Goal: Task Accomplishment & Management: Use online tool/utility

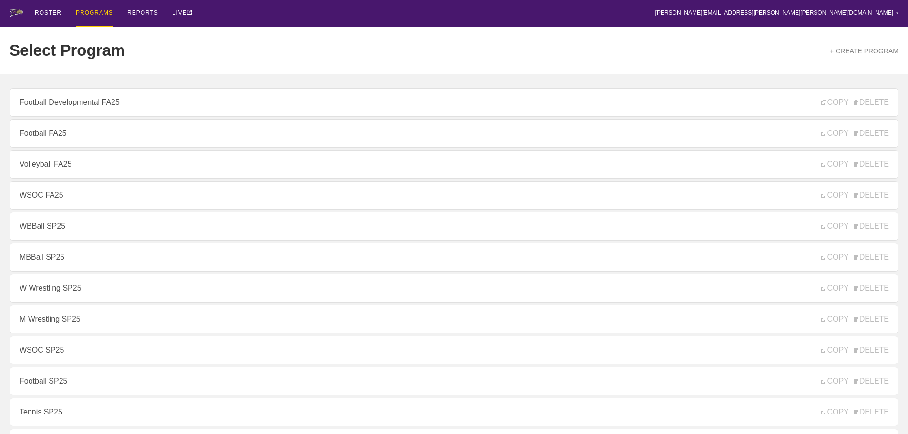
click at [238, 26] on div "ROSTER PROGRAMS REPORTS LIVE [PERSON_NAME][EMAIL_ADDRESS][PERSON_NAME][PERSON_N…" at bounding box center [454, 13] width 889 height 27
click at [52, 10] on div "ROSTER" at bounding box center [48, 13] width 27 height 27
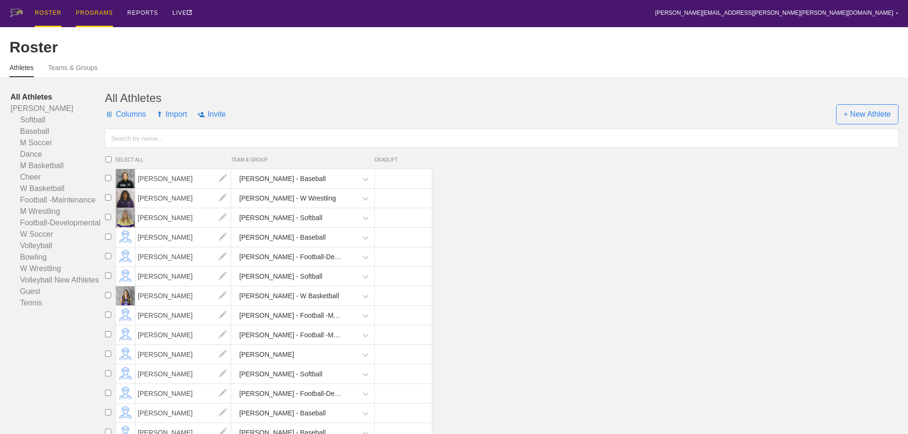
click at [93, 13] on div "PROGRAMS" at bounding box center [94, 13] width 37 height 27
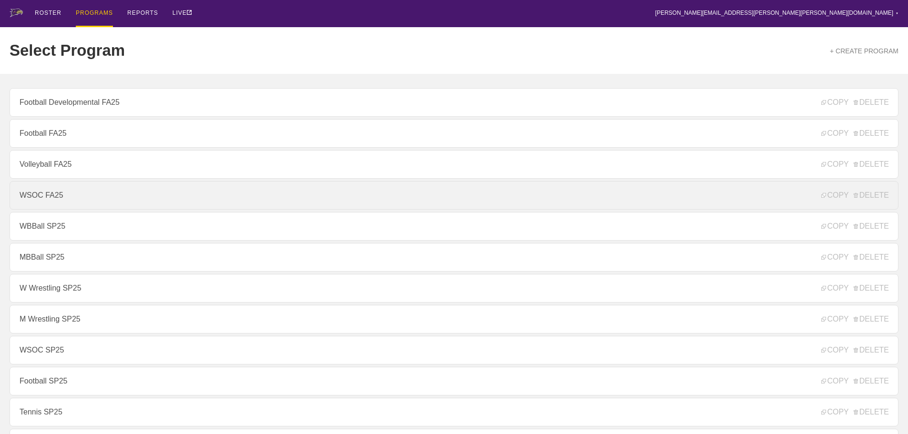
click at [51, 200] on link "WSOC FA25" at bounding box center [454, 195] width 889 height 29
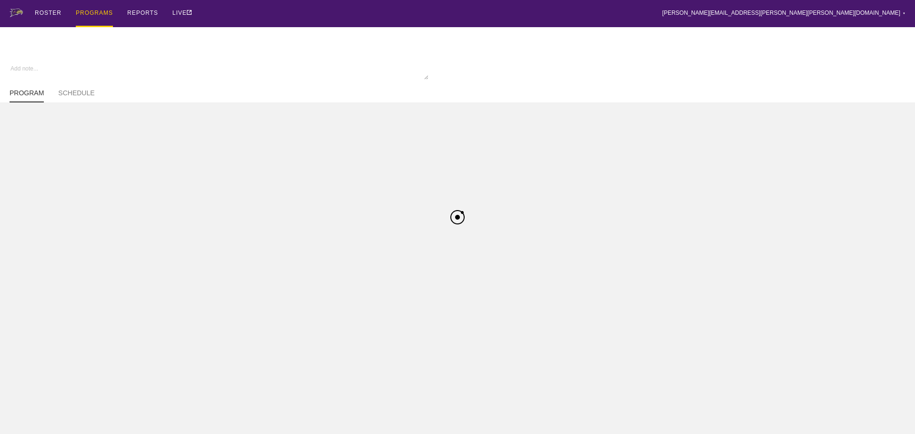
type textarea "x"
type input "WSOC FA25"
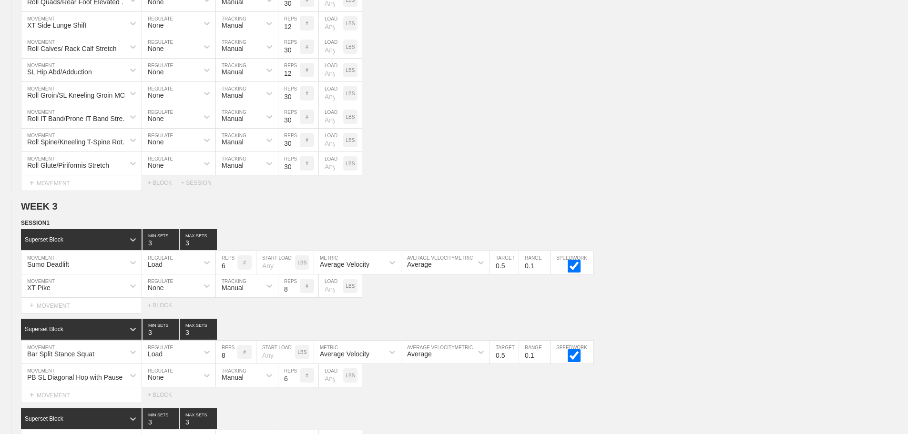
scroll to position [2866, 0]
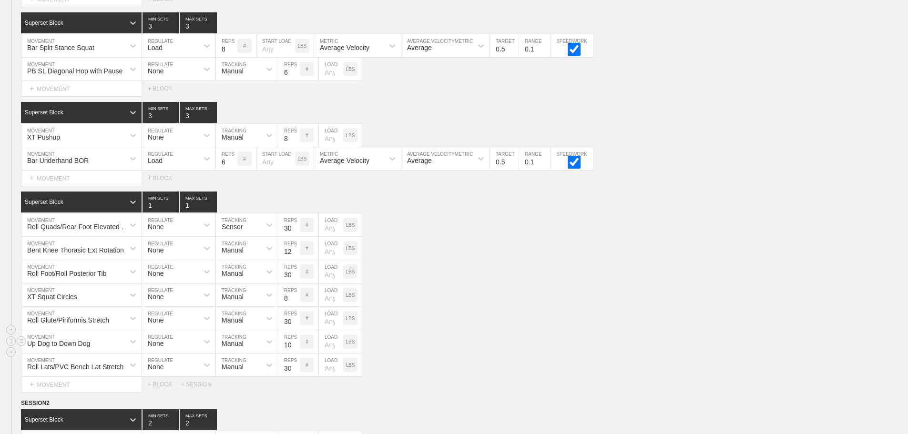
scroll to position [2199, 0]
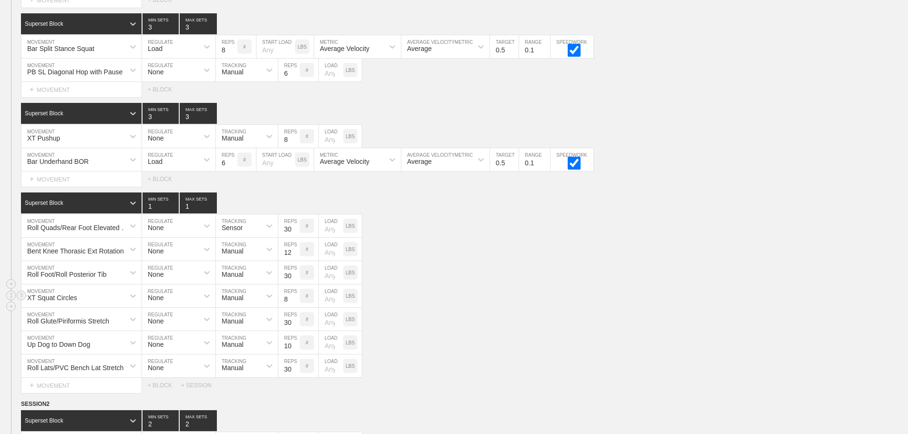
click at [499, 306] on div "XT Squat Circles MOVEMENT None REGULATE Manual TRACKING 8 REPS # LOAD LBS" at bounding box center [454, 296] width 908 height 23
click at [685, 283] on div "Roll Foot/Roll Posterior Tib MOVEMENT None REGULATE Manual TRACKING 30 REPS # L…" at bounding box center [454, 272] width 908 height 23
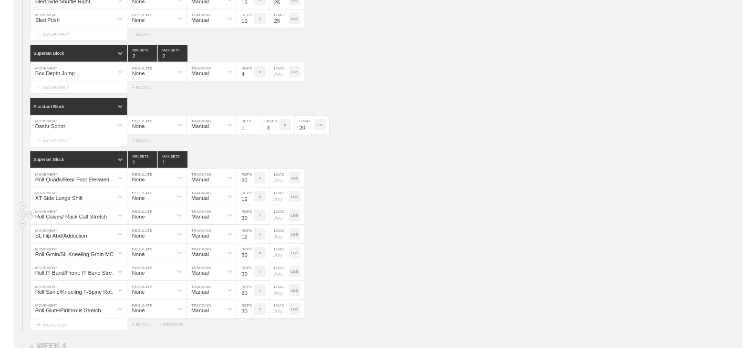
scroll to position [2723, 0]
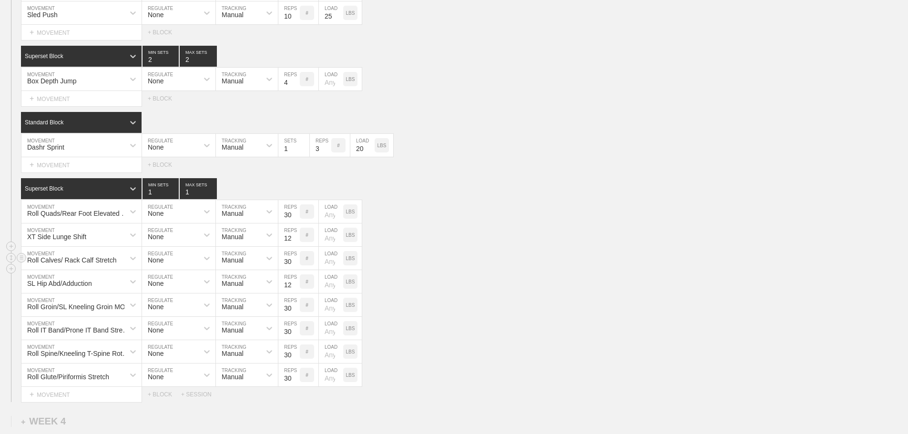
click at [595, 263] on div "Roll Calves/ Rack Calf Stretch MOVEMENT None REGULATE Manual TRACKING 30 REPS #…" at bounding box center [454, 258] width 908 height 23
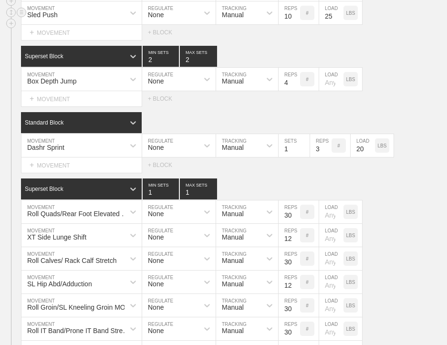
type textarea "x"
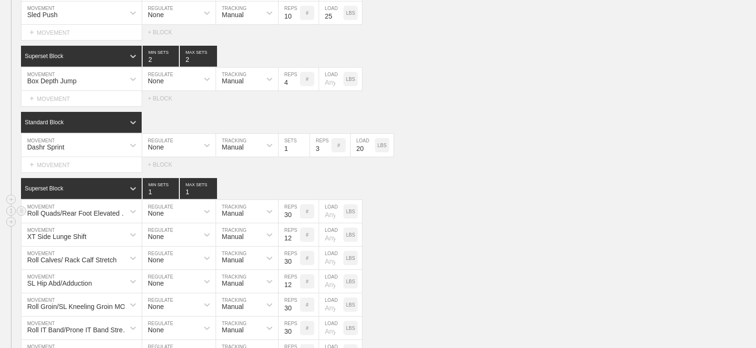
drag, startPoint x: 559, startPoint y: 216, endPoint x: 552, endPoint y: 217, distance: 7.2
click at [558, 216] on div "Roll Quads/Rear Foot Elevated Stretch MOVEMENT None REGULATE Manual TRACKING 30…" at bounding box center [378, 211] width 756 height 23
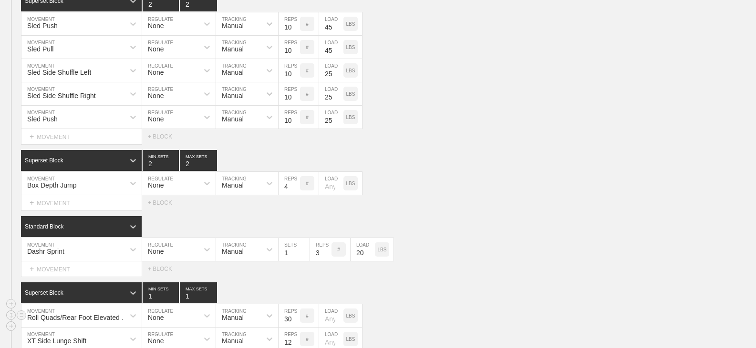
scroll to position [2618, 0]
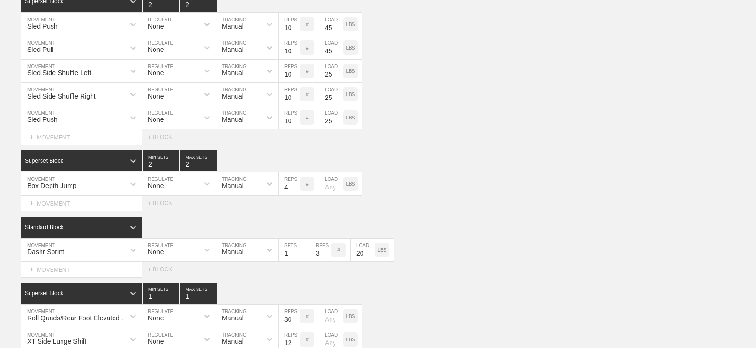
click at [457, 138] on div "Select... MOVEMENT + MOVEMENT + BLOCK" at bounding box center [378, 137] width 756 height 15
click at [542, 184] on div "Box Depth Jump MOVEMENT None REGULATE Manual TRACKING 4 REPS # LOAD LBS" at bounding box center [378, 184] width 756 height 23
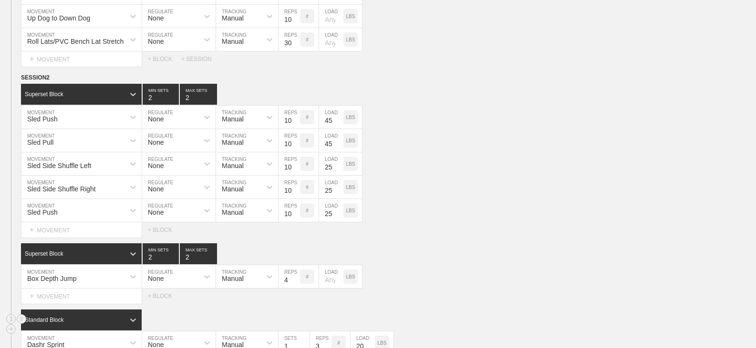
scroll to position [2523, 0]
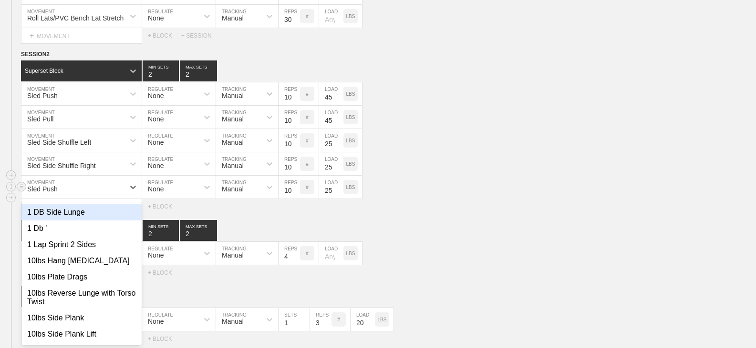
click at [91, 199] on div "option 1 DB Side Lunge focused, 1 of 799. 799 results available. Use Up and Dow…" at bounding box center [81, 187] width 120 height 23
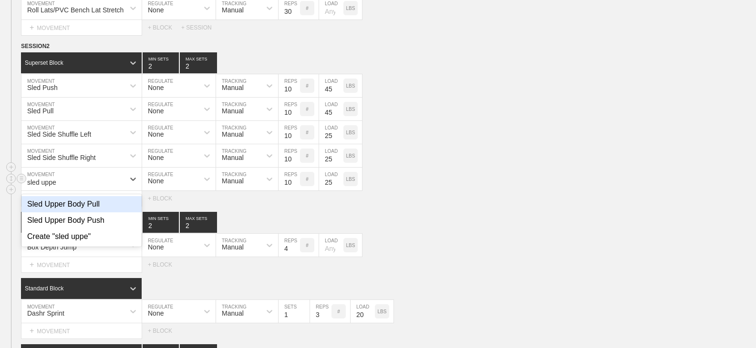
type input "sled upper"
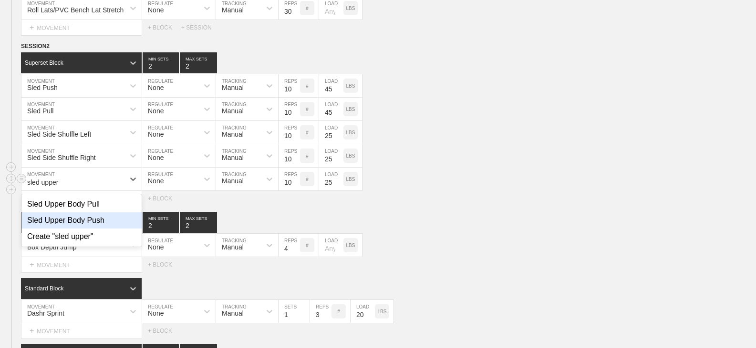
click at [92, 229] on div "Sled Upper Body Push" at bounding box center [81, 221] width 120 height 16
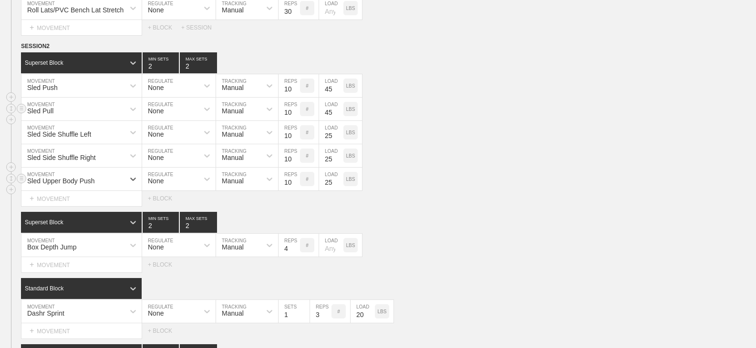
click at [81, 116] on div "Sled Pull" at bounding box center [72, 109] width 103 height 16
type input "sled upp"
click at [91, 143] on div "Sled Upper Body Pull" at bounding box center [81, 134] width 120 height 16
click at [584, 206] on div "Select... MOVEMENT + MOVEMENT + BLOCK" at bounding box center [378, 198] width 756 height 15
click at [548, 241] on div "Box Depth Jump MOVEMENT None REGULATE Manual TRACKING 4 REPS # LOAD LBS" at bounding box center [378, 245] width 756 height 23
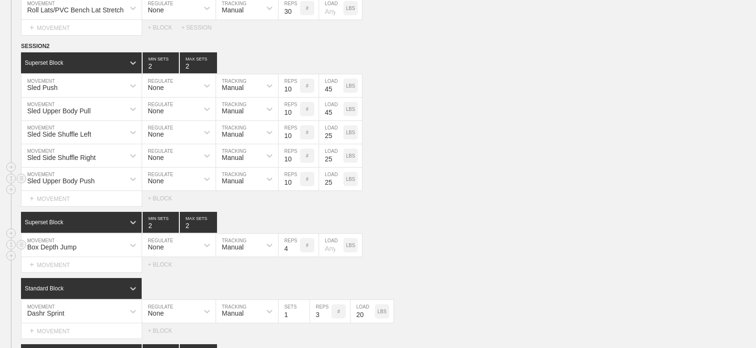
click at [502, 243] on div "Box Depth Jump MOVEMENT None REGULATE Manual TRACKING 4 REPS # LOAD LBS" at bounding box center [378, 245] width 756 height 23
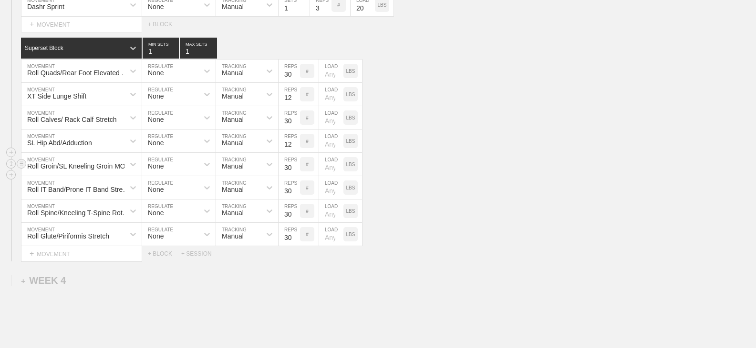
scroll to position [2891, 0]
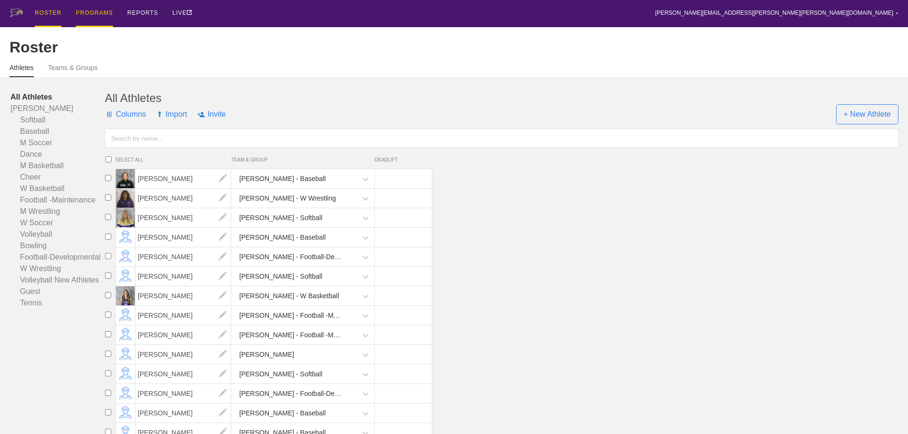
click at [96, 10] on div "PROGRAMS" at bounding box center [94, 13] width 37 height 27
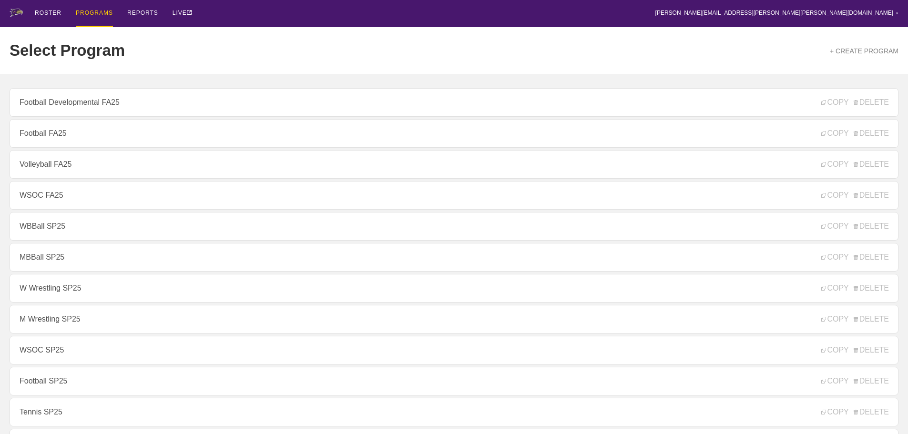
click at [214, 42] on div "Select Program + CREATE PROGRAM" at bounding box center [454, 50] width 889 height 47
click at [265, 15] on div "ROSTER PROGRAMS REPORTS LIVE [PERSON_NAME][EMAIL_ADDRESS][PERSON_NAME][PERSON_N…" at bounding box center [454, 13] width 889 height 27
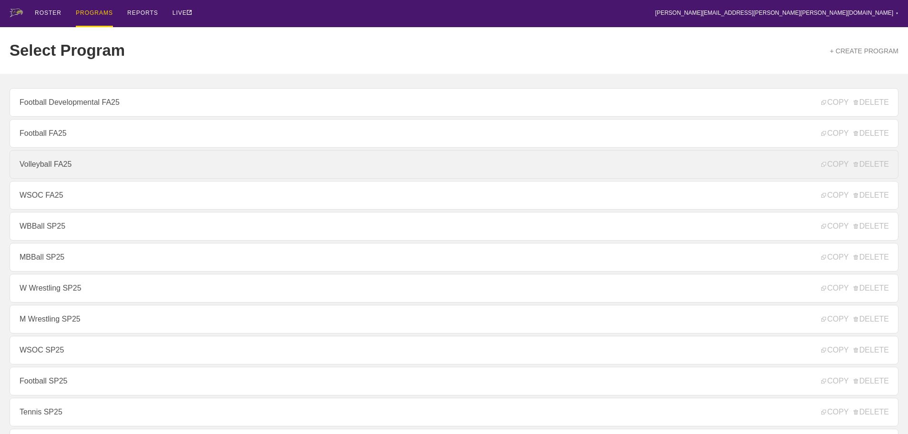
click at [53, 166] on link "Volleyball FA25" at bounding box center [454, 164] width 889 height 29
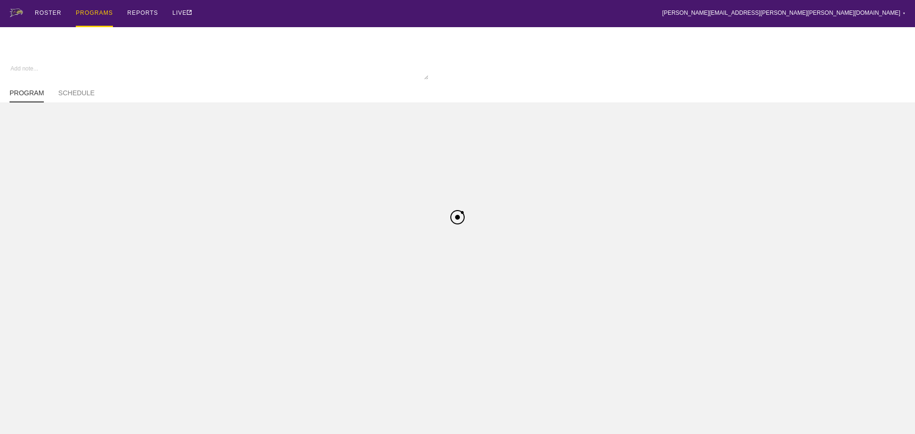
type textarea "x"
type input "Volleyball FA25"
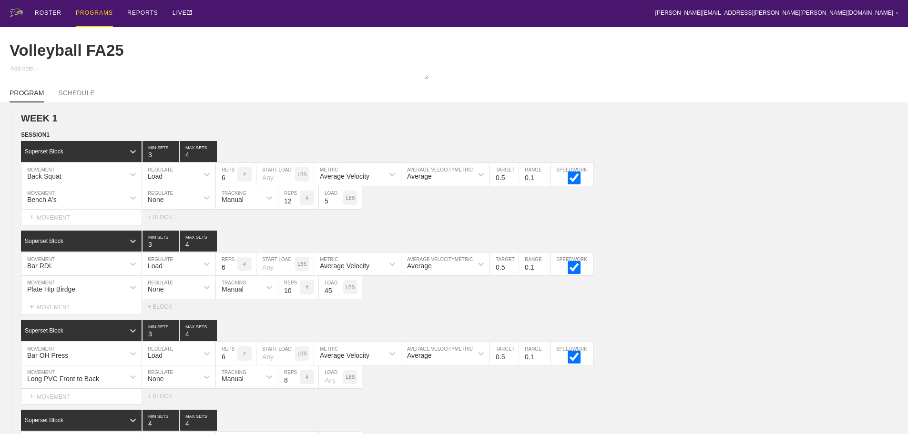
click at [393, 15] on div "ROSTER PROGRAMS REPORTS LIVE [PERSON_NAME][EMAIL_ADDRESS][PERSON_NAME][PERSON_N…" at bounding box center [454, 13] width 889 height 27
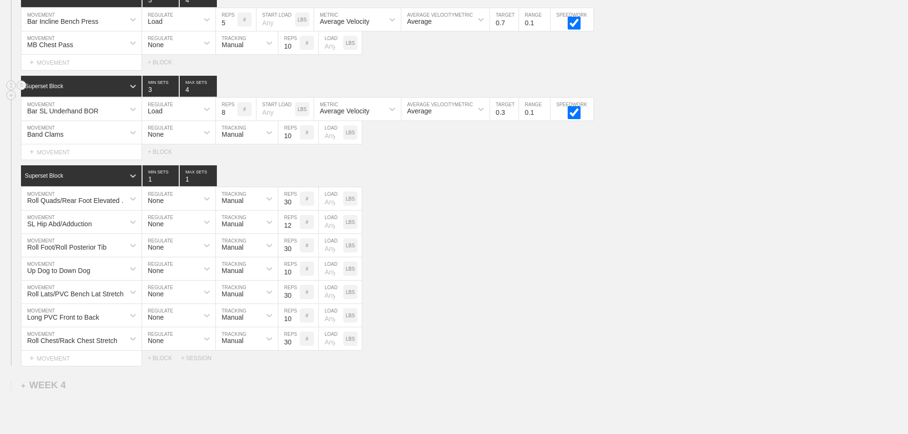
scroll to position [1811, 0]
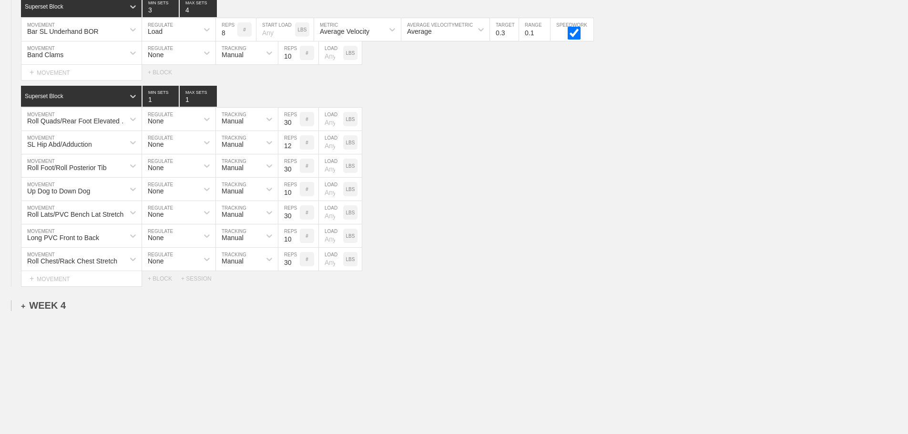
click at [52, 311] on div "+ WEEK 4" at bounding box center [43, 305] width 45 height 11
click at [49, 320] on div "+ SESSION 1" at bounding box center [39, 315] width 37 height 9
click at [122, 340] on div "+ BLOCK" at bounding box center [81, 332] width 120 height 15
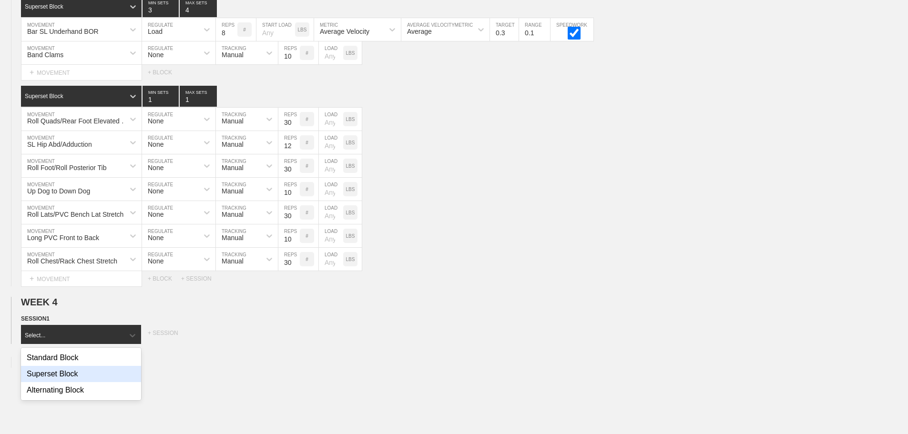
click at [74, 377] on div "Superset Block" at bounding box center [81, 374] width 120 height 16
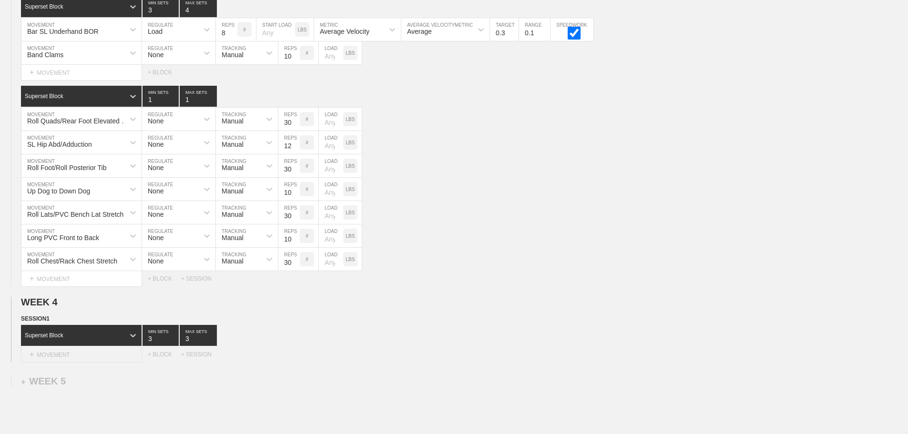
click at [110, 362] on div "+ MOVEMENT" at bounding box center [81, 355] width 121 height 16
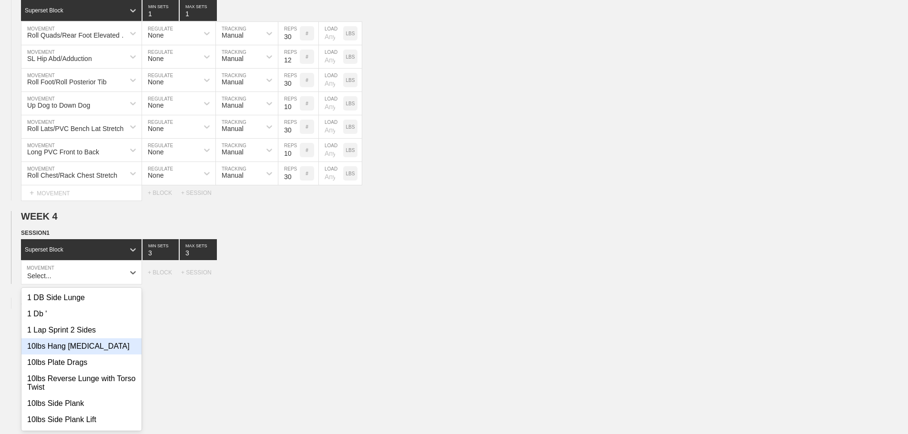
scroll to position [1905, 0]
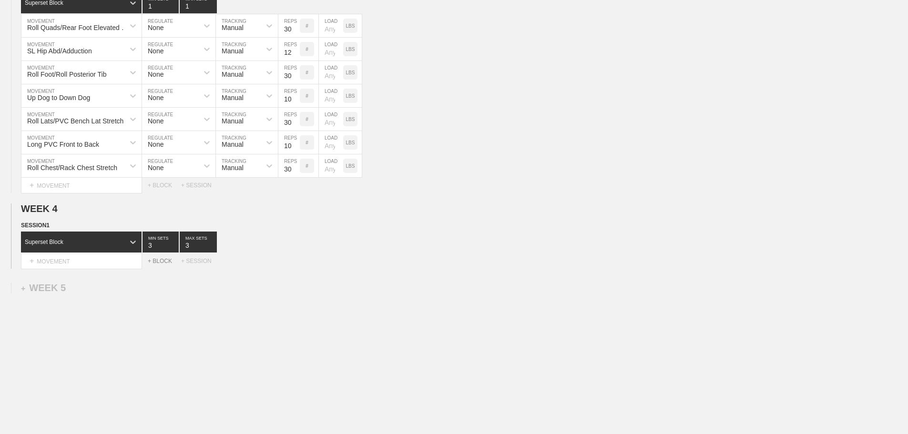
click at [157, 265] on div "+ BLOCK" at bounding box center [164, 261] width 33 height 7
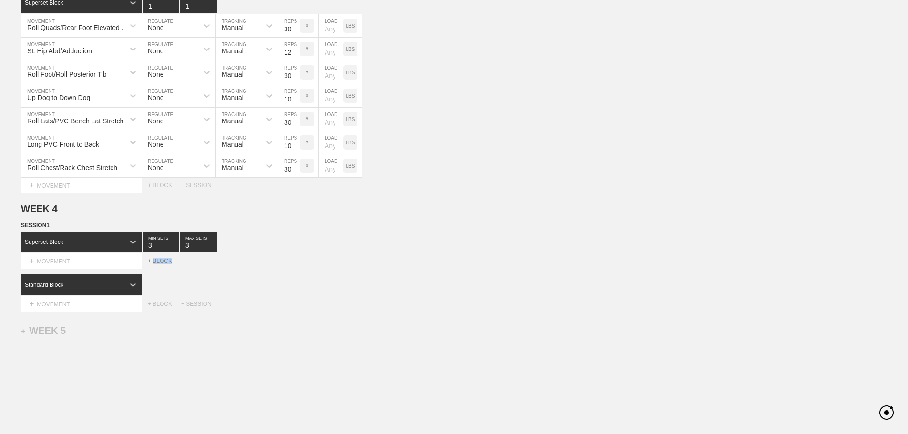
click at [157, 265] on div "+ BLOCK" at bounding box center [164, 261] width 33 height 7
click at [161, 350] on div "+ BLOCK" at bounding box center [164, 347] width 33 height 7
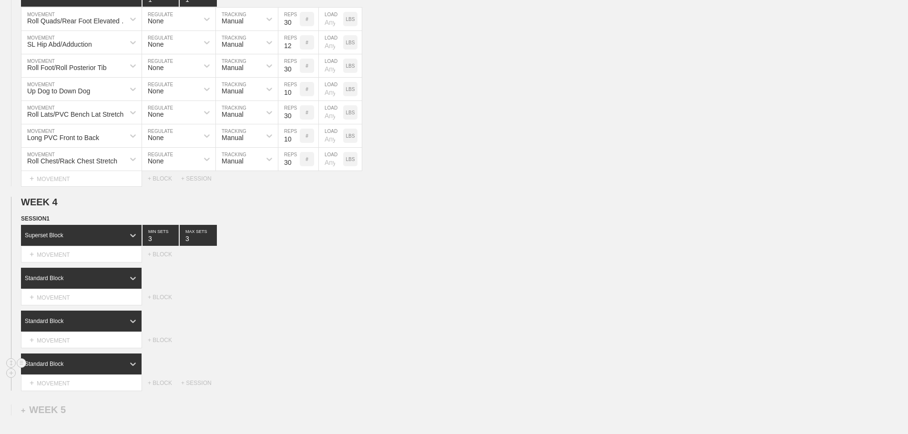
click at [108, 375] on div "Standard Block" at bounding box center [81, 364] width 121 height 21
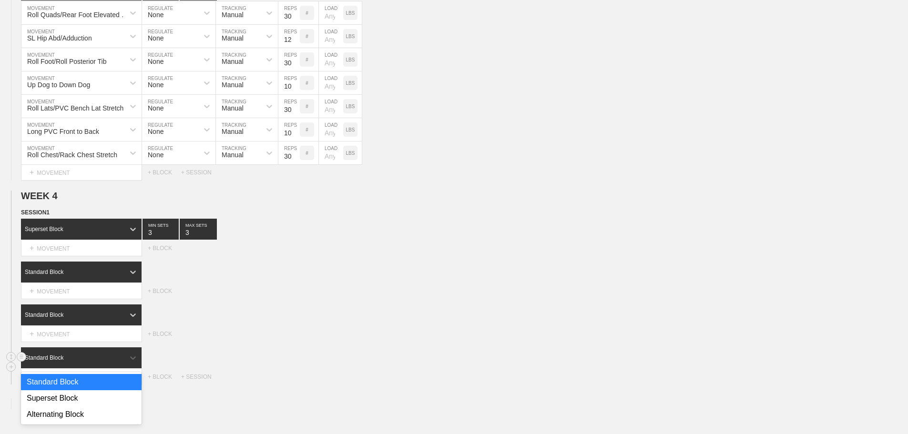
scroll to position [1919, 0]
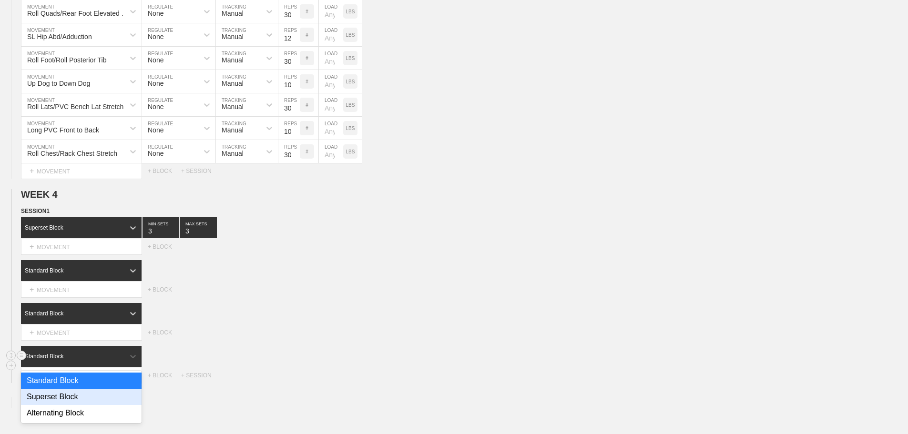
click at [71, 401] on div "Superset Block" at bounding box center [81, 397] width 121 height 16
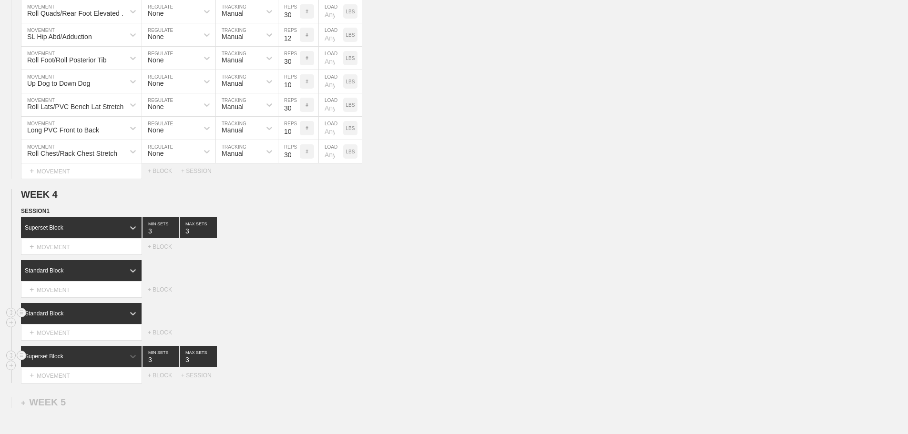
click at [100, 318] on div "Standard Block" at bounding box center [72, 313] width 103 height 9
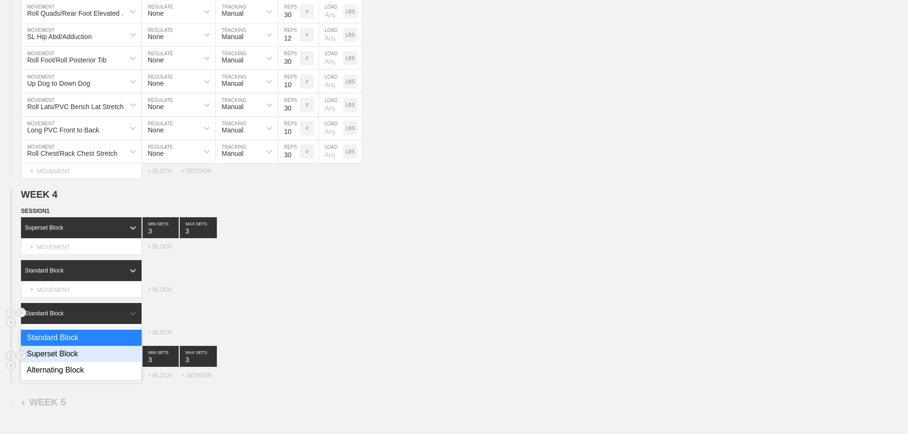
click at [69, 362] on div "Superset Block" at bounding box center [81, 354] width 121 height 16
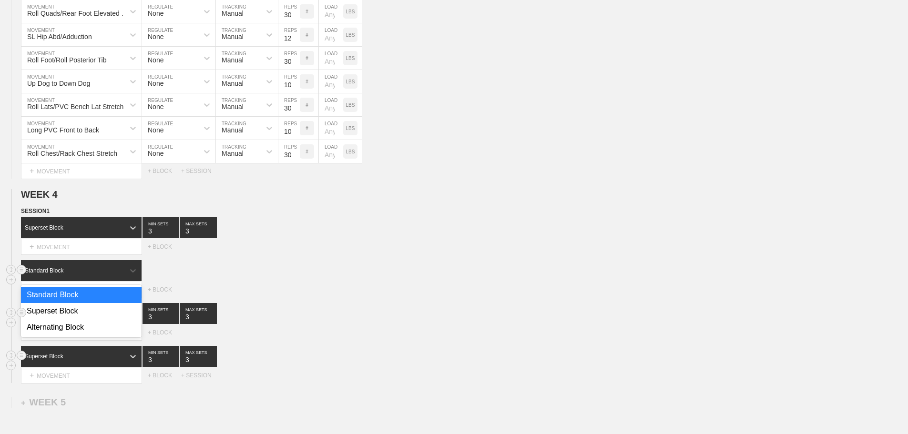
click at [111, 275] on div "Standard Block" at bounding box center [72, 270] width 103 height 9
click at [67, 319] on div "Superset Block" at bounding box center [81, 311] width 121 height 16
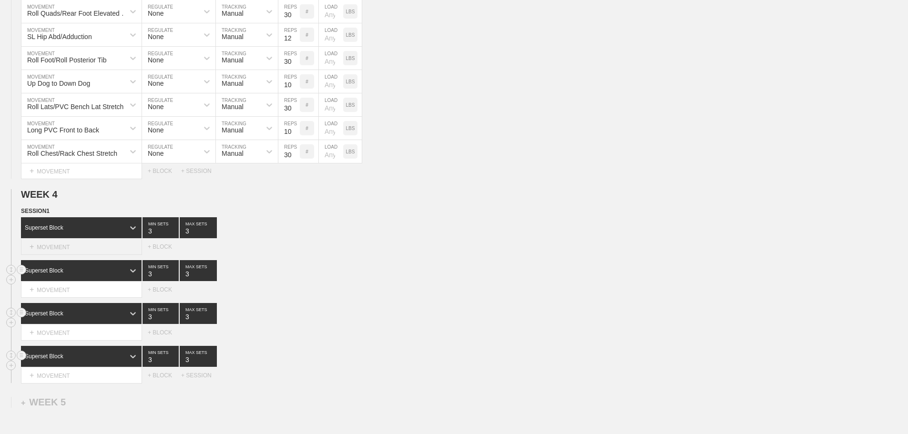
click at [97, 251] on div "+ MOVEMENT" at bounding box center [81, 247] width 121 height 16
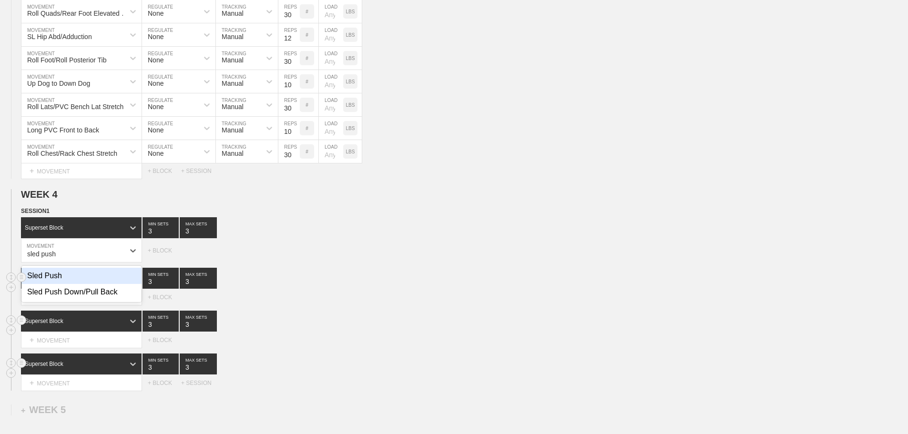
click at [54, 281] on div "Sled Push" at bounding box center [81, 276] width 120 height 16
type input "sled push"
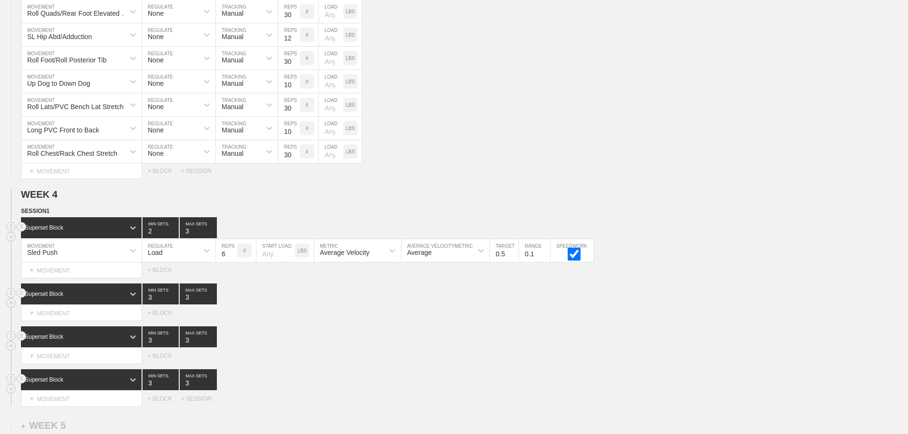
click at [175, 238] on input "2" at bounding box center [161, 227] width 36 height 21
type input "3"
click at [174, 236] on input "3" at bounding box center [161, 227] width 36 height 21
click at [388, 358] on div "Select... MOVEMENT + MOVEMENT + BLOCK" at bounding box center [454, 355] width 908 height 15
click at [184, 259] on div "Load" at bounding box center [170, 251] width 56 height 16
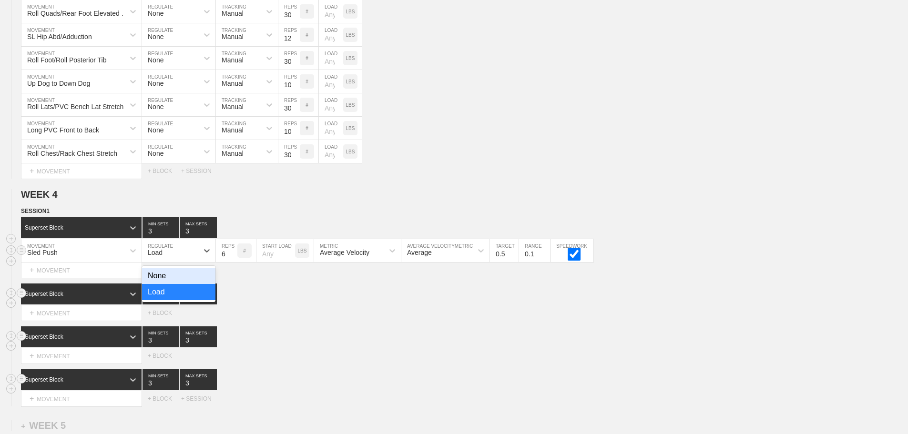
click at [164, 284] on div "None" at bounding box center [178, 276] width 73 height 16
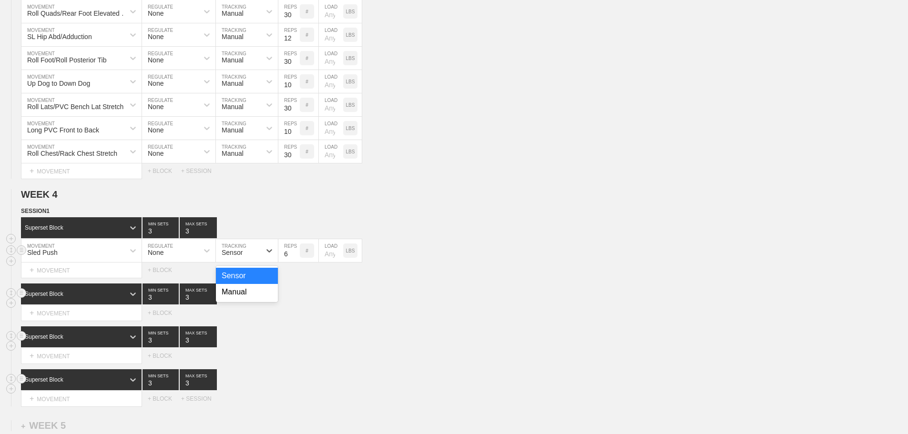
click at [247, 256] on div "Sensor" at bounding box center [238, 251] width 45 height 16
click at [240, 299] on div "Manual" at bounding box center [247, 292] width 62 height 16
click at [296, 262] on input "5" at bounding box center [288, 250] width 21 height 23
click at [296, 262] on input "4" at bounding box center [288, 250] width 21 height 23
click at [296, 262] on input "3" at bounding box center [288, 250] width 21 height 23
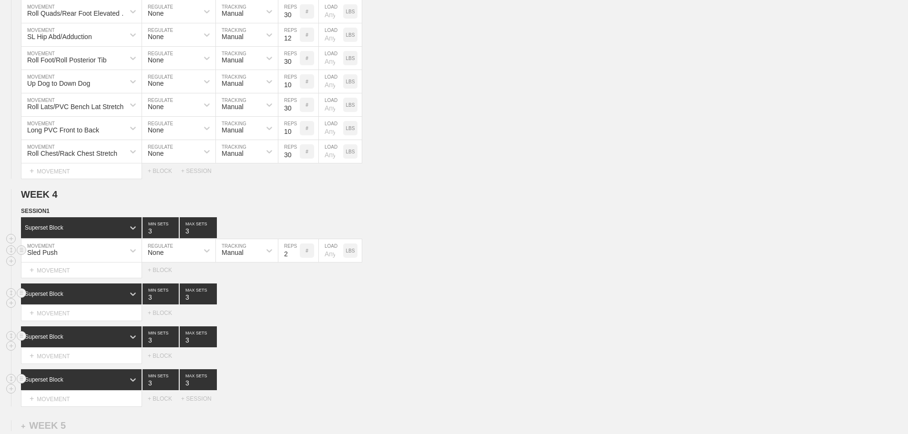
click at [296, 262] on input "2" at bounding box center [288, 250] width 21 height 23
type input "1"
click at [296, 262] on input "1" at bounding box center [288, 250] width 21 height 23
click at [330, 262] on input "number" at bounding box center [331, 250] width 24 height 23
type input "45"
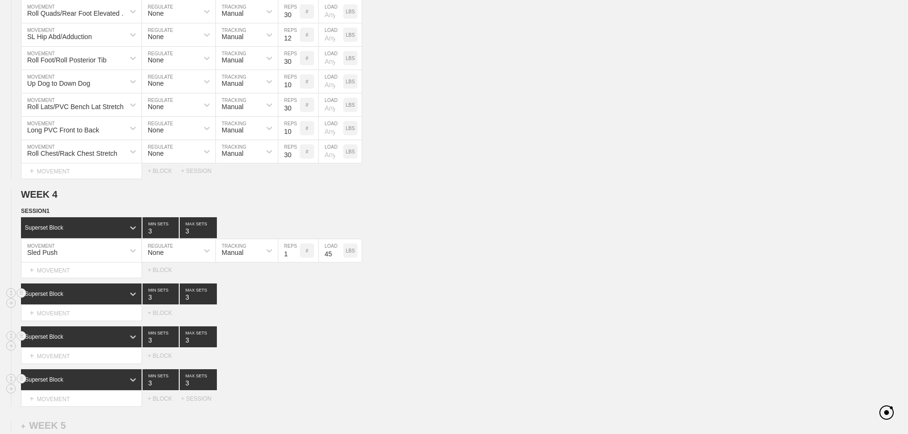
click at [443, 305] on div "Superset Block 3 MIN SETS 3 MAX SETS" at bounding box center [464, 294] width 887 height 21
click at [68, 276] on div "+ MOVEMENT" at bounding box center [81, 271] width 121 height 16
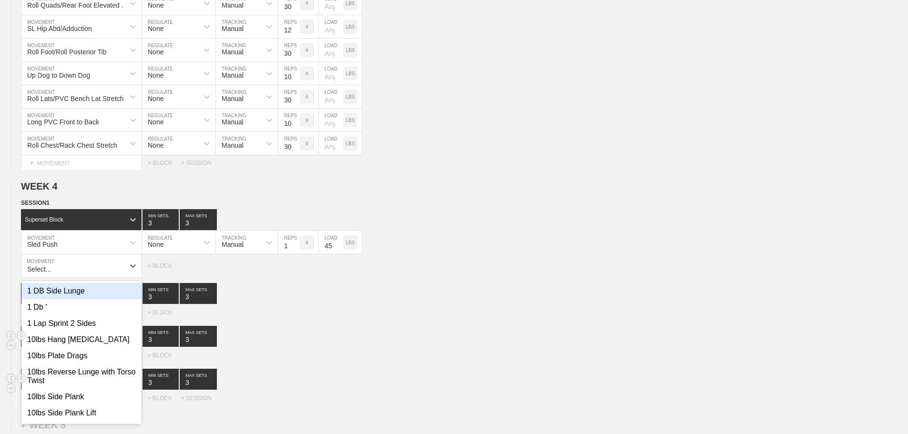
scroll to position [1928, 0]
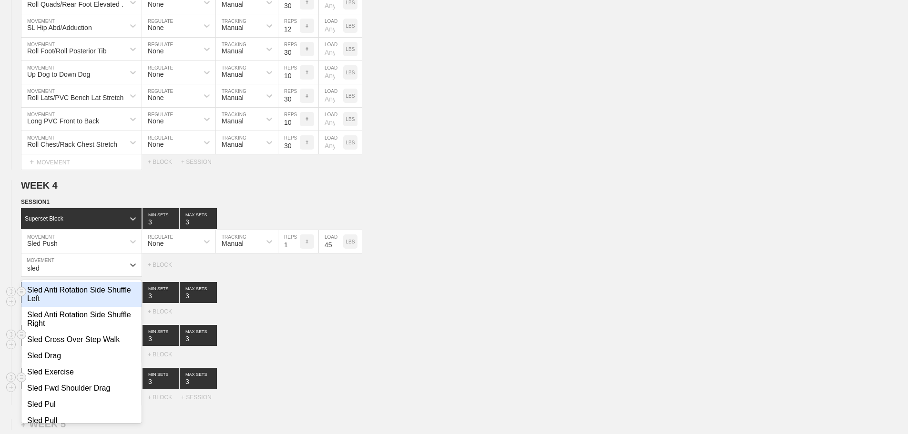
type input "sled"
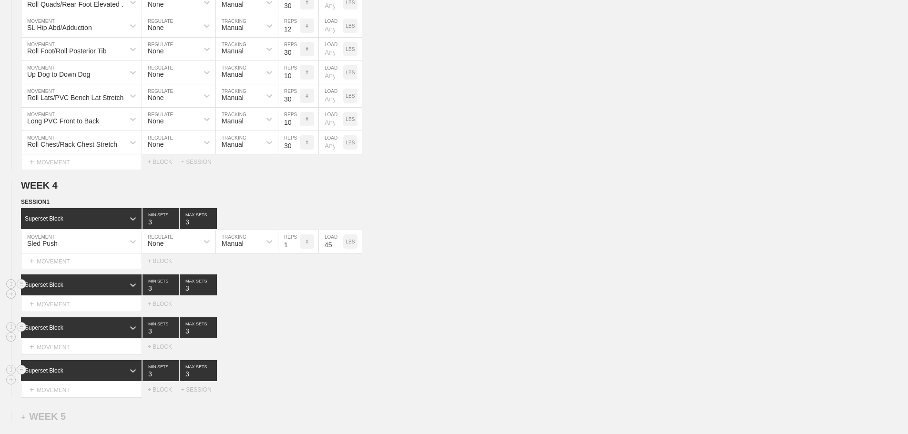
click at [555, 303] on div "Superset Block 3 MIN SETS 3 MAX SETS DUPLICATE INSERT MOVEMENT AFTER DELETE Sel…" at bounding box center [454, 293] width 908 height 37
click at [566, 276] on div "SESSION 1 Superset Block 3 MIN SETS 3 MAX SETS DUPLICATE INSERT MOVEMENT AFTER …" at bounding box center [454, 297] width 908 height 200
click at [68, 266] on div "+ MOVEMENT" at bounding box center [81, 262] width 121 height 16
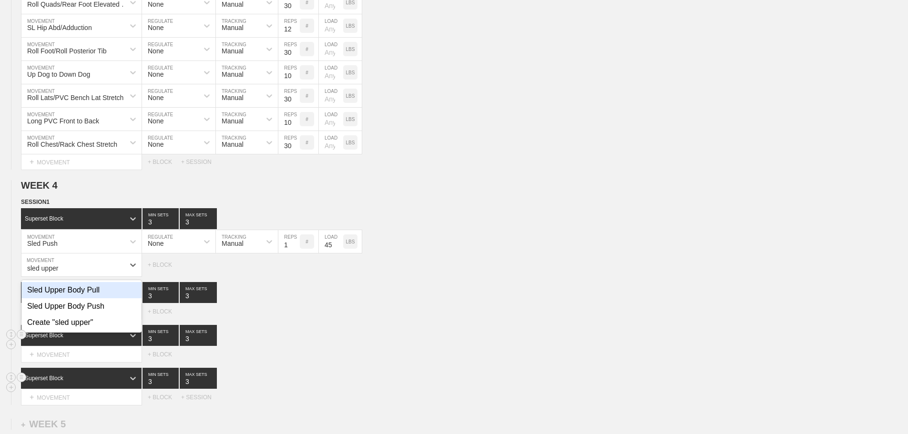
click at [92, 298] on div "Sled Upper Body Pull" at bounding box center [81, 290] width 120 height 16
type input "sled upper"
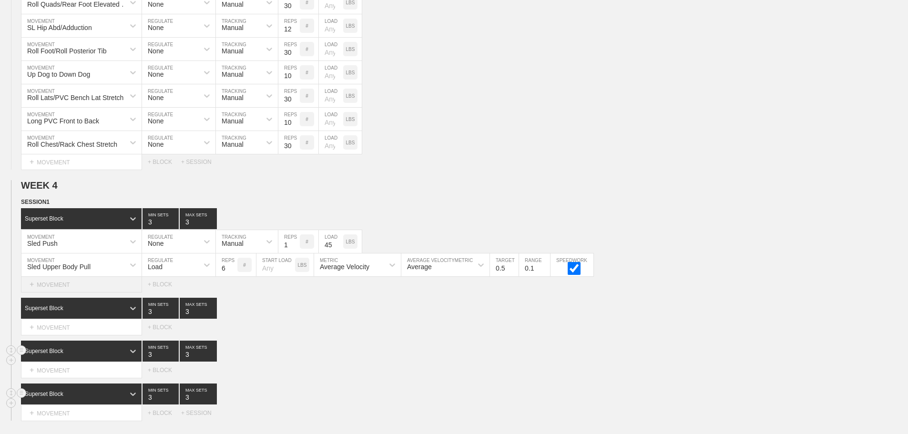
click at [81, 293] on div "+ MOVEMENT" at bounding box center [81, 285] width 121 height 16
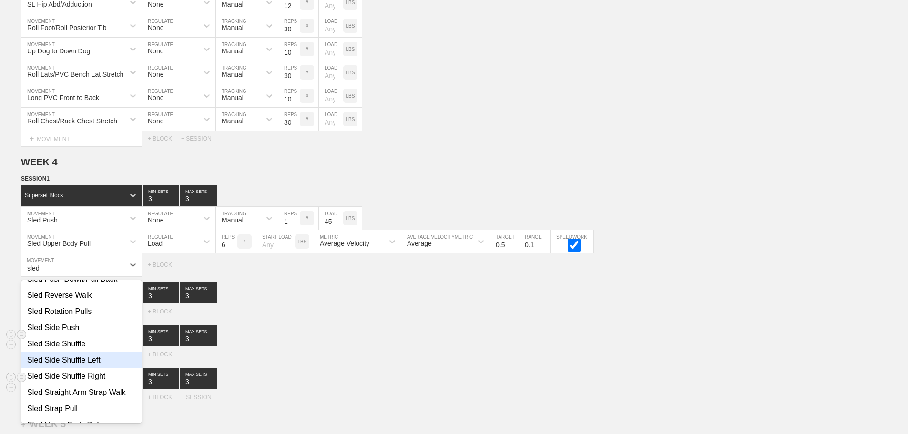
scroll to position [191, 0]
click at [100, 365] on div "Sled Side Shuffle Right" at bounding box center [81, 360] width 120 height 16
type input "sled"
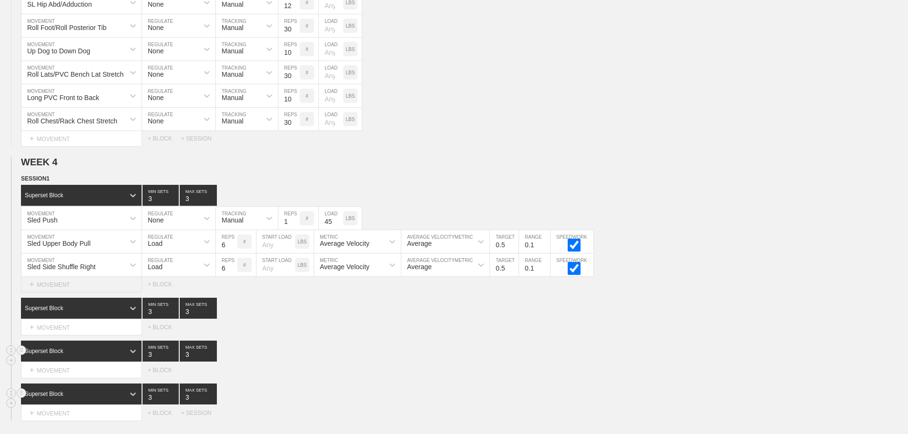
click at [88, 292] on div "+ MOVEMENT" at bounding box center [81, 285] width 121 height 16
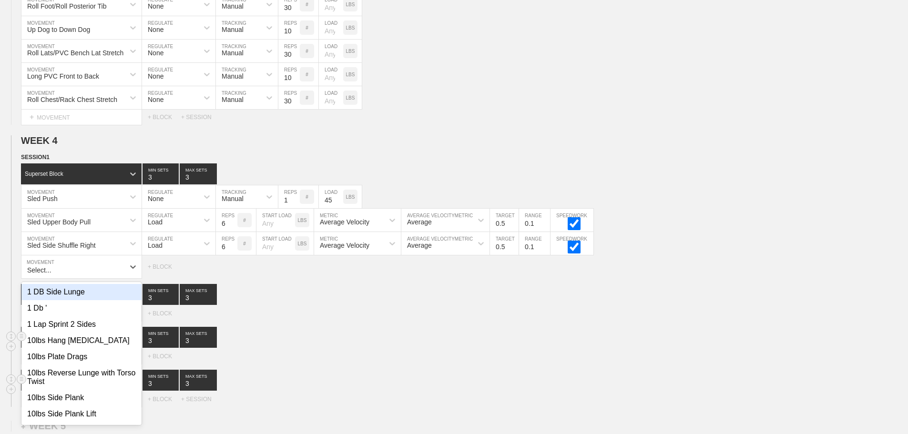
scroll to position [1975, 0]
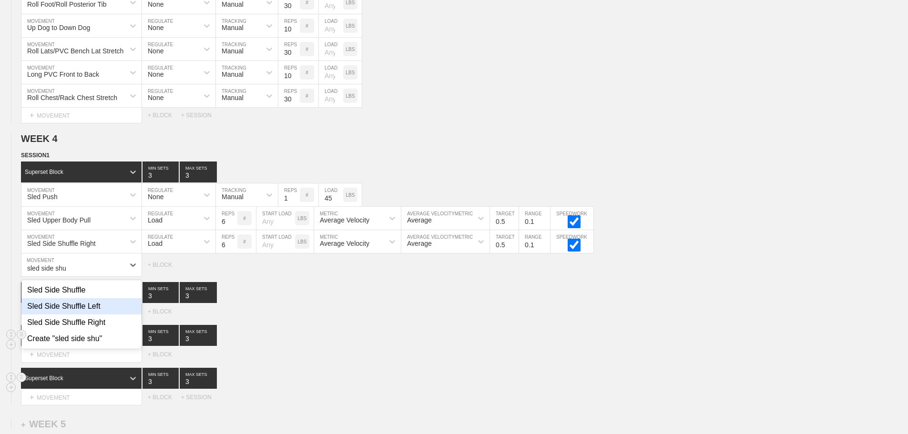
click at [93, 315] on div "Sled Side Shuffle Left" at bounding box center [81, 306] width 120 height 16
type input "sled side shu"
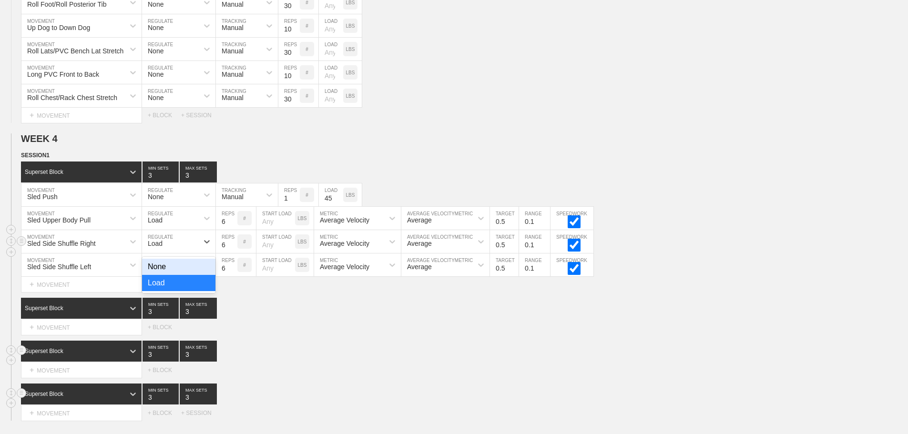
click at [173, 250] on div "Load" at bounding box center [170, 242] width 56 height 16
click at [164, 268] on div "None" at bounding box center [178, 267] width 73 height 16
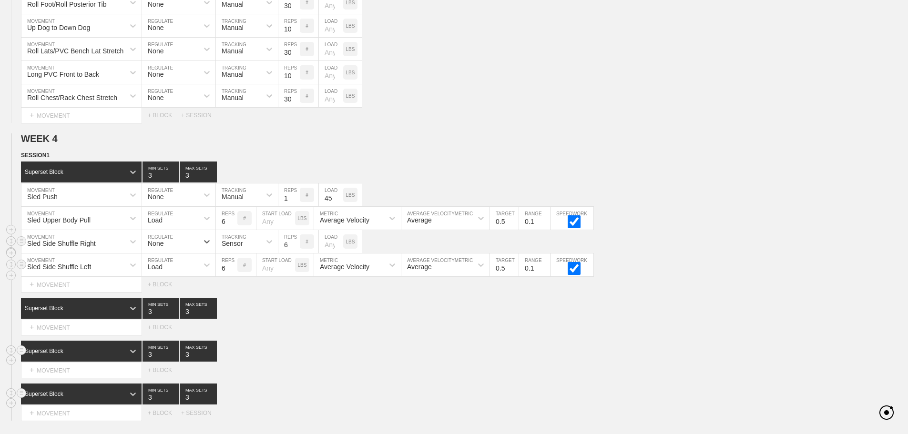
click at [165, 271] on div "Load" at bounding box center [170, 265] width 56 height 16
click at [166, 296] on div "None" at bounding box center [178, 290] width 73 height 16
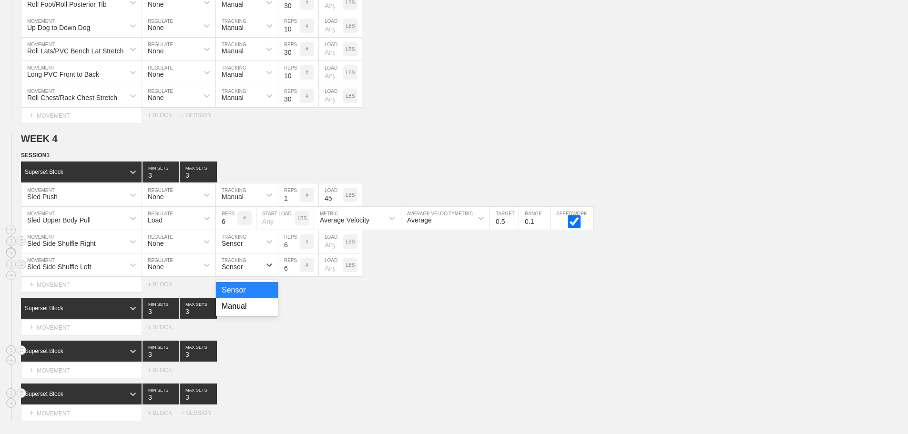
click at [242, 271] on div "Sensor" at bounding box center [232, 267] width 21 height 8
click at [242, 315] on div "Manual" at bounding box center [247, 306] width 62 height 16
click at [295, 276] on input "5" at bounding box center [288, 265] width 21 height 23
click at [295, 276] on input "4" at bounding box center [288, 265] width 21 height 23
click at [295, 276] on input "3" at bounding box center [288, 265] width 21 height 23
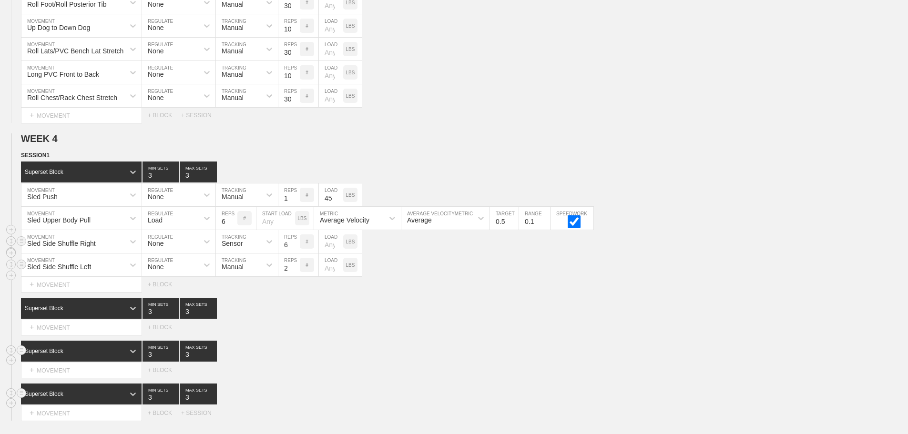
click at [295, 276] on input "2" at bounding box center [288, 265] width 21 height 23
type input "1"
click at [295, 276] on input "1" at bounding box center [288, 265] width 21 height 23
click at [248, 250] on div "Sensor" at bounding box center [238, 242] width 45 height 16
click at [233, 289] on div "Manual" at bounding box center [247, 283] width 62 height 16
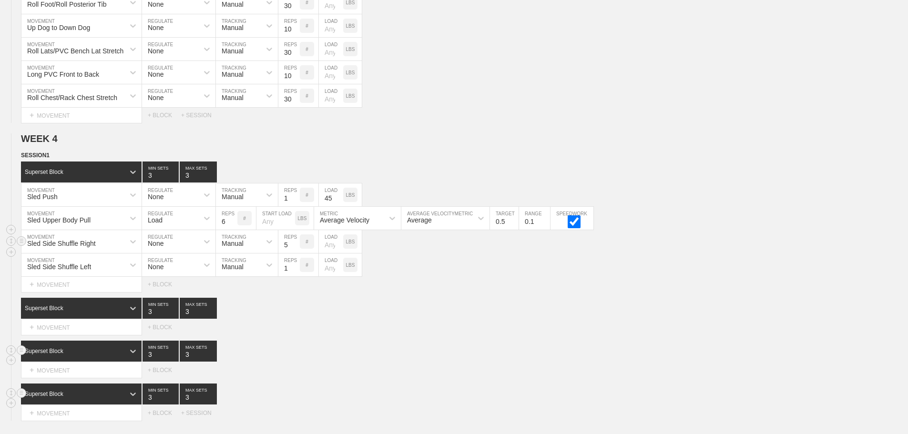
click at [294, 253] on input "5" at bounding box center [288, 241] width 21 height 23
click at [294, 253] on input "4" at bounding box center [288, 241] width 21 height 23
click at [294, 253] on input "3" at bounding box center [288, 241] width 21 height 23
click at [294, 253] on input "2" at bounding box center [288, 241] width 21 height 23
type input "1"
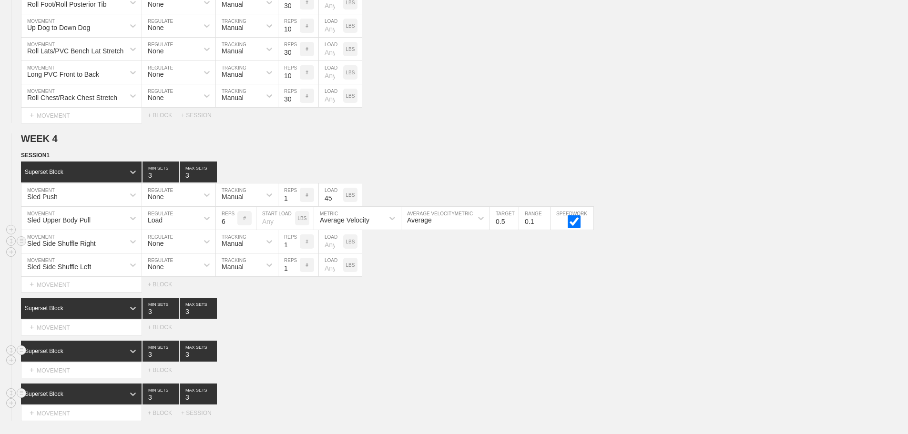
click at [296, 253] on input "1" at bounding box center [288, 241] width 21 height 23
click at [172, 222] on div "Load" at bounding box center [170, 218] width 56 height 16
click at [157, 250] on div "None" at bounding box center [178, 243] width 73 height 16
click at [242, 224] on div "Sensor" at bounding box center [232, 220] width 21 height 8
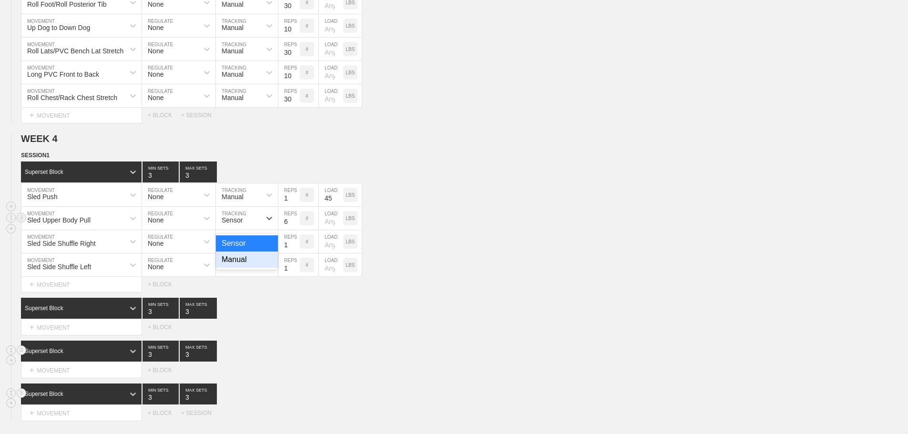
click at [233, 266] on div "Manual" at bounding box center [247, 260] width 62 height 16
click at [294, 229] on input "5" at bounding box center [288, 218] width 21 height 23
click at [295, 229] on input "4" at bounding box center [288, 218] width 21 height 23
click at [295, 229] on input "3" at bounding box center [288, 218] width 21 height 23
click at [295, 229] on input "2" at bounding box center [288, 218] width 21 height 23
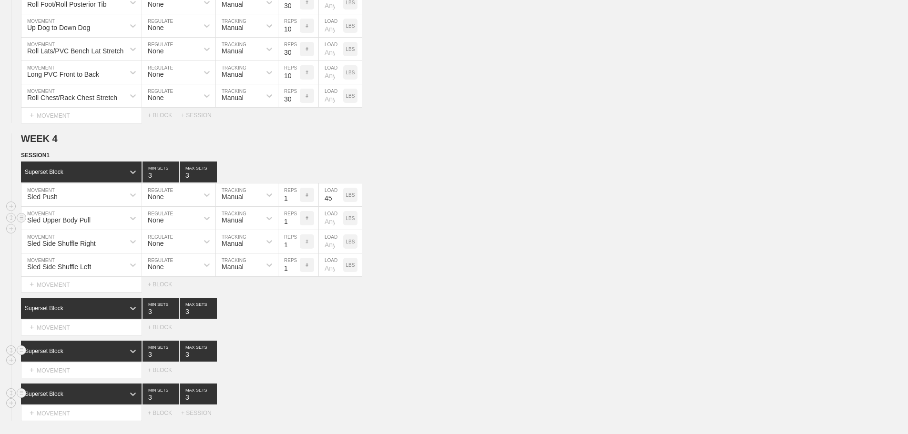
type input "1"
click at [295, 229] on input "1" at bounding box center [288, 218] width 21 height 23
click at [327, 228] on input "number" at bounding box center [331, 218] width 24 height 23
type input "45"
click at [328, 253] on input "number" at bounding box center [331, 241] width 24 height 23
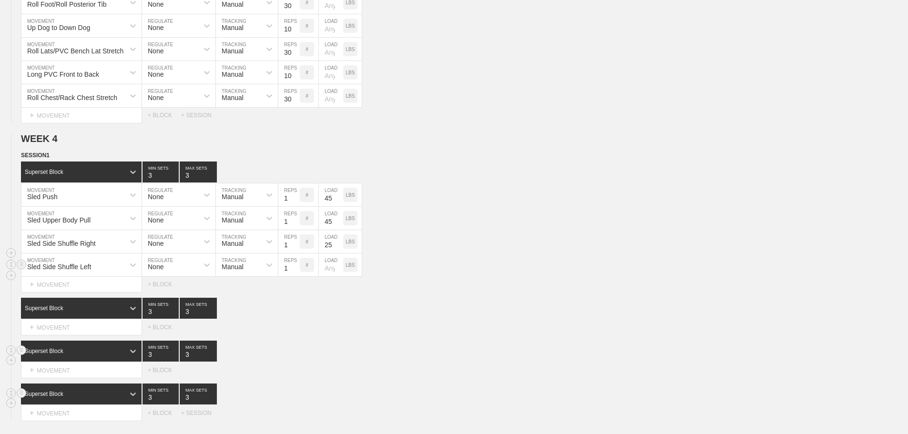
type input "25"
click at [329, 275] on input "number" at bounding box center [331, 265] width 24 height 23
type input "25"
click at [460, 285] on div "Select... MOVEMENT + MOVEMENT + BLOCK" at bounding box center [454, 284] width 908 height 15
type input "2"
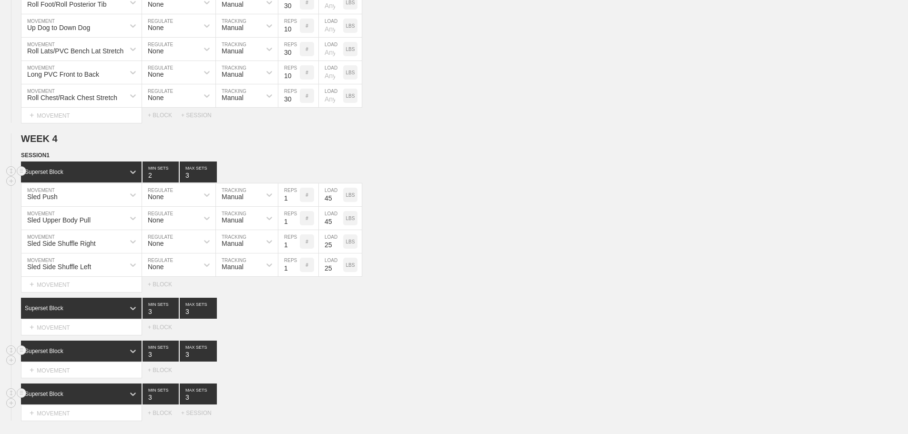
click at [174, 183] on input "2" at bounding box center [161, 172] width 36 height 21
type input "2"
click at [211, 183] on input "2" at bounding box center [198, 172] width 37 height 21
click at [527, 207] on div "Sled Push MOVEMENT None REGULATE Manual TRACKING 1 REPS # 45 LOAD LBS" at bounding box center [454, 195] width 908 height 23
click at [175, 319] on input "2" at bounding box center [161, 308] width 36 height 21
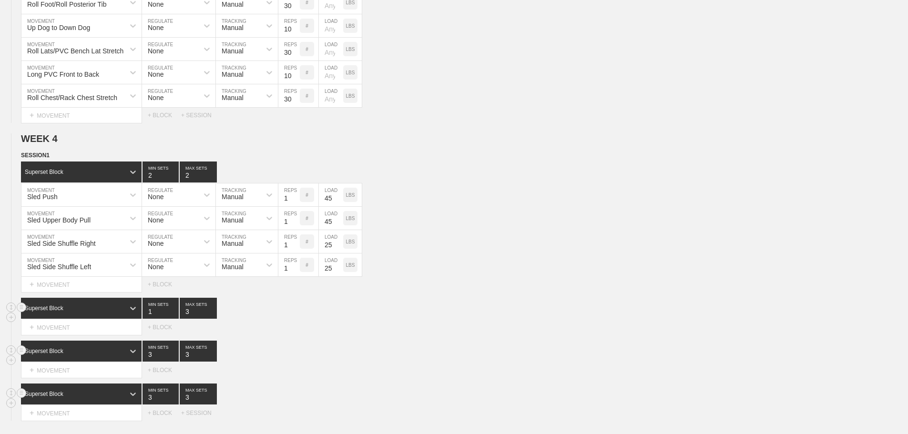
type input "1"
click at [175, 319] on input "1" at bounding box center [161, 308] width 36 height 21
type input "2"
click at [212, 319] on input "2" at bounding box center [198, 308] width 37 height 21
click at [174, 319] on input "1" at bounding box center [161, 308] width 36 height 21
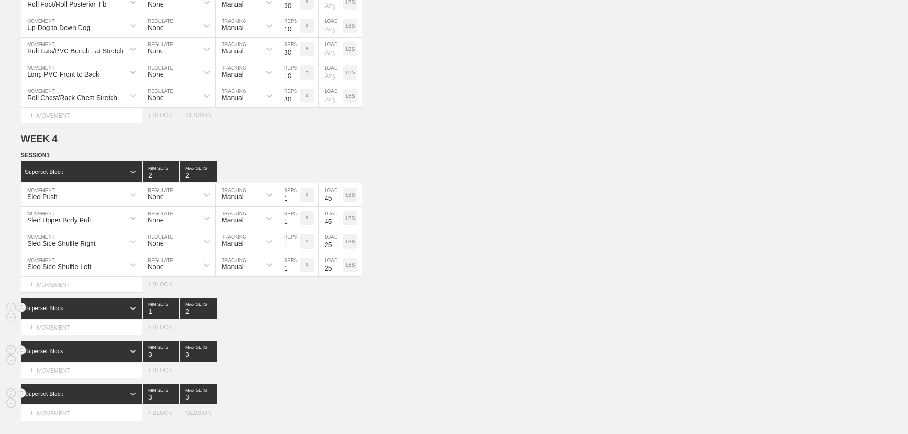
drag, startPoint x: 588, startPoint y: 314, endPoint x: 537, endPoint y: 317, distance: 51.1
click at [585, 314] on div "Superset Block 1 MIN SETS 2 MAX SETS" at bounding box center [464, 308] width 887 height 21
type input "2"
click at [173, 316] on input "2" at bounding box center [161, 308] width 36 height 21
click at [75, 333] on div "+ MOVEMENT" at bounding box center [81, 328] width 121 height 16
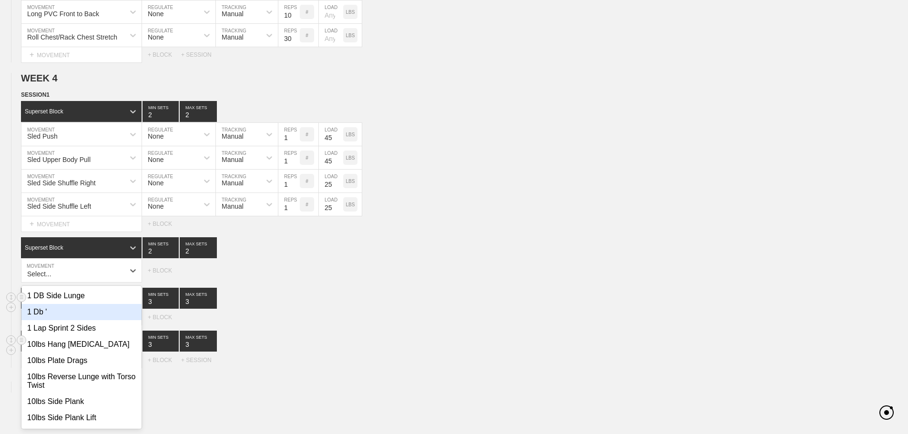
scroll to position [2041, 0]
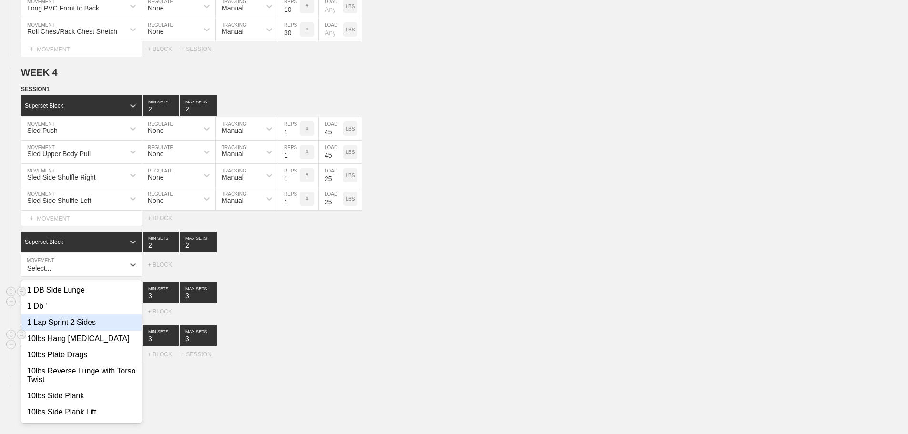
type input "n"
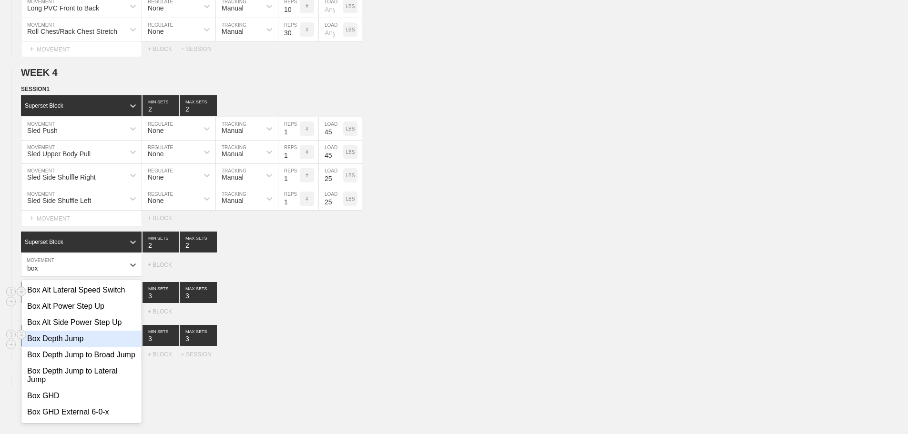
click at [72, 346] on div "Box Depth Jump" at bounding box center [81, 339] width 120 height 16
type input "box"
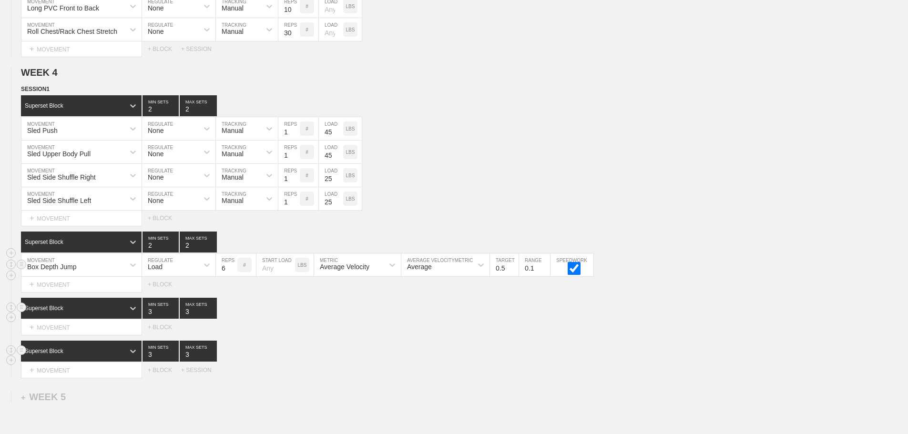
click at [177, 273] on div "Load" at bounding box center [170, 265] width 56 height 16
click at [168, 294] on div "None" at bounding box center [178, 290] width 73 height 16
click at [256, 271] on div "Sensor" at bounding box center [238, 265] width 45 height 16
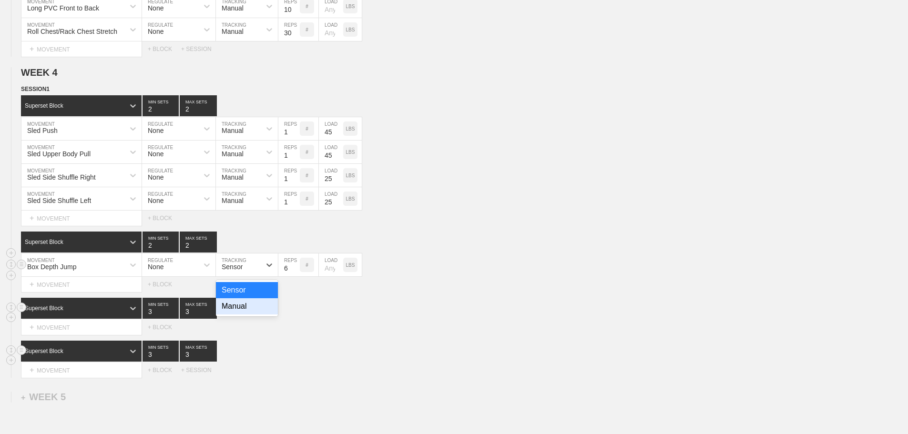
click at [244, 315] on div "Manual" at bounding box center [247, 306] width 62 height 16
click at [295, 276] on input "5" at bounding box center [288, 265] width 21 height 23
type input "4"
click at [295, 276] on input "4" at bounding box center [288, 265] width 21 height 23
click at [473, 276] on div "Box Depth Jump MOVEMENT None REGULATE Manual TRACKING 4 REPS # LOAD LBS" at bounding box center [454, 265] width 908 height 23
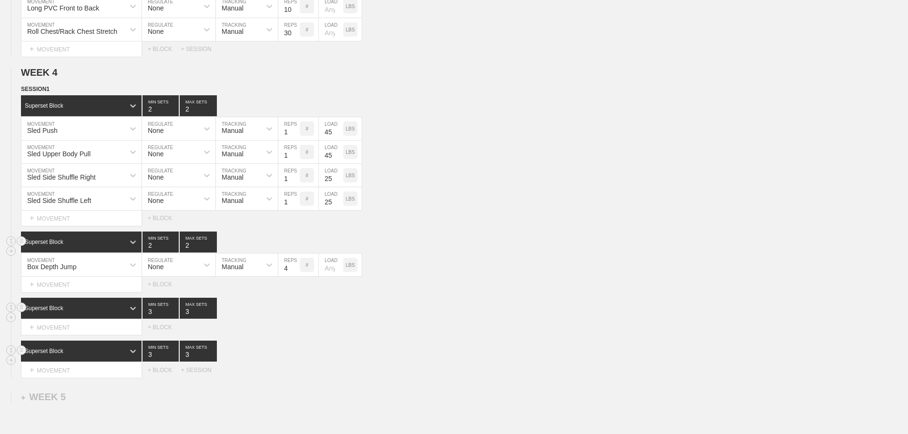
click at [549, 253] on div "Superset Block 2 MIN SETS 2 MAX SETS" at bounding box center [464, 242] width 887 height 21
click at [511, 243] on div "Superset Block 2 MIN SETS 2 MAX SETS" at bounding box center [464, 242] width 887 height 21
click at [64, 226] on div "+ MOVEMENT" at bounding box center [81, 219] width 121 height 16
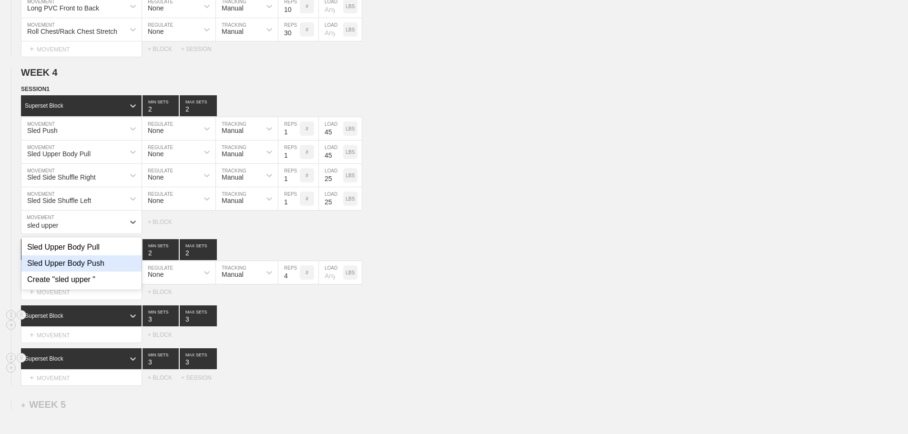
click at [92, 272] on div "Sled Upper Body Push" at bounding box center [81, 264] width 120 height 16
type input "sled upper"
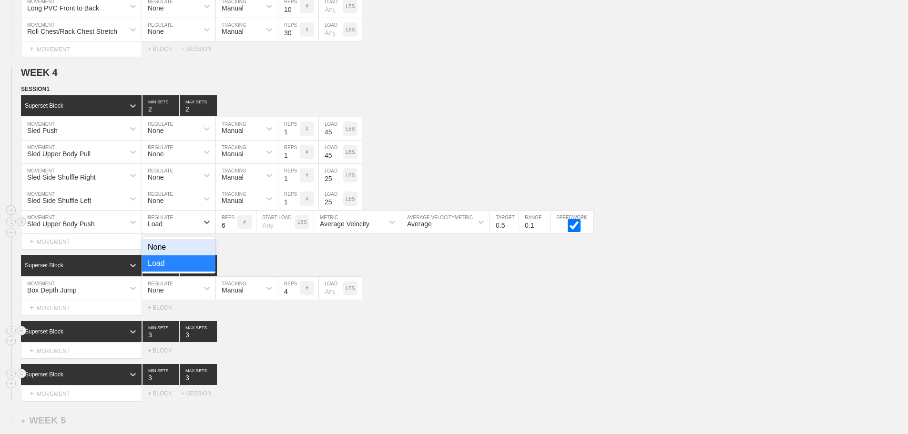
click at [174, 229] on div "Load" at bounding box center [170, 222] width 56 height 16
click at [161, 254] on div "None" at bounding box center [178, 247] width 73 height 16
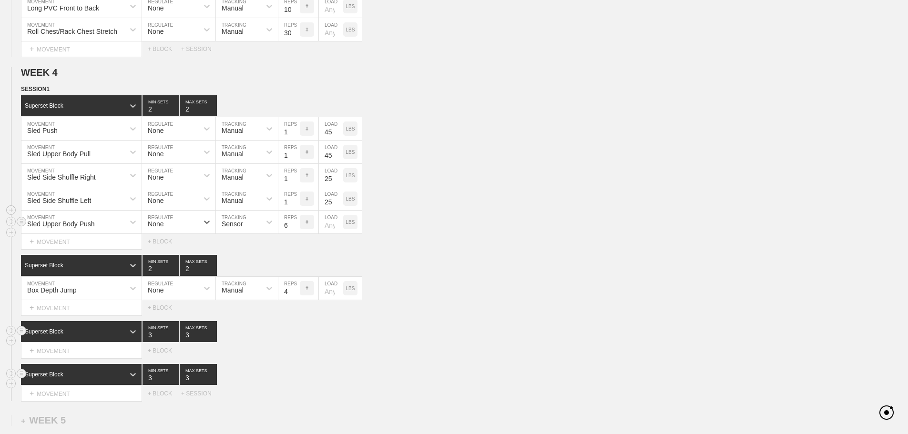
click at [252, 230] on div "Sensor" at bounding box center [238, 222] width 45 height 16
drag, startPoint x: 243, startPoint y: 270, endPoint x: 297, endPoint y: 239, distance: 62.6
click at [243, 269] on div "Manual" at bounding box center [247, 264] width 62 height 16
click at [294, 234] on input "5" at bounding box center [288, 222] width 21 height 23
click at [294, 234] on input "4" at bounding box center [288, 222] width 21 height 23
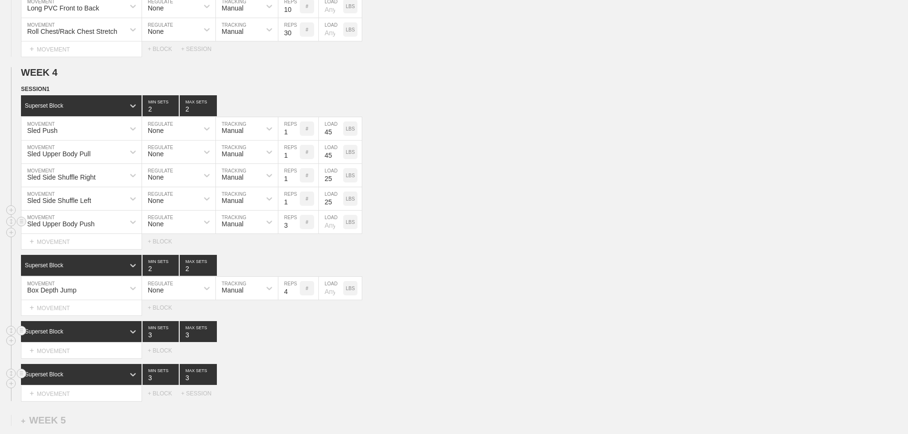
click at [294, 234] on input "3" at bounding box center [288, 222] width 21 height 23
click at [294, 234] on input "2" at bounding box center [288, 222] width 21 height 23
type input "1"
click at [294, 234] on input "1" at bounding box center [288, 222] width 21 height 23
click at [326, 233] on input "number" at bounding box center [331, 222] width 24 height 23
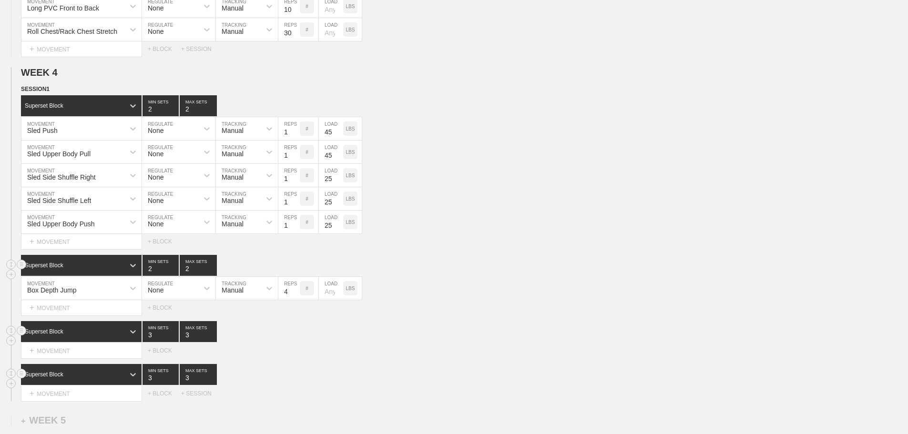
type input "25"
click at [573, 276] on div "Superset Block 2 MIN SETS 2 MAX SETS" at bounding box center [464, 265] width 887 height 21
click at [475, 276] on div "Superset Block 2 MIN SETS 2 MAX SETS" at bounding box center [464, 265] width 887 height 21
click at [496, 266] on div "Superset Block 2 MIN SETS 2 MAX SETS" at bounding box center [464, 265] width 887 height 21
click at [506, 178] on div "Sled Side Shuffle Right MOVEMENT None REGULATE Manual TRACKING 1 REPS # 25 LOAD…" at bounding box center [454, 175] width 908 height 23
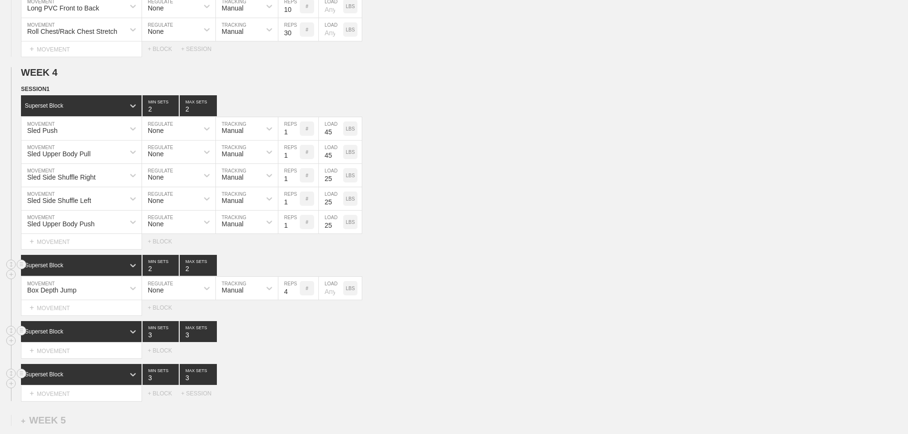
click at [495, 266] on div "Superset Block 2 MIN SETS 2 MAX SETS" at bounding box center [464, 265] width 887 height 21
click at [537, 249] on div "Select... MOVEMENT + MOVEMENT + BLOCK" at bounding box center [454, 241] width 908 height 15
click at [20, 379] on circle at bounding box center [21, 373] width 11 height 11
click at [52, 399] on div "DELETE" at bounding box center [67, 401] width 76 height 14
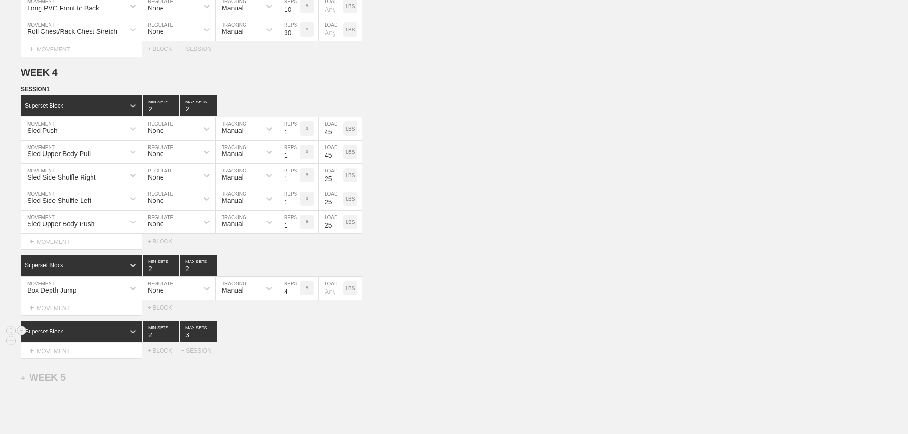
click at [174, 342] on input "2" at bounding box center [161, 331] width 36 height 21
type input "1"
click at [174, 342] on input "1" at bounding box center [161, 331] width 36 height 21
click at [212, 342] on input "2" at bounding box center [198, 331] width 37 height 21
click at [212, 342] on input "1" at bounding box center [198, 331] width 37 height 21
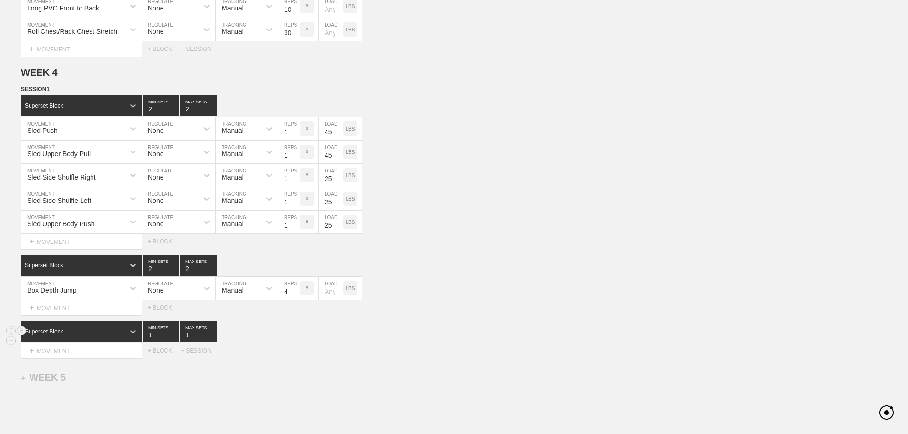
click at [212, 342] on input "1" at bounding box center [198, 331] width 37 height 21
type input "1"
click at [466, 337] on div "Superset Block 1 MIN SETS 1 MAX SETS" at bounding box center [464, 331] width 887 height 21
click at [63, 358] on div "+ MOVEMENT" at bounding box center [81, 351] width 121 height 16
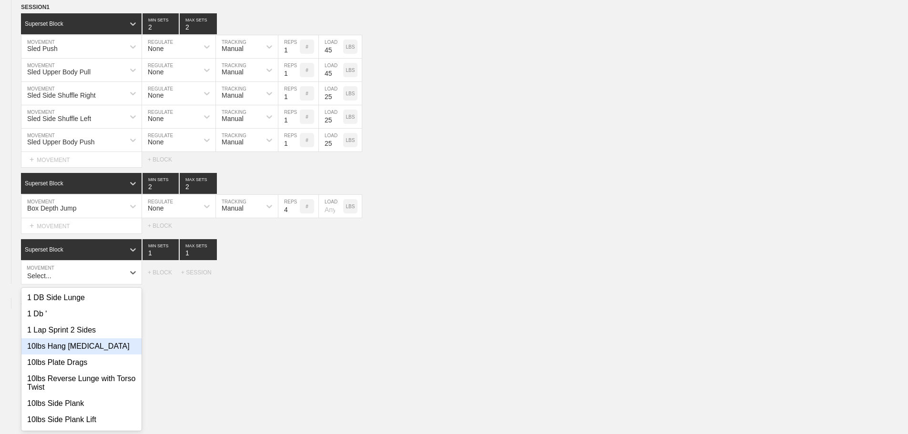
scroll to position [2131, 0]
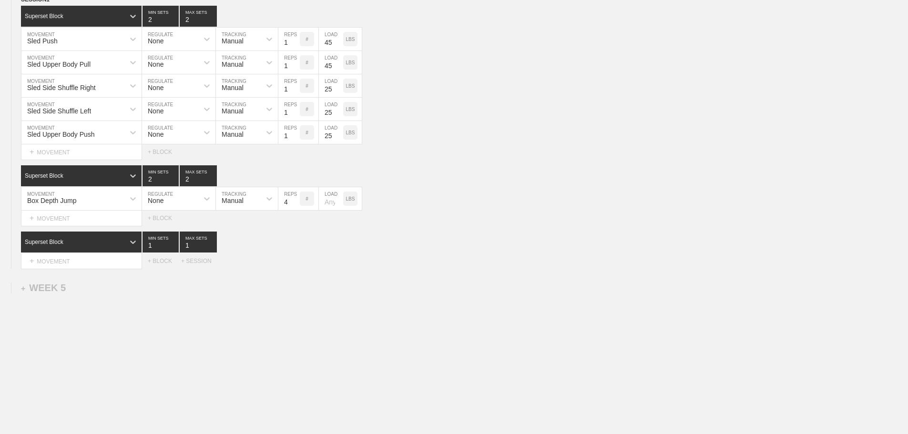
click at [87, 269] on div "+ MOVEMENT" at bounding box center [81, 262] width 121 height 16
click at [77, 268] on div "+ MOVEMENT" at bounding box center [81, 262] width 121 height 16
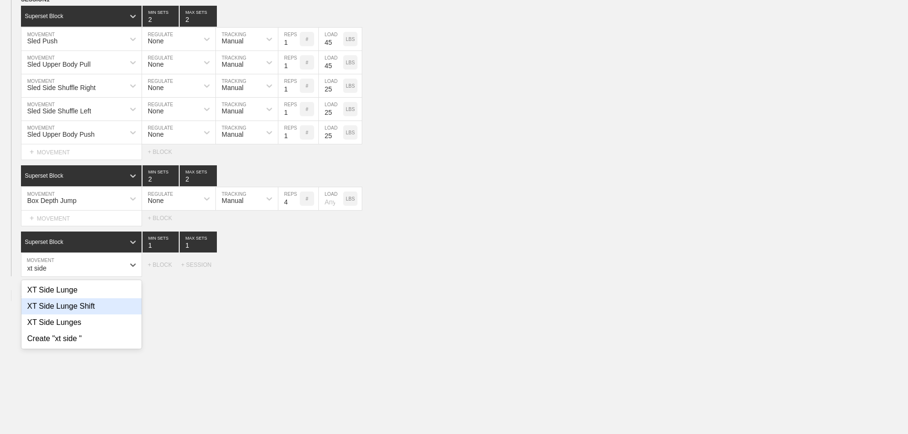
click at [84, 312] on div "XT Side Lunge Shift" at bounding box center [81, 306] width 120 height 16
type input "xt side"
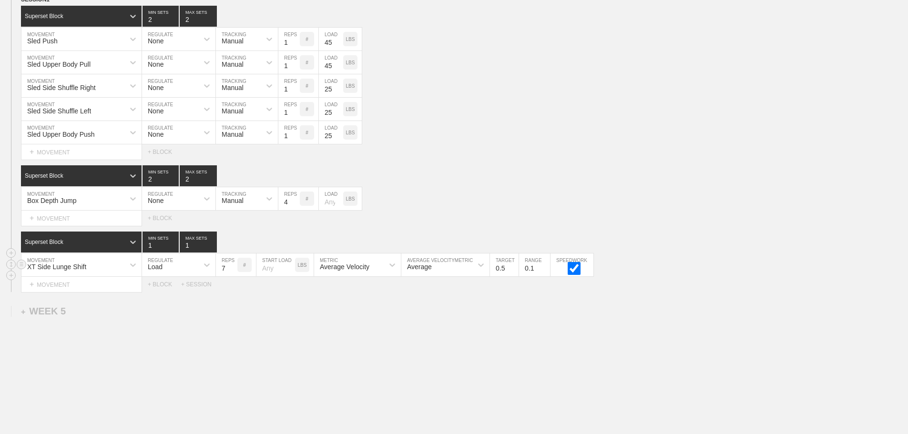
click at [232, 273] on input "7" at bounding box center [226, 265] width 21 height 23
click at [232, 273] on input "8" at bounding box center [226, 265] width 21 height 23
click at [232, 273] on input "9" at bounding box center [226, 265] width 21 height 23
click at [232, 273] on input "10" at bounding box center [226, 265] width 21 height 23
click at [232, 273] on input "11" at bounding box center [226, 265] width 21 height 23
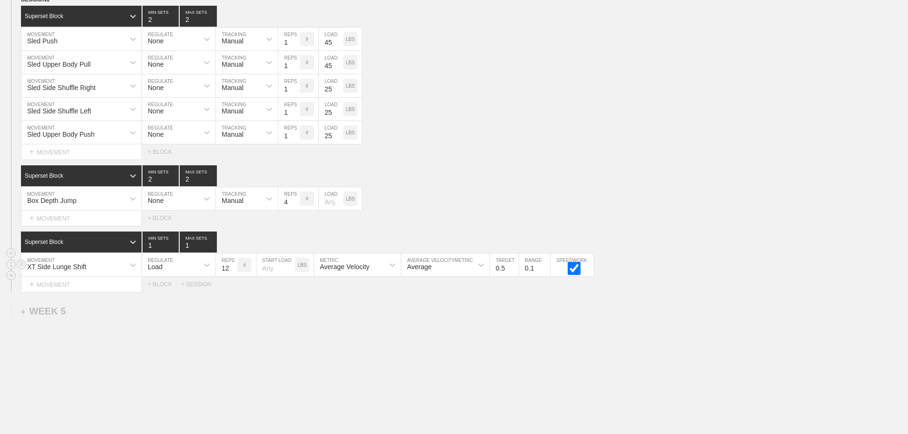
type input "12"
click at [232, 273] on input "12" at bounding box center [226, 265] width 21 height 23
click at [170, 273] on div "Load" at bounding box center [170, 265] width 56 height 16
click at [167, 298] on div "None" at bounding box center [178, 290] width 73 height 16
click at [252, 273] on div "Sensor" at bounding box center [238, 265] width 45 height 16
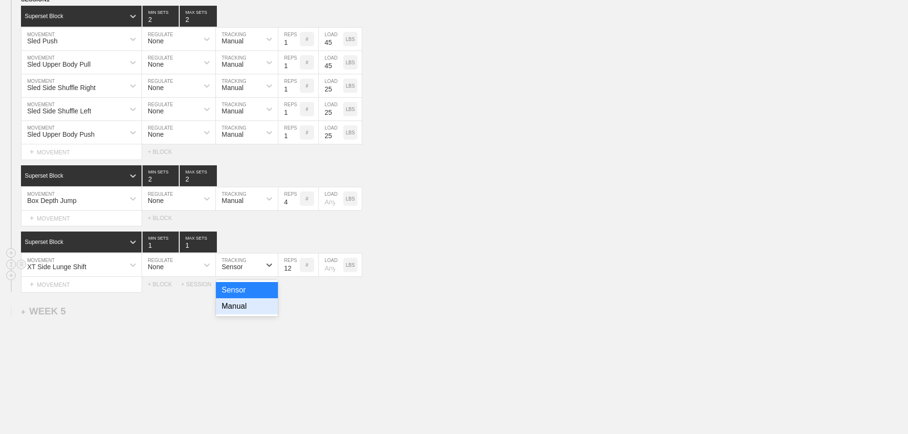
click at [247, 315] on div "Manual" at bounding box center [247, 306] width 62 height 16
click at [63, 292] on div "+ MOVEMENT" at bounding box center [81, 285] width 121 height 16
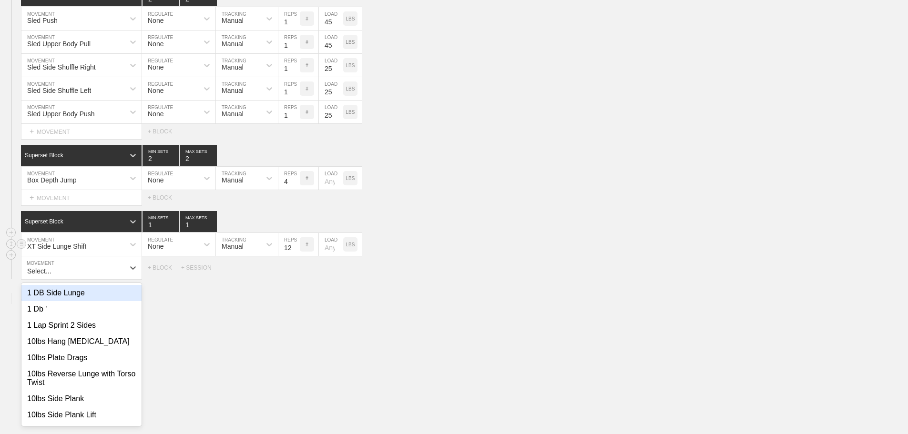
scroll to position [2154, 0]
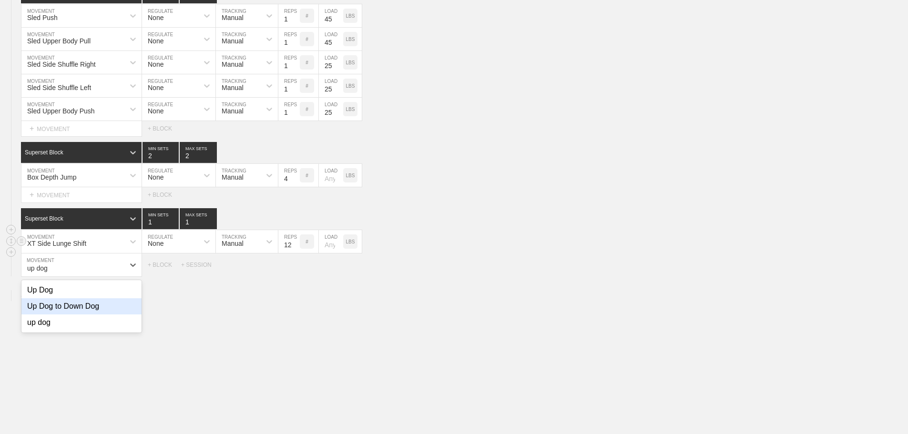
click at [76, 315] on div "Up Dog to Down Dog" at bounding box center [81, 306] width 120 height 16
type input "up dog"
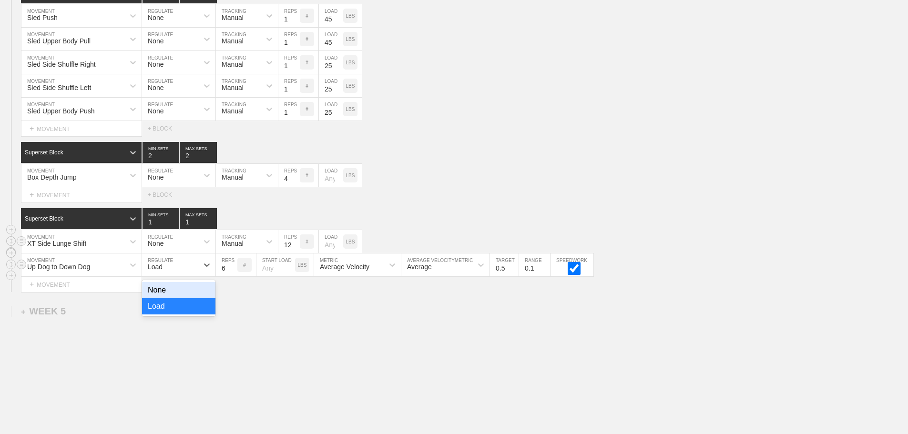
click at [183, 273] on div "Load" at bounding box center [170, 265] width 56 height 16
drag, startPoint x: 160, startPoint y: 296, endPoint x: 219, endPoint y: 285, distance: 60.1
click at [161, 296] on div "None" at bounding box center [178, 290] width 73 height 16
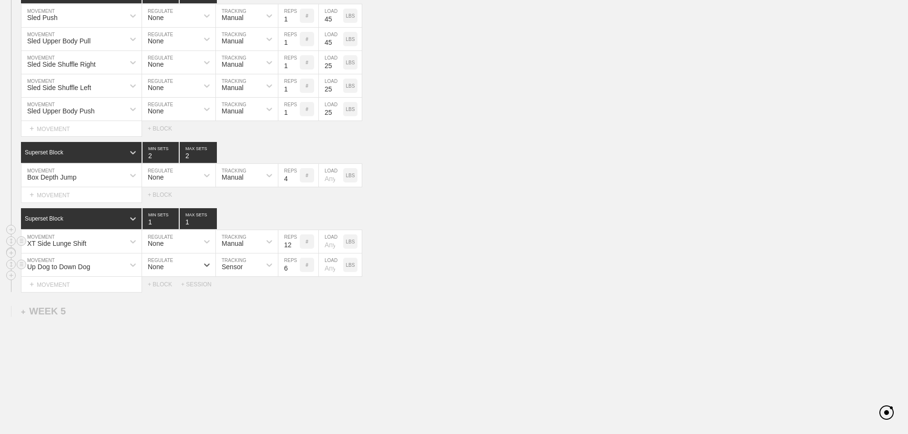
click at [254, 269] on div "Sensor" at bounding box center [238, 265] width 45 height 16
click at [240, 312] on div "Manual" at bounding box center [247, 306] width 62 height 16
click at [295, 272] on input "7" at bounding box center [288, 265] width 21 height 23
click at [295, 272] on input "8" at bounding box center [288, 265] width 21 height 23
click at [295, 272] on input "9" at bounding box center [288, 265] width 21 height 23
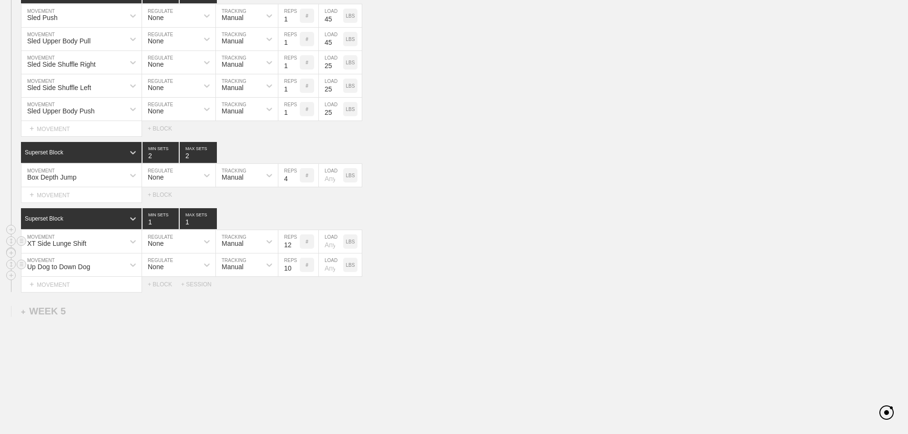
type input "10"
click at [295, 272] on input "10" at bounding box center [288, 265] width 21 height 23
click at [447, 277] on div "Up Dog to Down Dog MOVEMENT None REGULATE Manual TRACKING 10 REPS # LOAD LBS" at bounding box center [454, 265] width 908 height 23
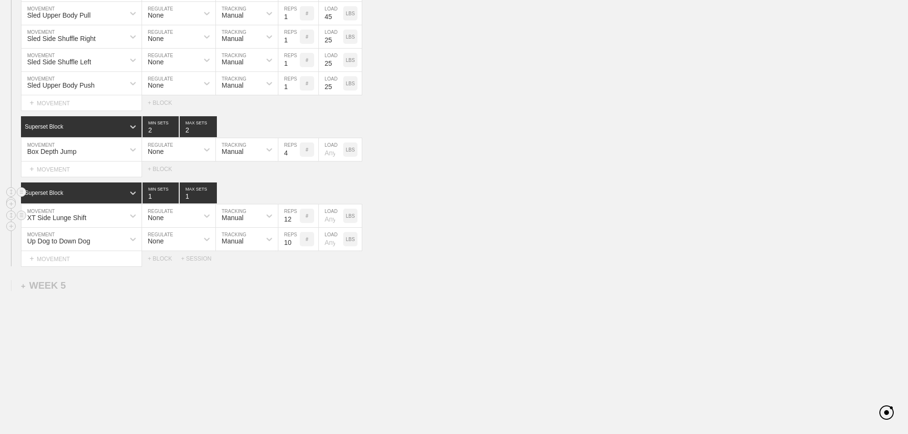
scroll to position [2187, 0]
click at [71, 259] on div "+ MOVEMENT" at bounding box center [81, 259] width 121 height 16
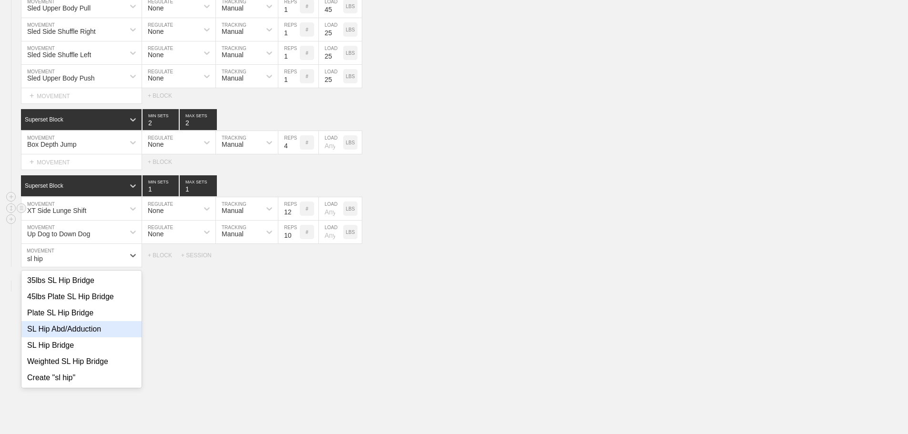
click at [92, 336] on div "SL Hip Abd/Adduction" at bounding box center [81, 329] width 120 height 16
type input "sl hip"
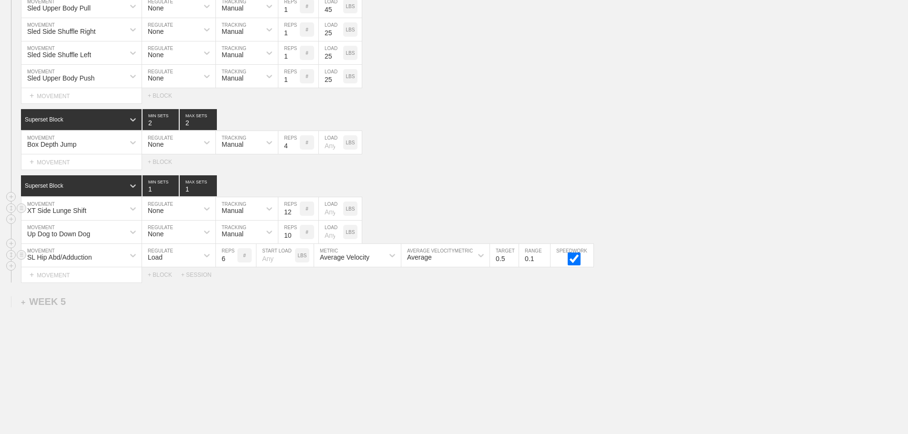
click at [174, 264] on div "Load" at bounding box center [170, 255] width 56 height 16
click at [167, 287] on div "None" at bounding box center [178, 281] width 73 height 16
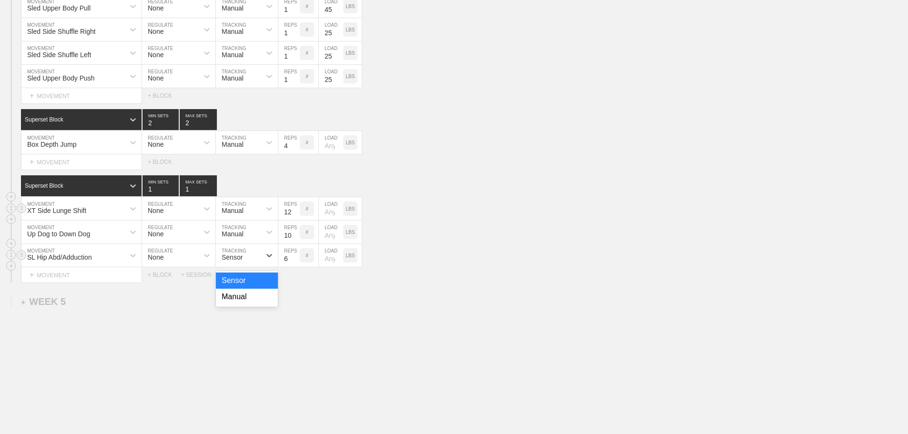
click at [245, 264] on div "Sensor" at bounding box center [238, 255] width 45 height 16
drag, startPoint x: 239, startPoint y: 308, endPoint x: 245, endPoint y: 303, distance: 8.1
click at [241, 305] on div "Manual" at bounding box center [247, 297] width 62 height 16
click at [294, 264] on input "7" at bounding box center [288, 255] width 21 height 23
click at [294, 264] on input "8" at bounding box center [288, 255] width 21 height 23
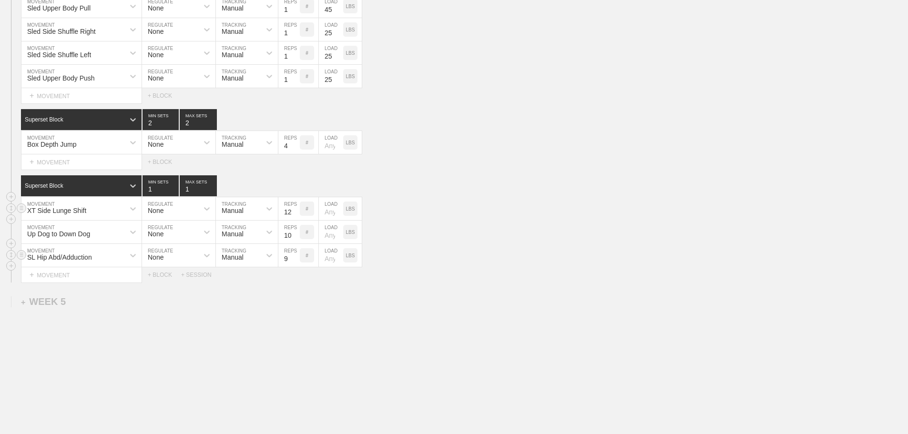
click at [294, 264] on input "9" at bounding box center [288, 255] width 21 height 23
type input "10"
click at [294, 264] on input "10" at bounding box center [288, 255] width 21 height 23
click at [496, 260] on div "SL Hip Abd/Adduction MOVEMENT None REGULATE Manual TRACKING 10 REPS # LOAD LBS" at bounding box center [454, 255] width 908 height 23
click at [65, 281] on div "+ MOVEMENT" at bounding box center [81, 275] width 121 height 16
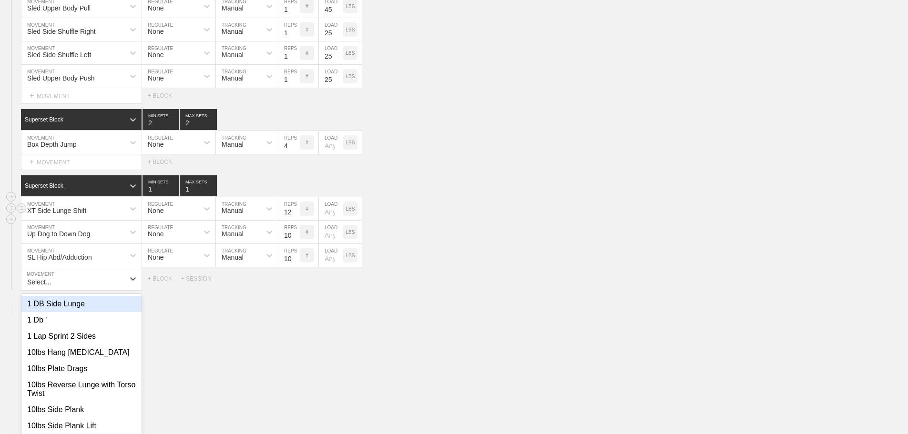
scroll to position [2201, 0]
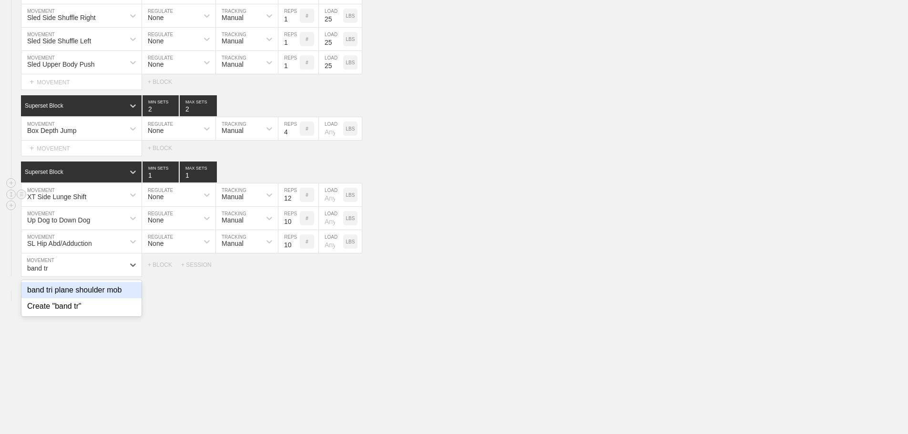
click at [89, 297] on div "band tri plane shoulder mob" at bounding box center [81, 290] width 120 height 16
type input "band tr"
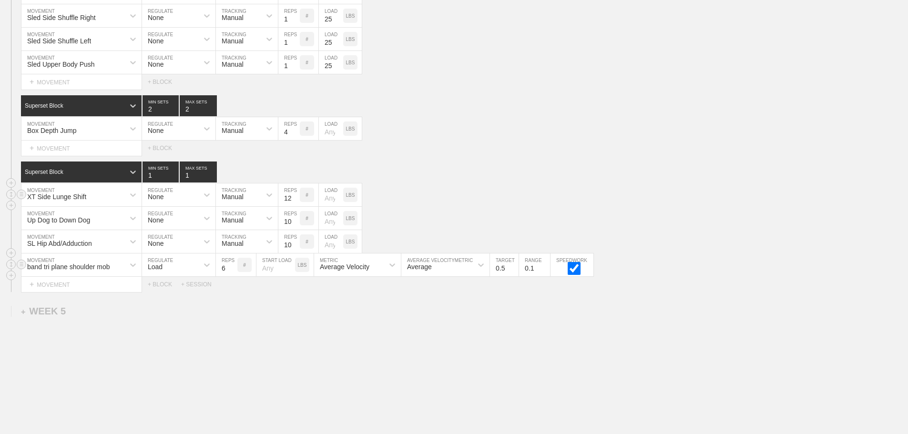
click at [184, 273] on div "Load" at bounding box center [170, 265] width 56 height 16
click at [159, 297] on div "None" at bounding box center [178, 290] width 73 height 16
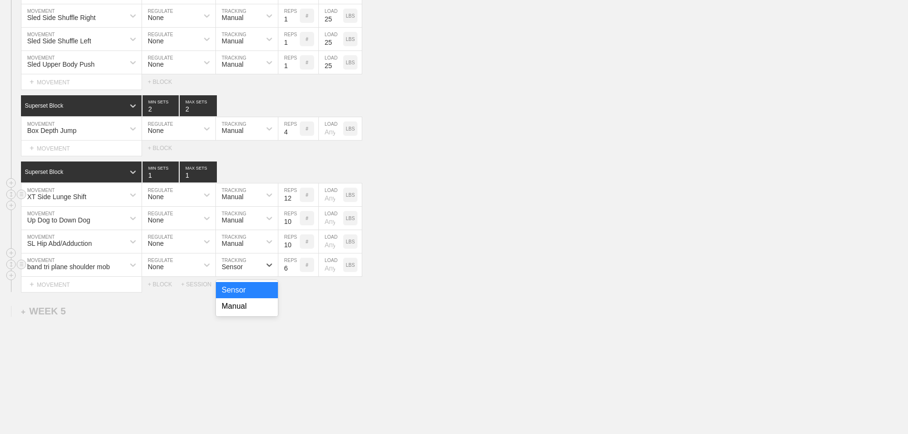
drag, startPoint x: 235, startPoint y: 268, endPoint x: 238, endPoint y: 274, distance: 5.8
click at [236, 268] on div "Sensor" at bounding box center [238, 265] width 45 height 16
click at [233, 314] on div "Manual" at bounding box center [247, 306] width 62 height 16
click at [295, 273] on input "7" at bounding box center [288, 265] width 21 height 23
click at [295, 273] on input "8" at bounding box center [288, 265] width 21 height 23
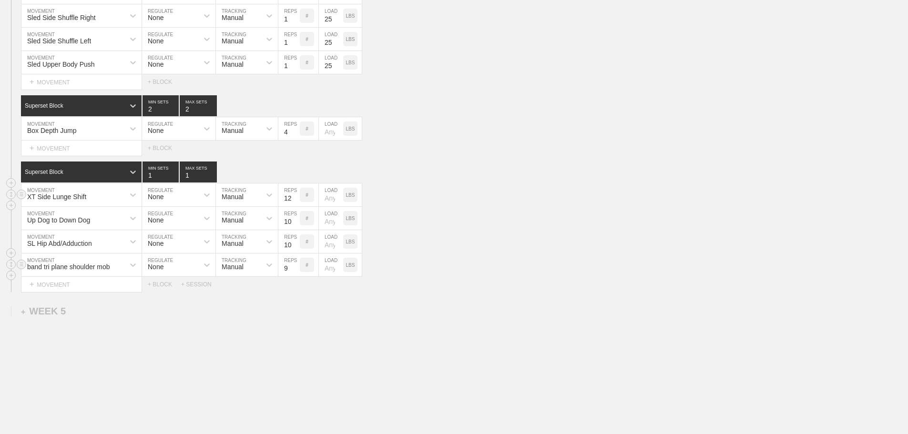
click at [295, 273] on input "9" at bounding box center [288, 265] width 21 height 23
click at [295, 273] on input "10" at bounding box center [288, 265] width 21 height 23
click at [294, 273] on input "11" at bounding box center [288, 265] width 21 height 23
type input "12"
click at [294, 273] on input "12" at bounding box center [288, 265] width 21 height 23
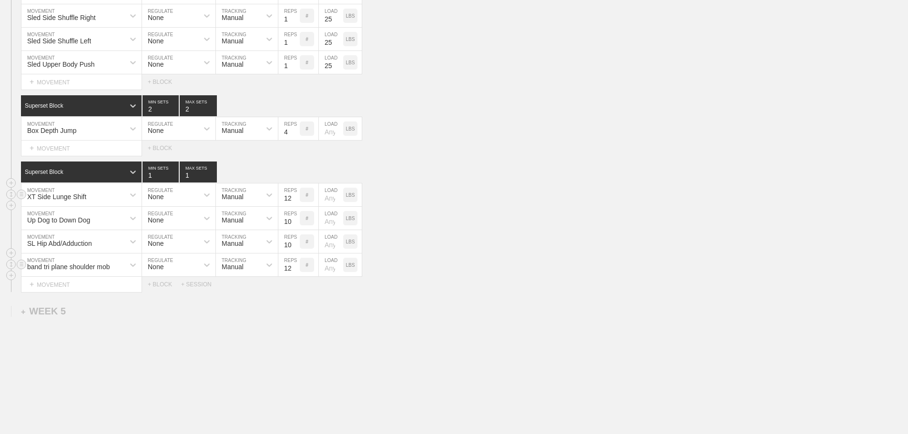
click at [453, 277] on div "band tri plane shoulder mob MOVEMENT None REGULATE Manual TRACKING 12 REPS # LO…" at bounding box center [454, 265] width 908 height 23
click at [58, 291] on div "+ MOVEMENT" at bounding box center [81, 285] width 121 height 16
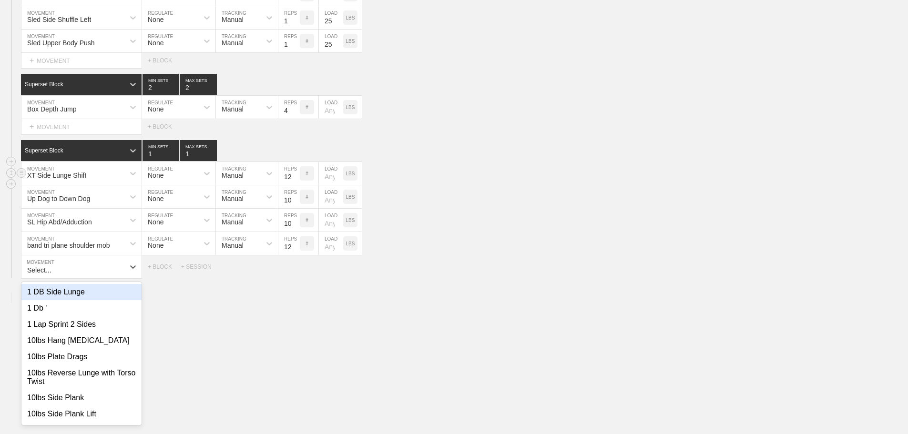
scroll to position [2224, 0]
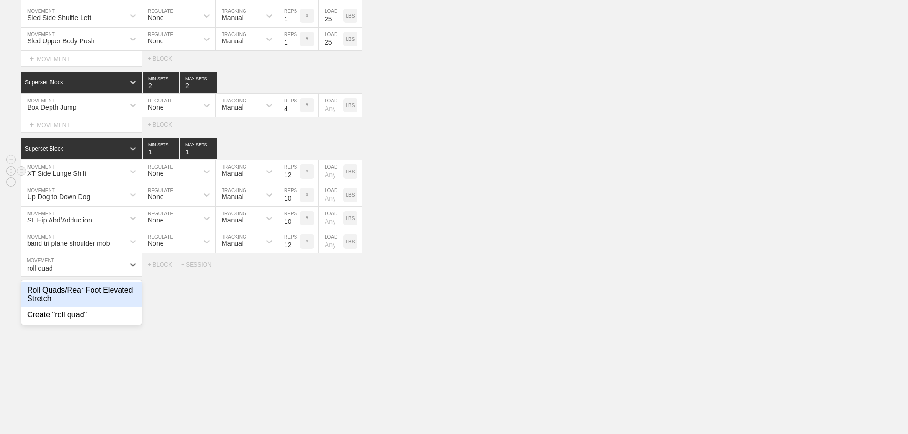
click at [96, 293] on div "Roll Quads/Rear Foot Elevated Stretch" at bounding box center [81, 294] width 120 height 25
type input "roll quad"
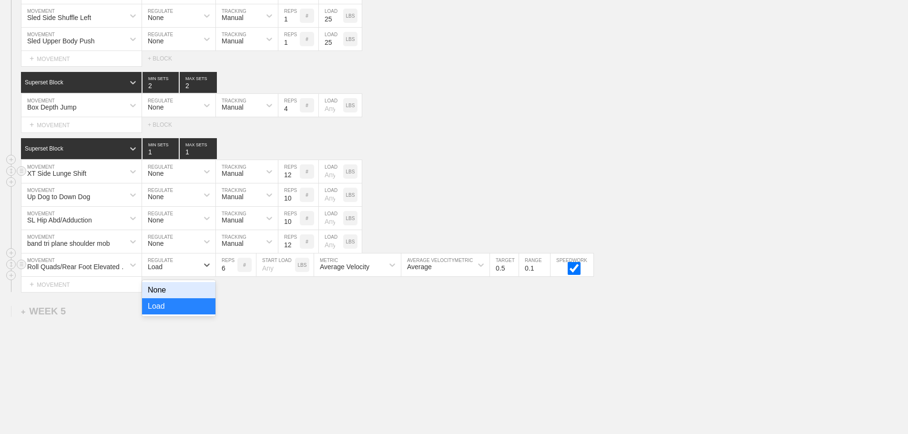
click at [174, 273] on div "Load" at bounding box center [170, 265] width 56 height 16
click at [159, 294] on div "None" at bounding box center [178, 290] width 73 height 16
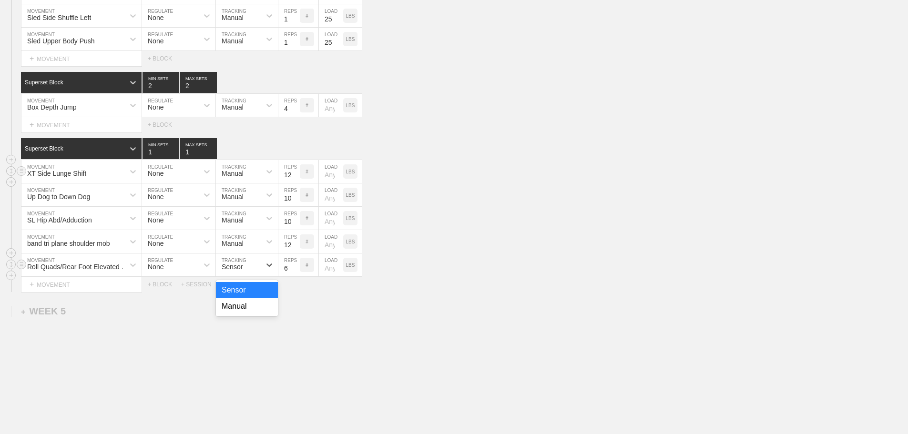
click at [241, 271] on div "Sensor" at bounding box center [232, 267] width 21 height 8
click at [234, 315] on div "Manual" at bounding box center [247, 306] width 62 height 16
click at [295, 273] on input "7" at bounding box center [288, 265] width 21 height 23
click at [295, 273] on input "8" at bounding box center [288, 265] width 21 height 23
click at [295, 273] on input "9" at bounding box center [288, 265] width 21 height 23
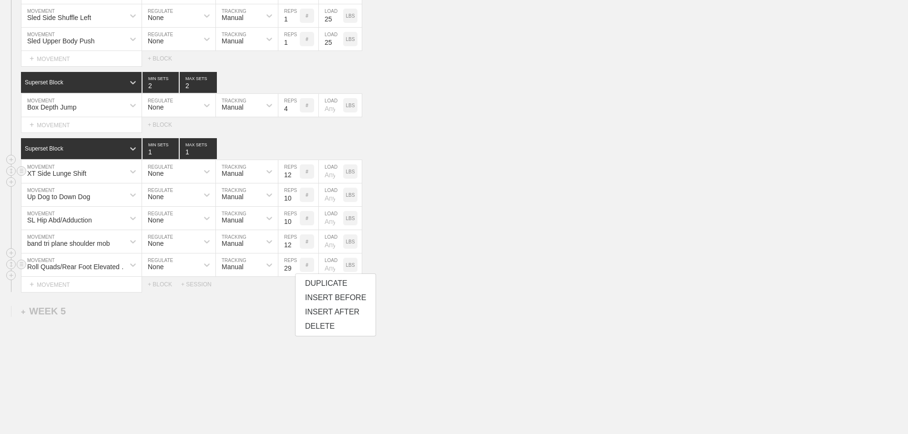
click at [295, 273] on input "29" at bounding box center [288, 265] width 21 height 23
click at [295, 273] on input "30" at bounding box center [288, 265] width 21 height 23
click at [295, 273] on input "31" at bounding box center [288, 265] width 21 height 23
type input "30"
click at [294, 276] on input "30" at bounding box center [288, 265] width 21 height 23
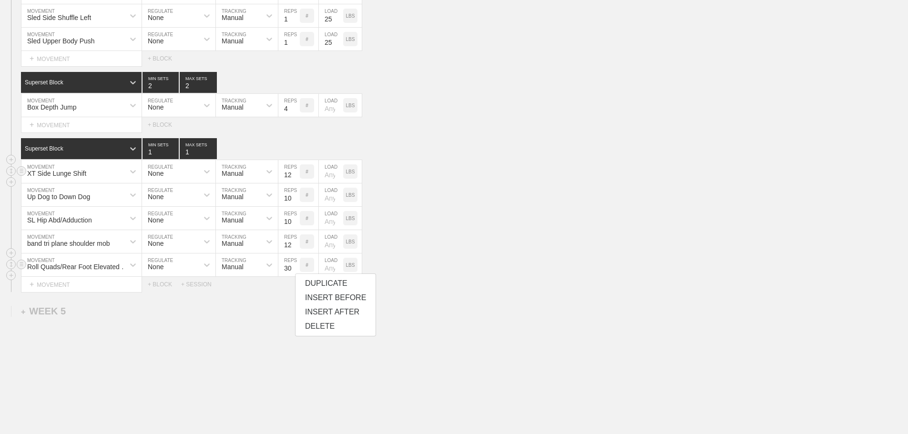
click at [439, 269] on div "Roll Quads/Rear Foot Elevated Stretch MOVEMENT None REGULATE Manual TRACKING 30…" at bounding box center [454, 265] width 908 height 23
drag, startPoint x: 93, startPoint y: 396, endPoint x: 194, endPoint y: 256, distance: 172.4
click at [46, 289] on div "+ MOVEMENT" at bounding box center [81, 285] width 121 height 16
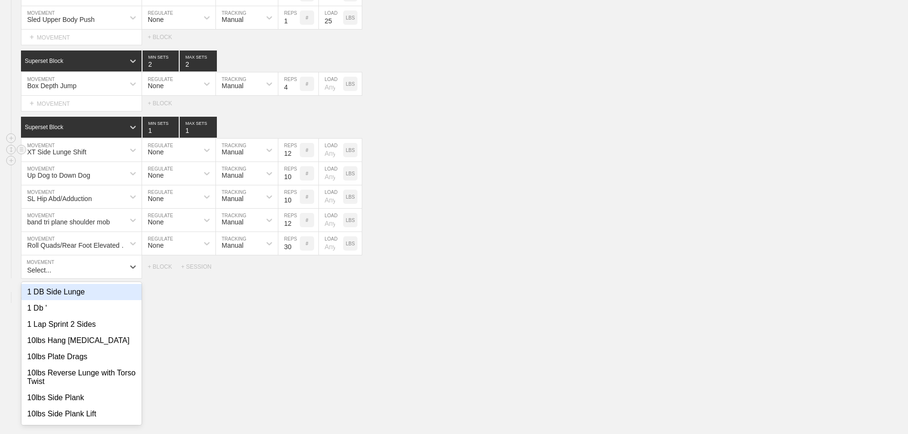
scroll to position [2248, 0]
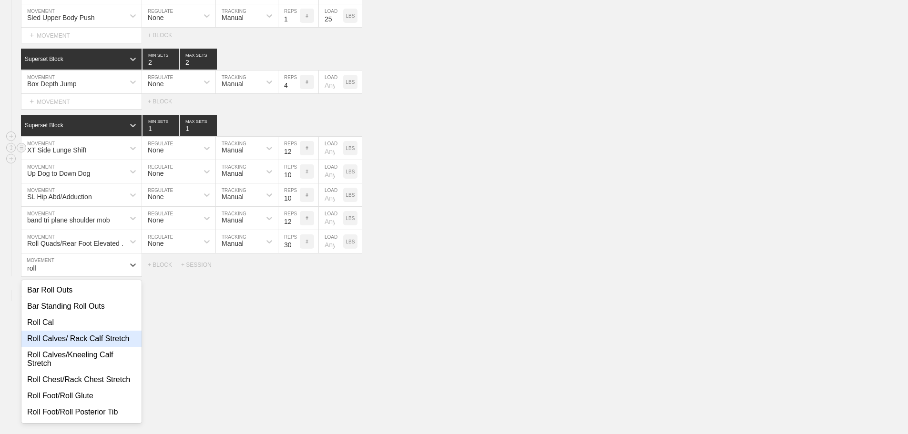
click at [78, 346] on div "Roll Calves/ Rack Calf Stretch" at bounding box center [81, 339] width 120 height 16
type input "roll"
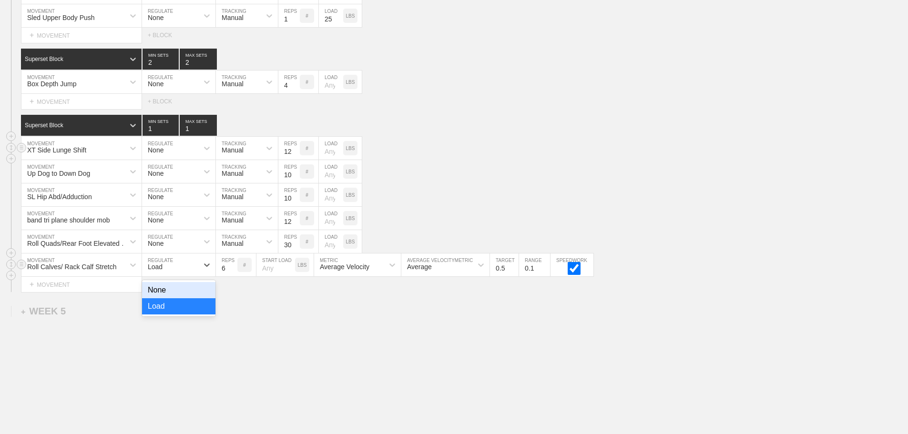
click at [166, 265] on div "Load" at bounding box center [170, 265] width 56 height 16
click at [160, 298] on div "None" at bounding box center [178, 290] width 73 height 16
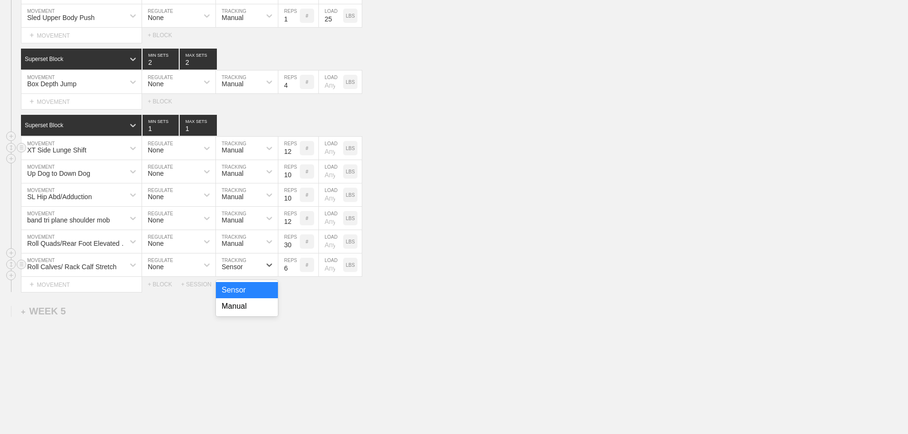
click at [239, 269] on div "Sensor" at bounding box center [238, 265] width 45 height 16
click at [242, 315] on div "Manual" at bounding box center [247, 306] width 62 height 16
click at [295, 271] on input "6" at bounding box center [288, 265] width 21 height 23
click at [295, 273] on input "7" at bounding box center [288, 265] width 21 height 23
click at [295, 273] on input "8" at bounding box center [288, 265] width 21 height 23
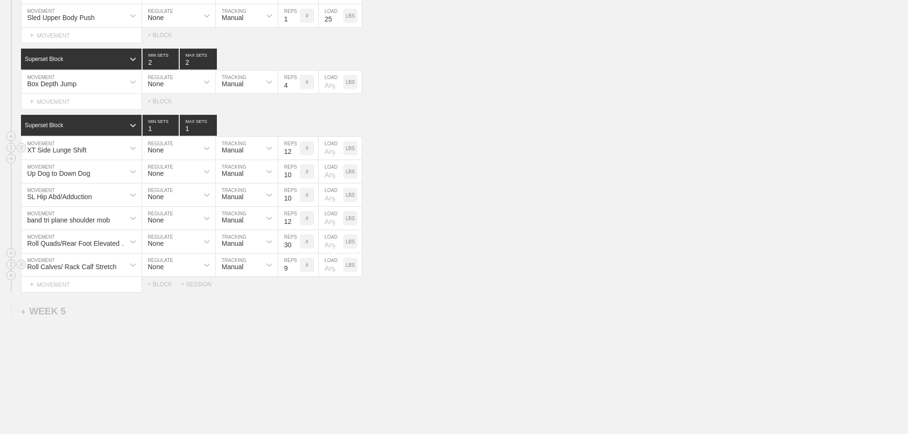
click at [295, 273] on input "9" at bounding box center [288, 265] width 21 height 23
click at [295, 273] on input "31" at bounding box center [288, 265] width 21 height 23
click at [295, 273] on input "32" at bounding box center [288, 265] width 21 height 23
click at [295, 278] on nav "DUPLICATE INSERT BEFORE INSERT AFTER DELETE" at bounding box center [335, 305] width 81 height 63
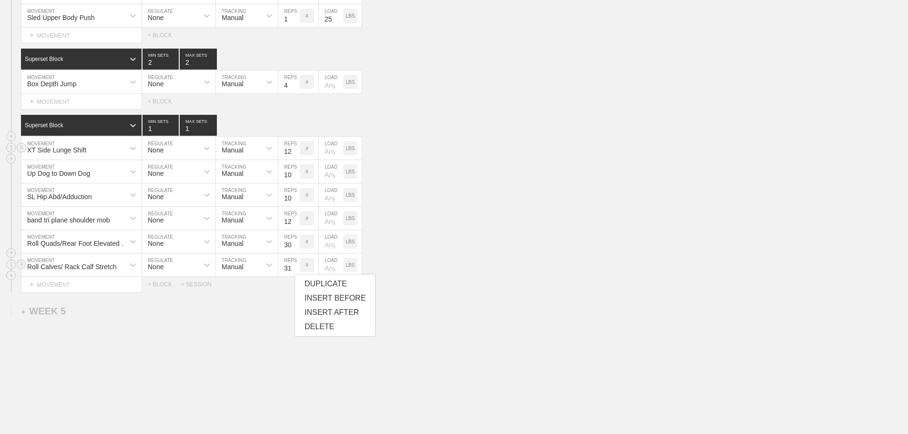
click at [294, 276] on input "31" at bounding box center [288, 265] width 21 height 23
type input "30"
click at [294, 276] on input "30" at bounding box center [288, 265] width 21 height 23
drag, startPoint x: 590, startPoint y: 261, endPoint x: 363, endPoint y: 282, distance: 227.8
click at [589, 261] on div "Roll Calves/ Rack Calf Stretch MOVEMENT None REGULATE Manual TRACKING 30 REPS #…" at bounding box center [454, 265] width 908 height 23
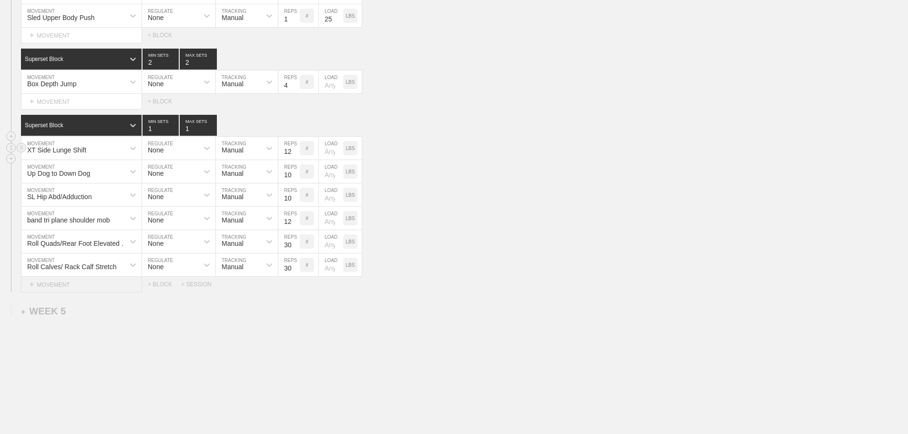
click at [62, 290] on div "+ MOVEMENT" at bounding box center [81, 285] width 121 height 16
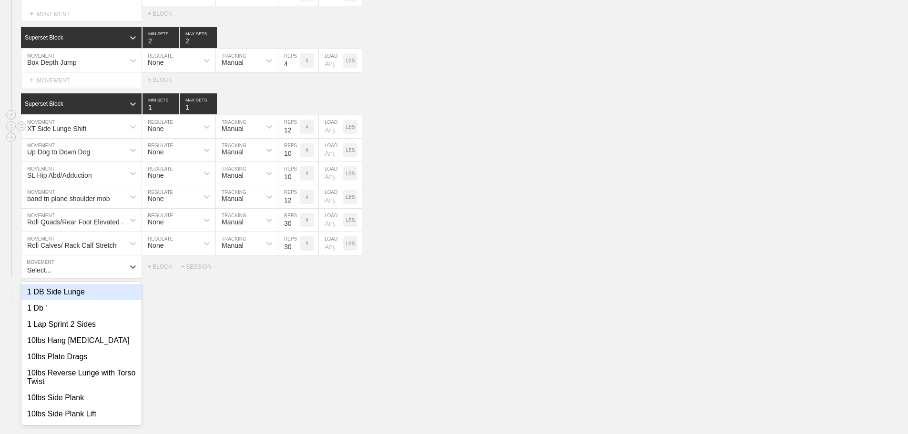
scroll to position [2271, 0]
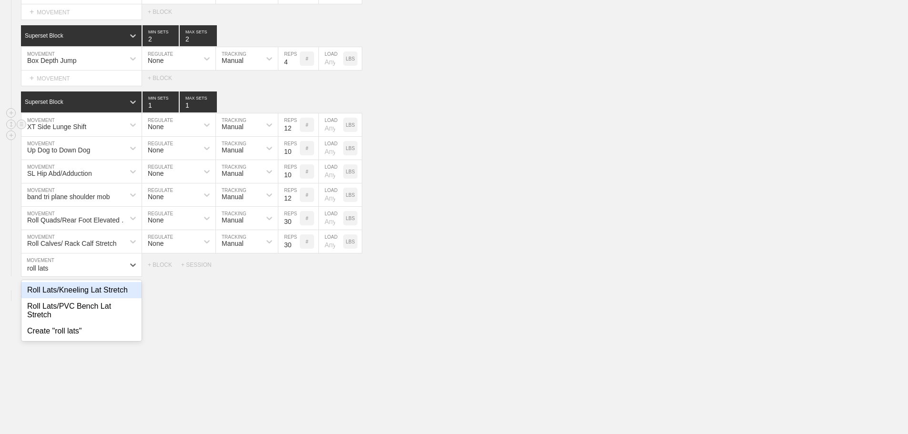
click at [69, 297] on div "Roll Lats/Kneeling Lat Stretch" at bounding box center [81, 290] width 120 height 16
type input "roll lats"
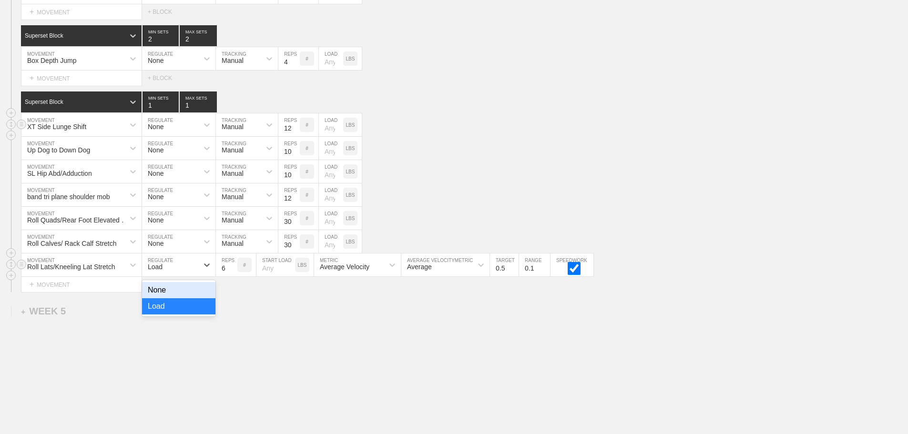
click at [175, 271] on div "Load" at bounding box center [170, 265] width 56 height 16
click at [164, 298] on div "None" at bounding box center [178, 290] width 73 height 16
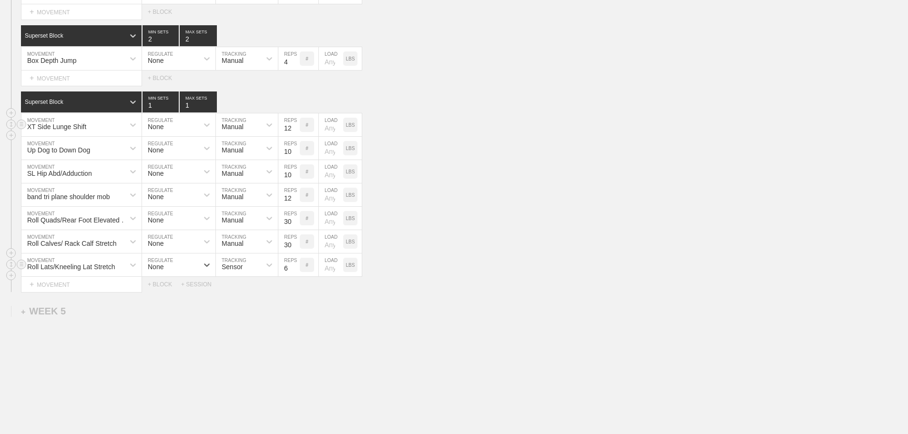
click at [243, 273] on div "Sensor" at bounding box center [238, 265] width 45 height 16
click at [236, 313] on div "Manual" at bounding box center [247, 306] width 62 height 16
click at [295, 273] on input "7" at bounding box center [288, 265] width 21 height 23
click at [295, 273] on input "8" at bounding box center [288, 265] width 21 height 23
type input "30"
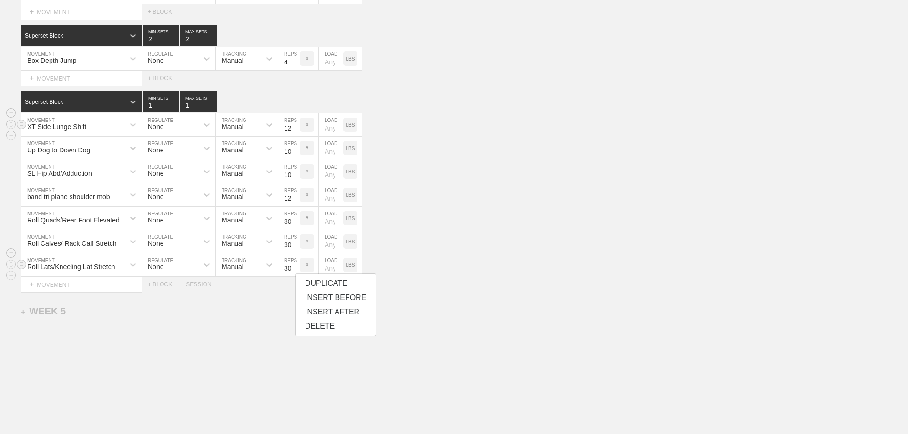
click at [295, 273] on input "30" at bounding box center [288, 265] width 21 height 23
click at [501, 207] on div "band tri plane shoulder mob MOVEMENT None REGULATE Manual TRACKING 12 REPS # LO…" at bounding box center [454, 195] width 908 height 23
click at [74, 291] on div "+ MOVEMENT" at bounding box center [81, 285] width 121 height 16
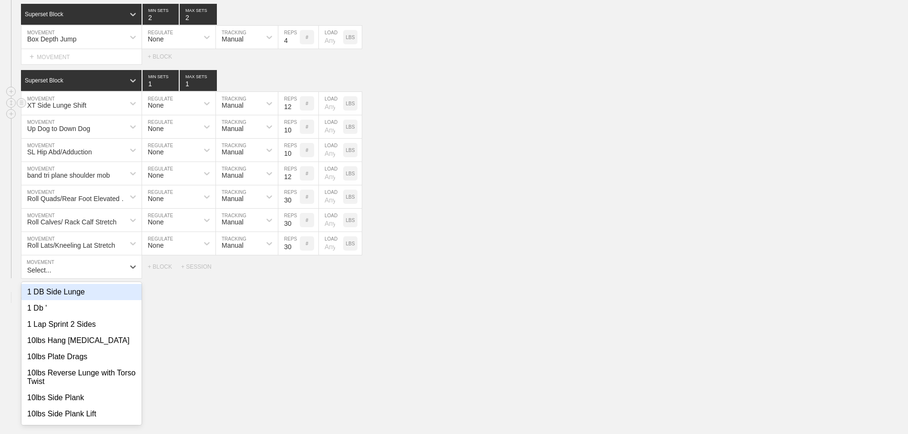
scroll to position [2294, 0]
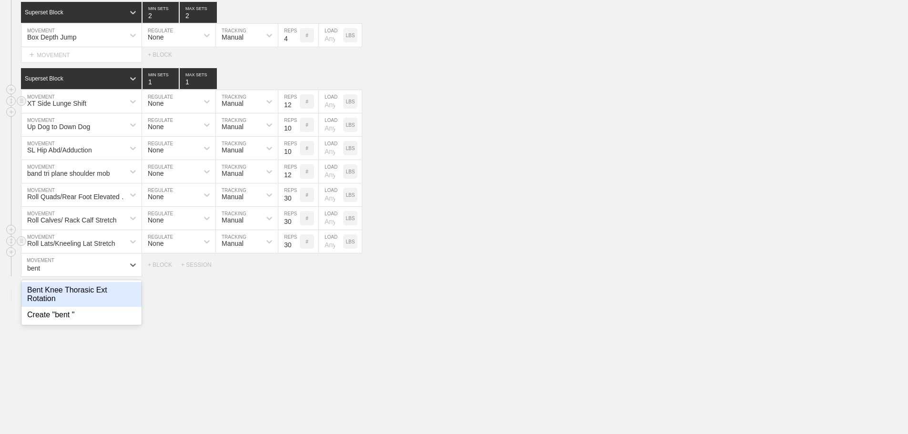
type input "bent"
click at [535, 254] on div "Roll Lats/Kneeling Lat Stretch MOVEMENT None REGULATE Manual TRACKING 30 REPS #…" at bounding box center [454, 241] width 908 height 23
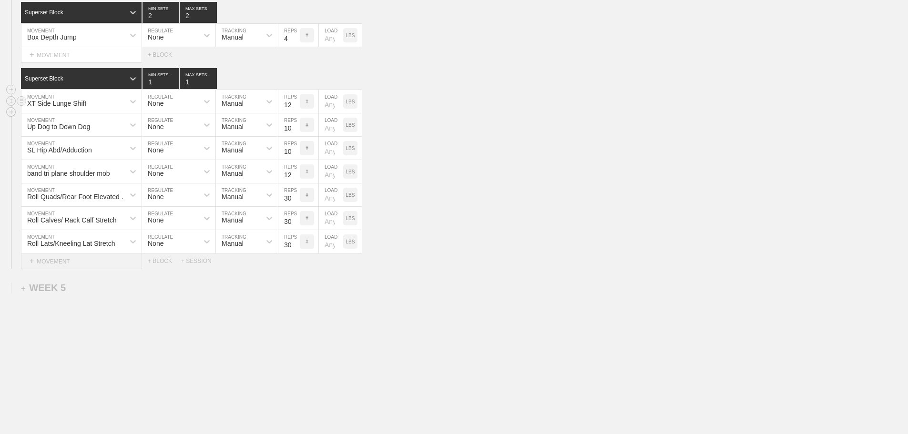
click at [61, 269] on div "+ MOVEMENT" at bounding box center [81, 262] width 121 height 16
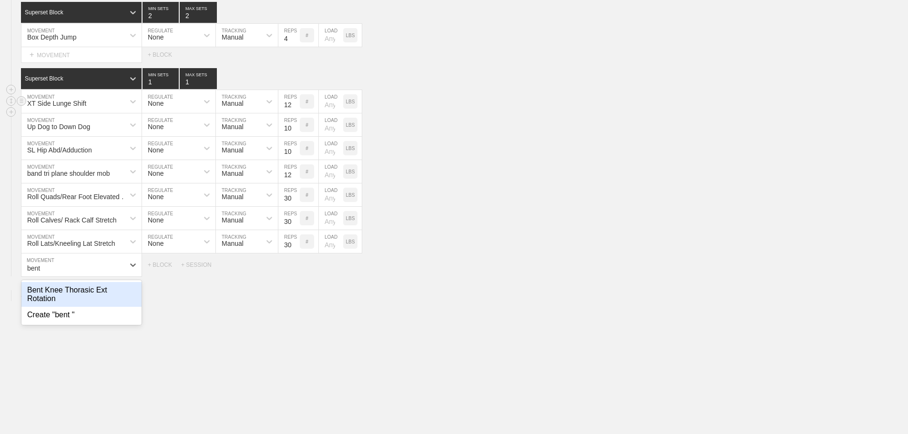
click at [93, 293] on div "Bent Knee Thorasic Ext Rotation" at bounding box center [81, 294] width 120 height 25
type input "bent"
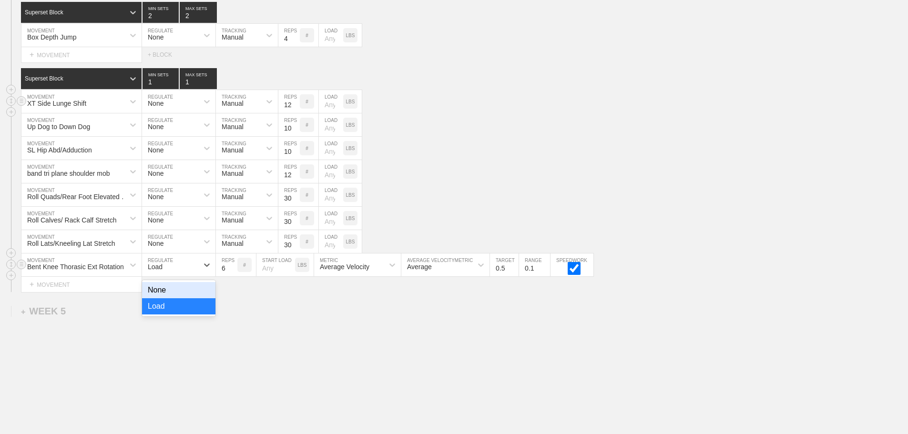
click at [158, 273] on div "Load" at bounding box center [170, 265] width 56 height 16
click at [158, 297] on div "None" at bounding box center [178, 290] width 73 height 16
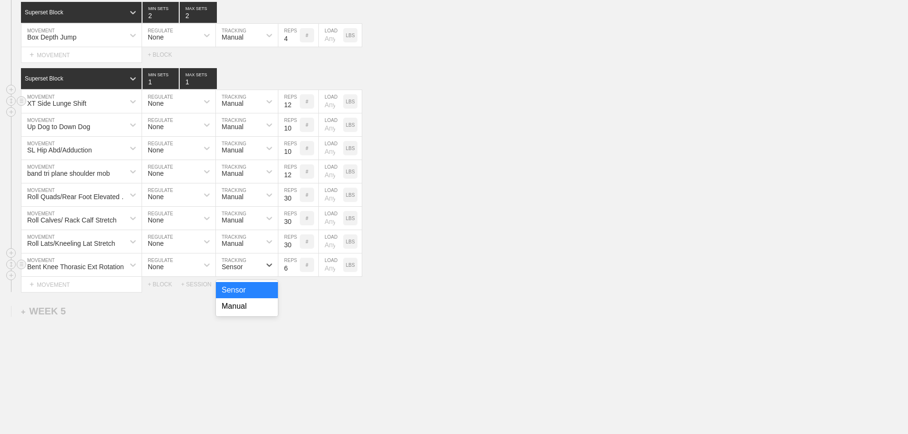
click at [246, 271] on div "Sensor" at bounding box center [238, 265] width 45 height 16
click at [245, 308] on div "Manual" at bounding box center [247, 306] width 62 height 16
click at [558, 230] on div "Roll Calves/ Rack Calf Stretch MOVEMENT None REGULATE Manual TRACKING 30 REPS #…" at bounding box center [454, 218] width 908 height 23
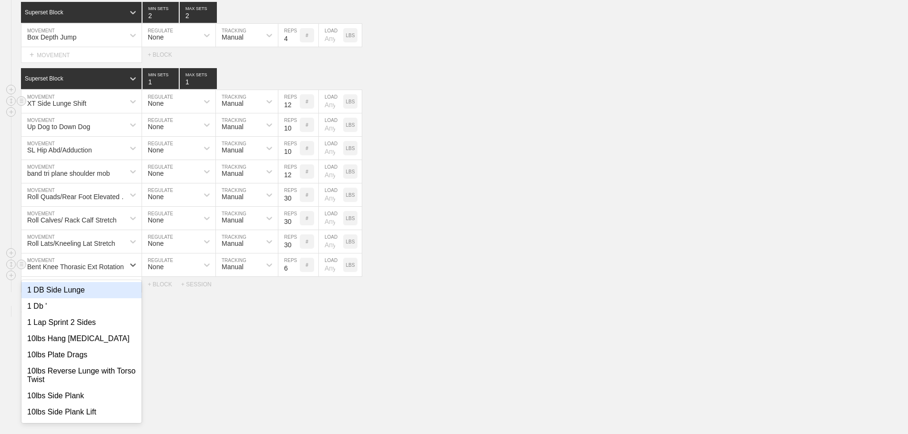
click at [71, 271] on div "Bent Knee Thorasic Ext Rotation" at bounding box center [75, 267] width 97 height 8
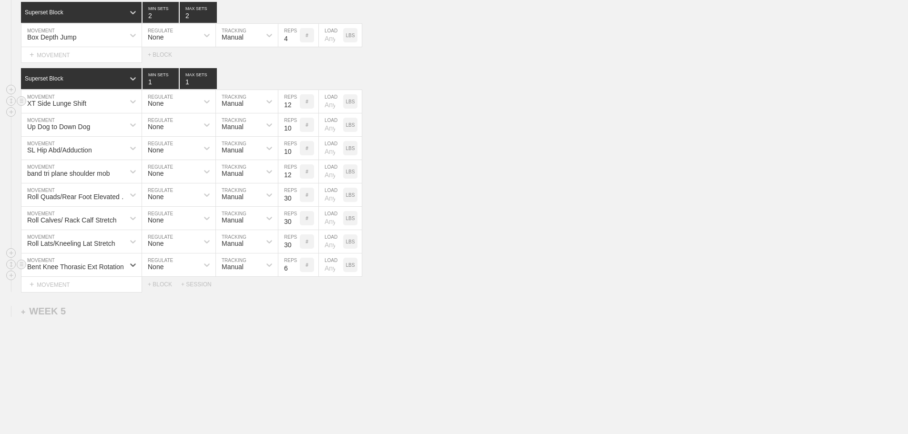
click at [123, 271] on div "Bent Knee Thorasic Ext Rotation" at bounding box center [75, 267] width 97 height 8
type input "bear c"
click at [111, 298] on div "Bear Crawl to T-Spine Rotation" at bounding box center [81, 290] width 120 height 16
click at [523, 292] on div "Select... MOVEMENT + MOVEMENT + BLOCK + SESSION" at bounding box center [454, 284] width 908 height 15
click at [295, 155] on input "7" at bounding box center [288, 148] width 21 height 23
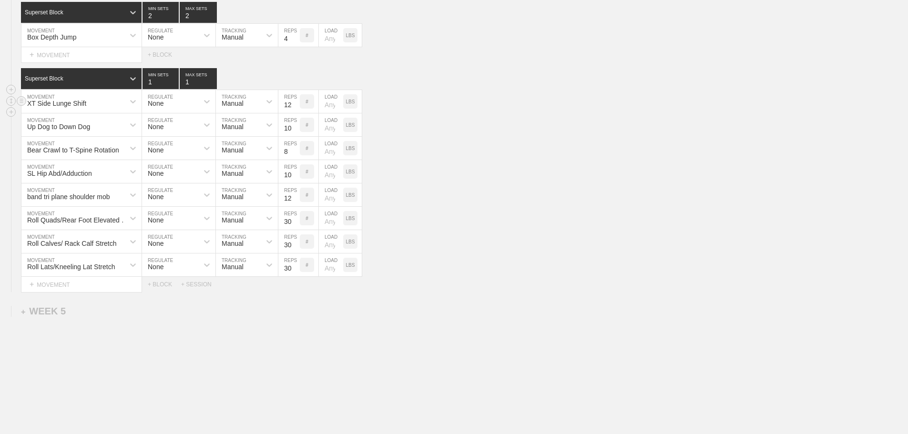
click at [295, 155] on input "8" at bounding box center [288, 148] width 21 height 23
click at [295, 155] on input "9" at bounding box center [288, 148] width 21 height 23
type input "10"
click at [295, 155] on input "10" at bounding box center [288, 148] width 21 height 23
click at [504, 276] on div "Roll Lats/Kneeling Lat Stretch MOVEMENT None REGULATE Manual TRACKING 30 REPS #…" at bounding box center [454, 265] width 908 height 23
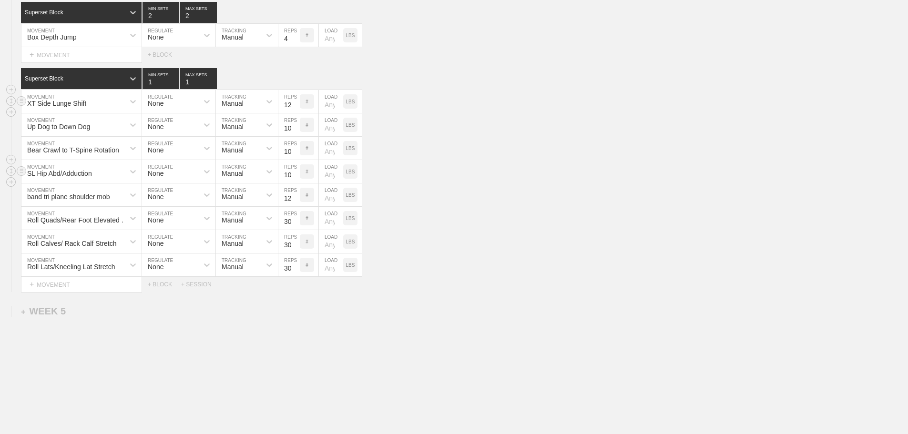
click at [494, 175] on div "SL Hip Abd/Adduction MOVEMENT None REGULATE Manual TRACKING 10 REPS # LOAD LBS" at bounding box center [454, 171] width 908 height 23
click at [481, 254] on div "Roll Calves/ Rack Calf Stretch MOVEMENT None REGULATE Manual TRACKING 30 REPS #…" at bounding box center [454, 241] width 908 height 23
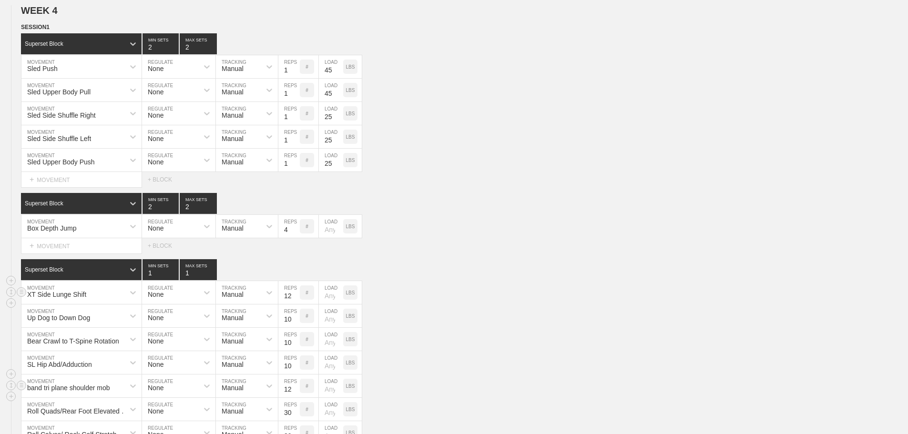
scroll to position [1961, 0]
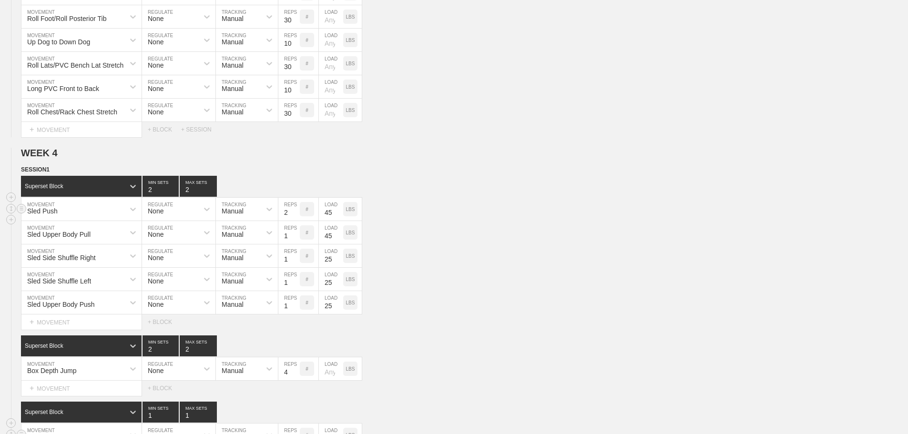
click at [295, 216] on input "2" at bounding box center [288, 209] width 21 height 23
click at [295, 216] on input "3" at bounding box center [288, 209] width 21 height 23
click at [295, 216] on input "4" at bounding box center [288, 209] width 21 height 23
click at [295, 216] on input "5" at bounding box center [288, 209] width 21 height 23
click at [295, 216] on input "6" at bounding box center [288, 209] width 21 height 23
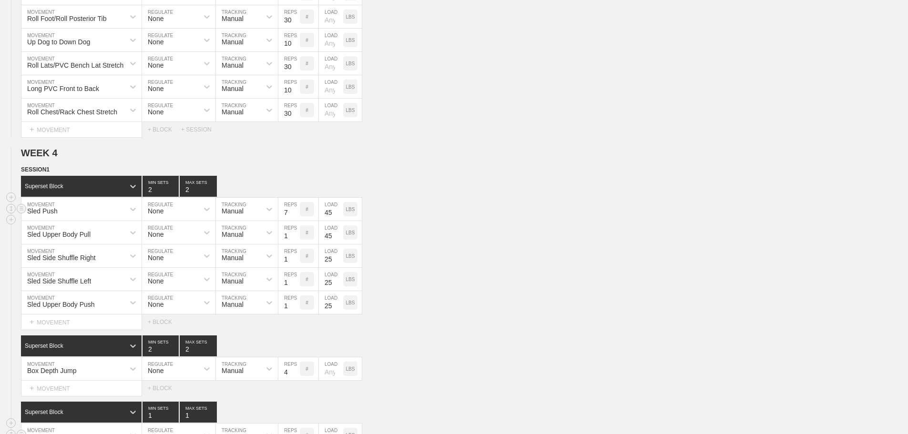
click at [295, 216] on input "7" at bounding box center [288, 209] width 21 height 23
click at [295, 216] on input "8" at bounding box center [288, 209] width 21 height 23
click at [295, 216] on input "9" at bounding box center [288, 209] width 21 height 23
type input "10"
click at [295, 216] on input "10" at bounding box center [288, 209] width 21 height 23
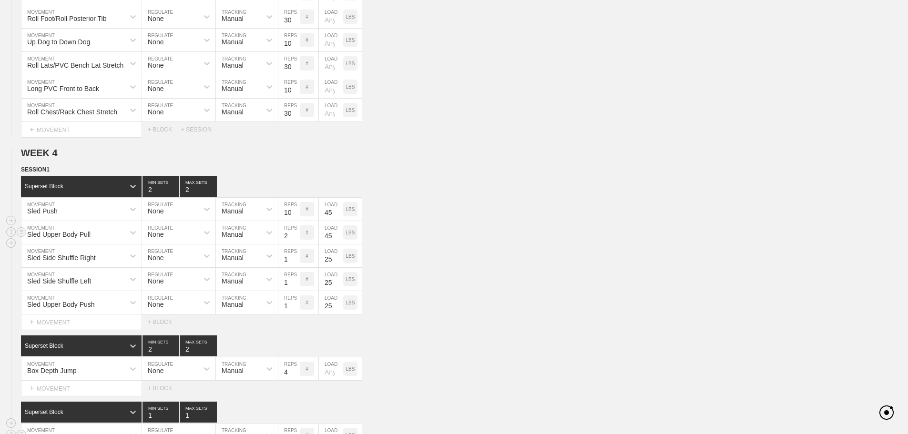
click at [295, 240] on input "2" at bounding box center [288, 232] width 21 height 23
click at [295, 240] on input "3" at bounding box center [288, 232] width 21 height 23
click at [295, 240] on input "4" at bounding box center [288, 232] width 21 height 23
click at [295, 240] on input "5" at bounding box center [288, 232] width 21 height 23
click at [295, 240] on input "6" at bounding box center [288, 232] width 21 height 23
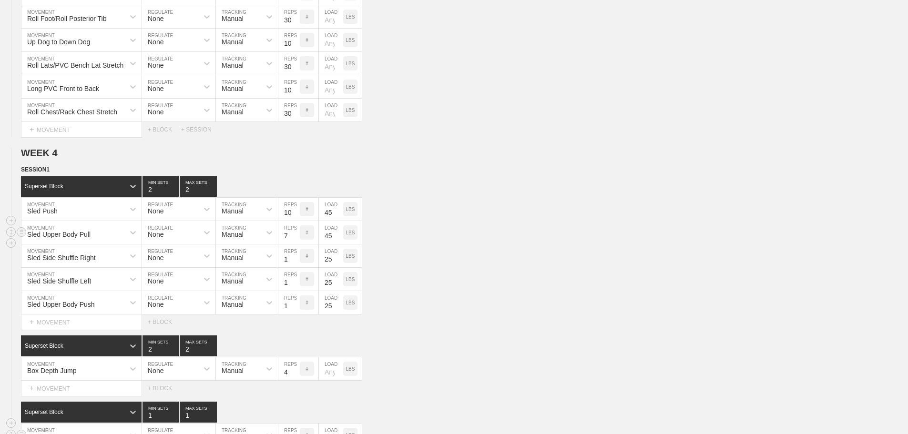
click at [295, 240] on input "7" at bounding box center [288, 232] width 21 height 23
click at [295, 240] on input "8" at bounding box center [288, 232] width 21 height 23
click at [295, 240] on input "9" at bounding box center [288, 232] width 21 height 23
type input "10"
click at [295, 240] on input "10" at bounding box center [288, 232] width 21 height 23
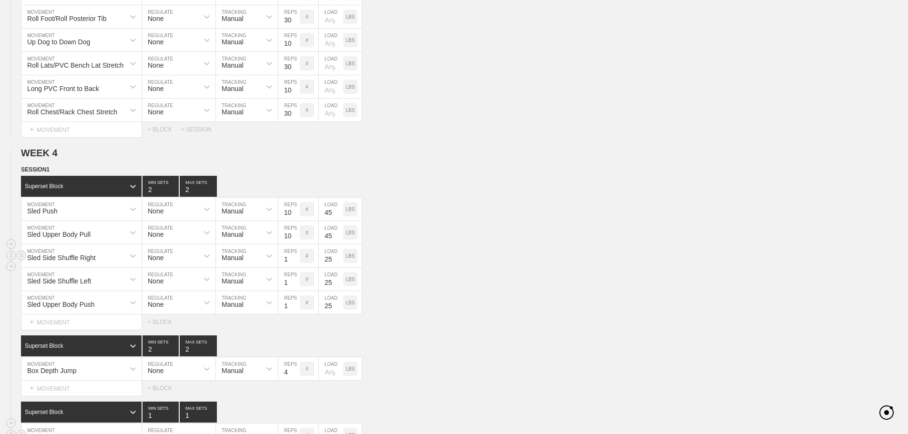
click at [295, 262] on input "1" at bounding box center [288, 256] width 21 height 23
click at [295, 262] on input "2" at bounding box center [288, 256] width 21 height 23
click at [295, 262] on input "3" at bounding box center [288, 256] width 21 height 23
click at [295, 262] on input "4" at bounding box center [288, 256] width 21 height 23
click at [295, 262] on input "5" at bounding box center [288, 256] width 21 height 23
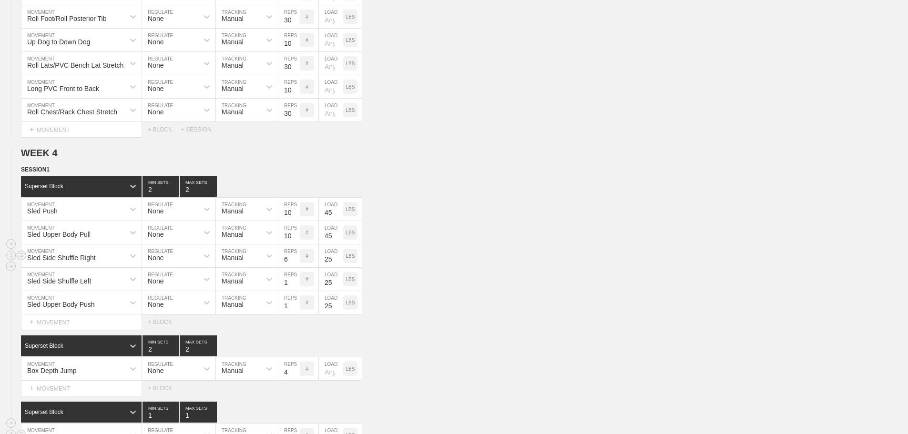
click at [295, 262] on input "6" at bounding box center [288, 256] width 21 height 23
click at [295, 262] on input "7" at bounding box center [288, 256] width 21 height 23
click at [295, 262] on input "8" at bounding box center [288, 256] width 21 height 23
click at [295, 262] on input "9" at bounding box center [288, 256] width 21 height 23
type input "10"
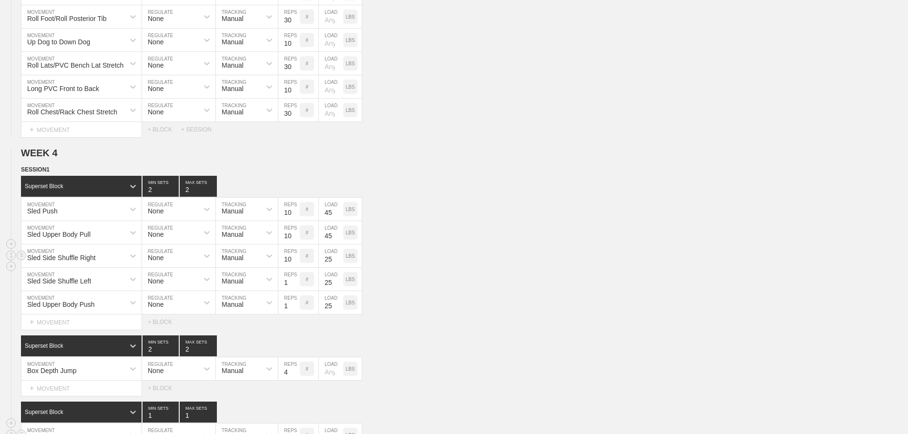
click at [295, 262] on input "10" at bounding box center [288, 256] width 21 height 23
click at [296, 287] on input "2" at bounding box center [288, 279] width 21 height 23
click at [295, 287] on input "3" at bounding box center [288, 279] width 21 height 23
click at [295, 287] on input "4" at bounding box center [288, 279] width 21 height 23
click at [295, 287] on input "5" at bounding box center [288, 279] width 21 height 23
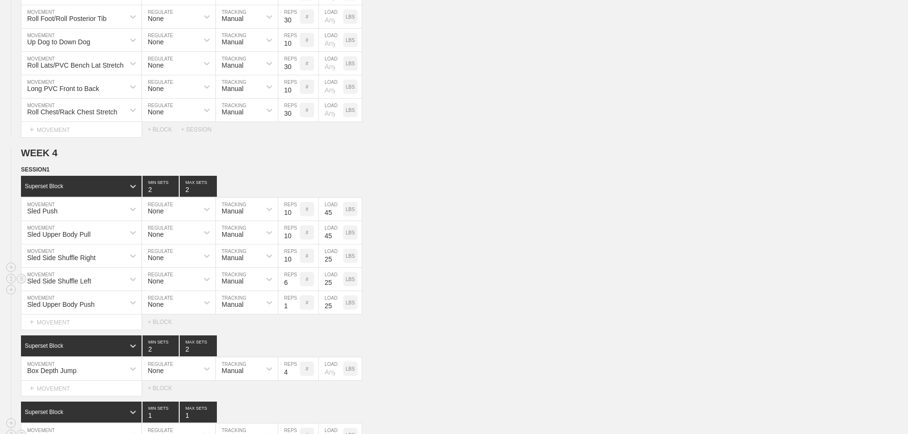
click at [295, 287] on input "6" at bounding box center [288, 279] width 21 height 23
click at [295, 287] on input "7" at bounding box center [288, 279] width 21 height 23
click at [295, 287] on input "8" at bounding box center [288, 279] width 21 height 23
click at [295, 287] on input "9" at bounding box center [288, 279] width 21 height 23
type input "10"
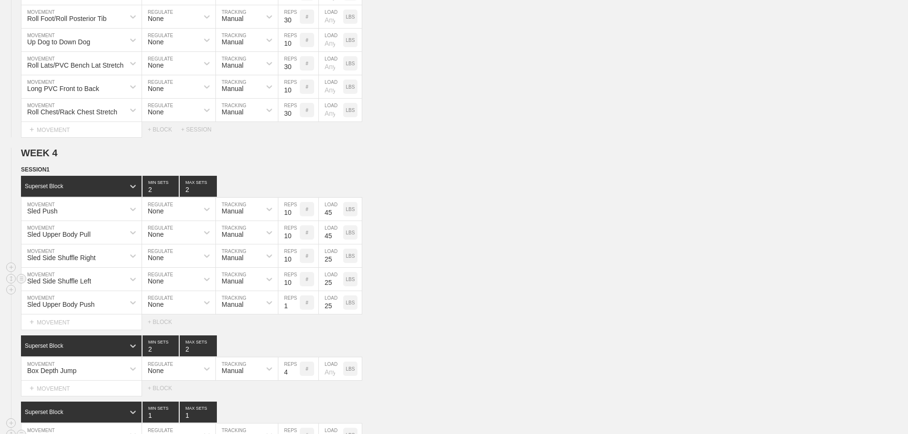
click at [295, 287] on input "10" at bounding box center [288, 279] width 21 height 23
click at [296, 310] on input "2" at bounding box center [288, 302] width 21 height 23
click at [296, 310] on input "3" at bounding box center [288, 302] width 21 height 23
click at [296, 310] on input "4" at bounding box center [288, 302] width 21 height 23
click at [296, 310] on input "5" at bounding box center [288, 302] width 21 height 23
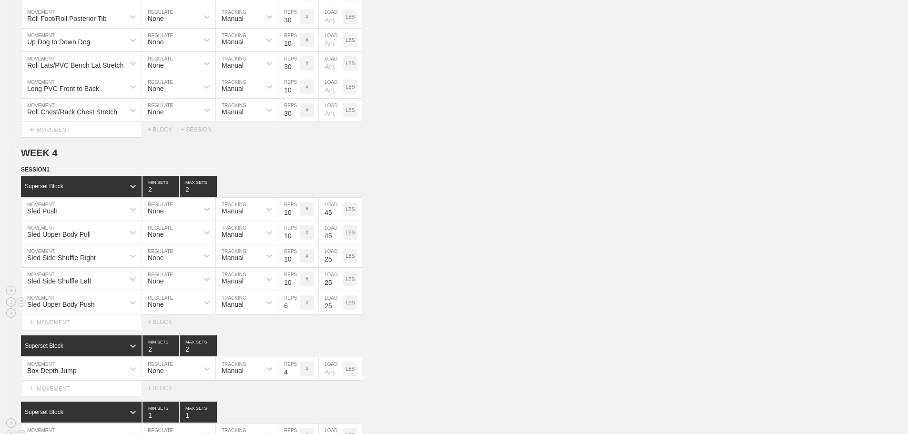
click at [296, 310] on input "6" at bounding box center [288, 302] width 21 height 23
click at [296, 310] on input "7" at bounding box center [288, 302] width 21 height 23
click at [296, 310] on input "8" at bounding box center [288, 302] width 21 height 23
click at [296, 310] on input "9" at bounding box center [288, 302] width 21 height 23
type input "10"
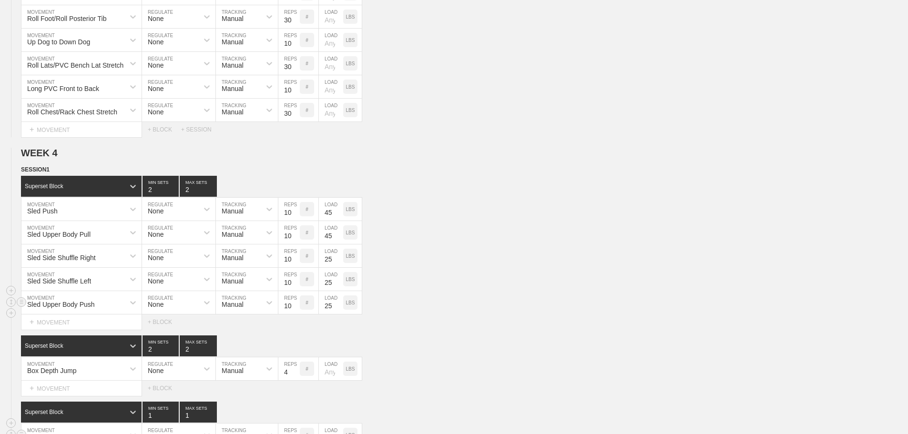
click at [296, 310] on input "10" at bounding box center [288, 302] width 21 height 23
click at [429, 279] on div "Sled Side Shuffle Left MOVEMENT None REGULATE Manual TRACKING 10 REPS # 25 LOAD…" at bounding box center [454, 279] width 908 height 23
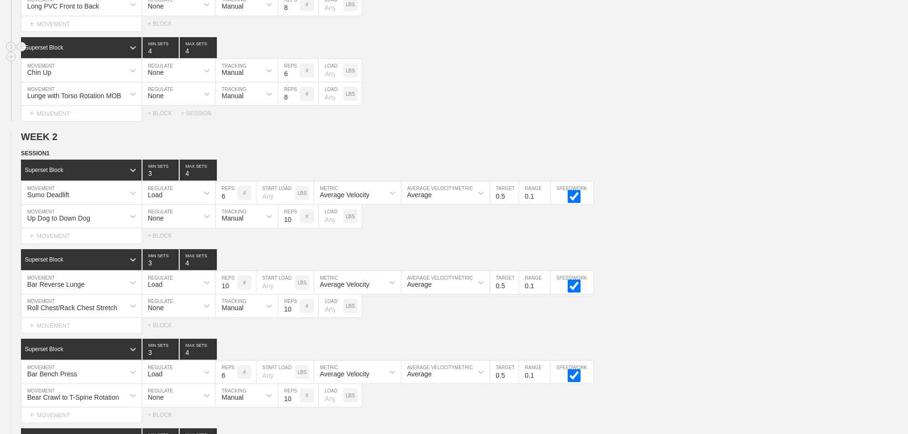
scroll to position [0, 0]
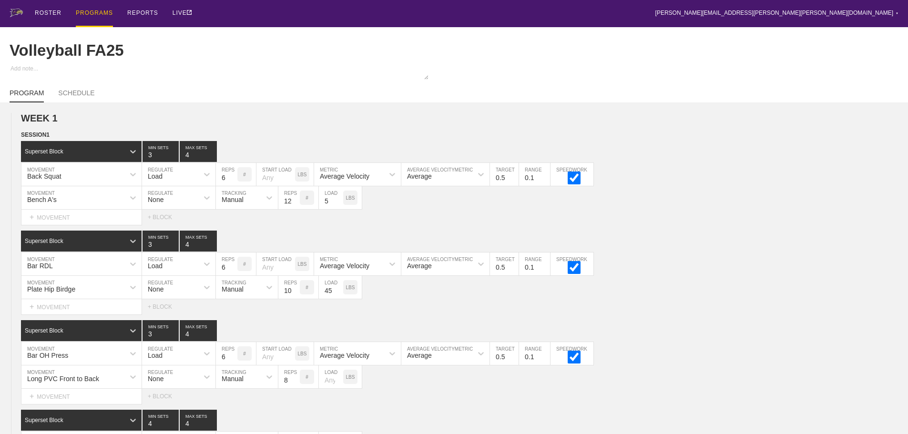
click at [92, 11] on div "PROGRAMS" at bounding box center [94, 13] width 37 height 27
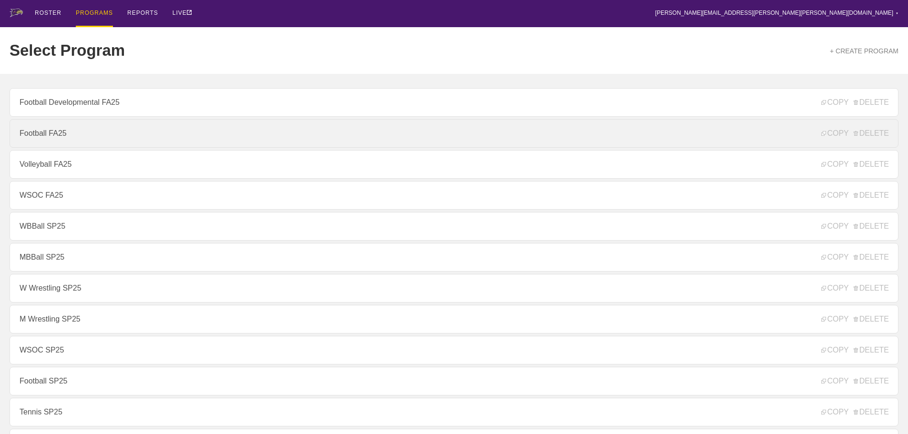
click at [49, 136] on link "Football FA25" at bounding box center [454, 133] width 889 height 29
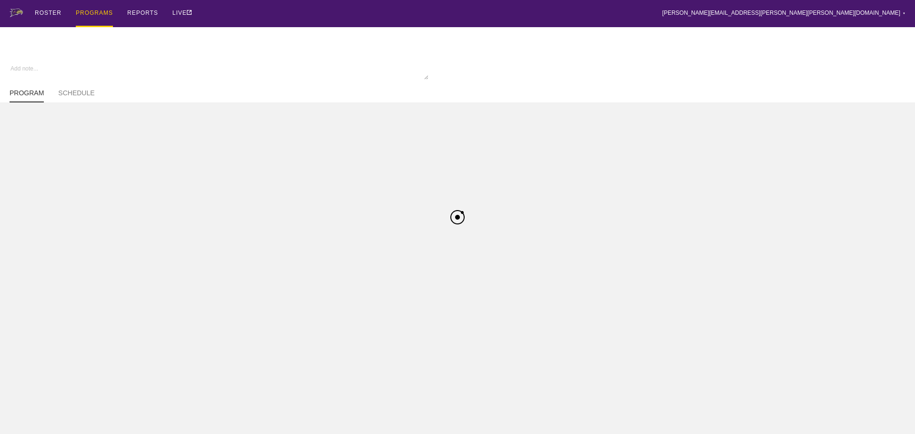
type textarea "x"
type input "Football FA25"
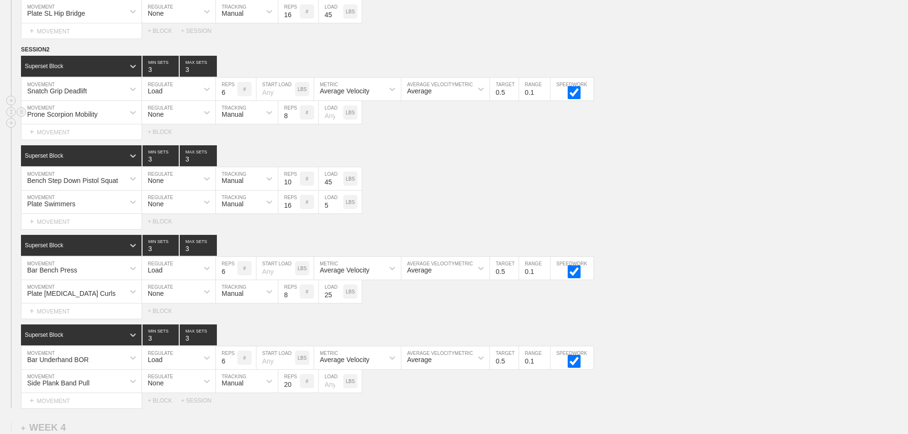
scroll to position [2302, 0]
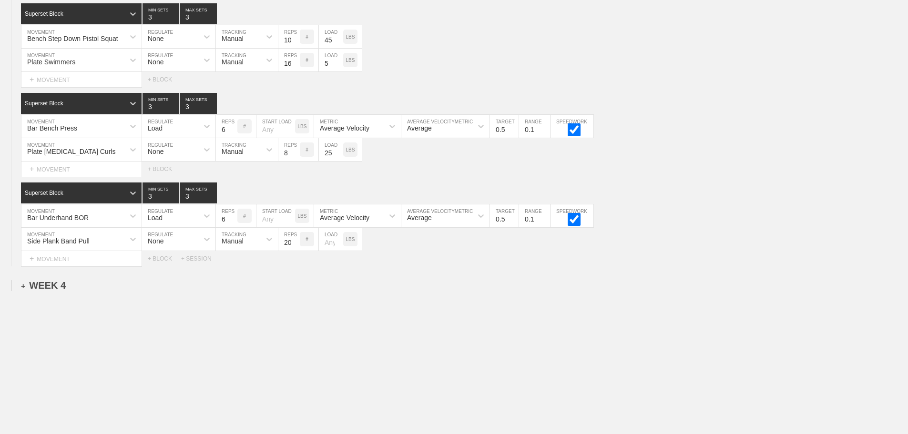
click at [57, 285] on div "+ WEEK 4" at bounding box center [43, 285] width 45 height 11
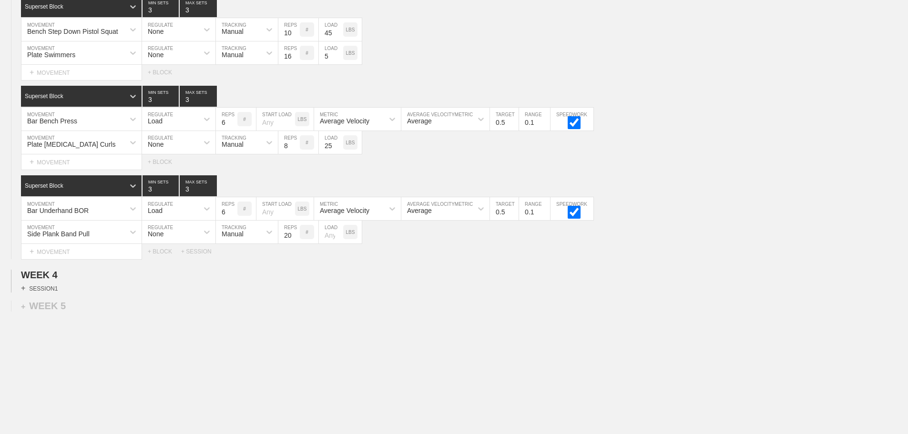
click at [51, 293] on div "+ SESSION 1" at bounding box center [39, 288] width 37 height 9
click at [87, 313] on div "+ BLOCK" at bounding box center [81, 305] width 120 height 15
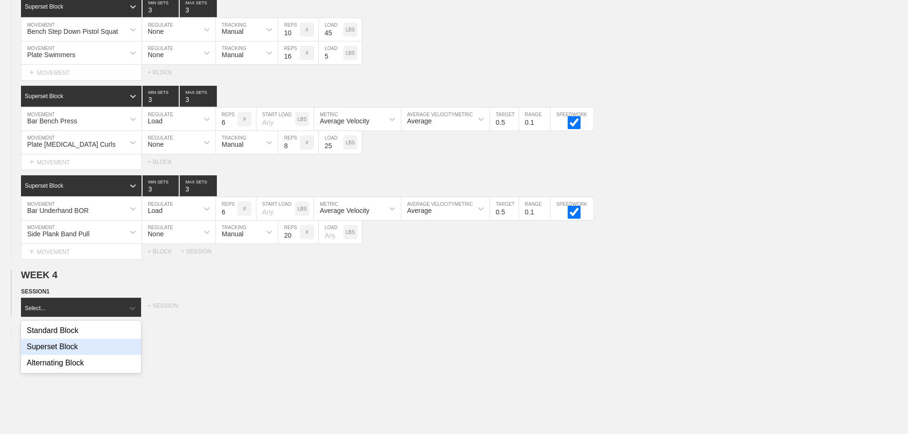
click at [78, 351] on div "Superset Block" at bounding box center [81, 347] width 120 height 16
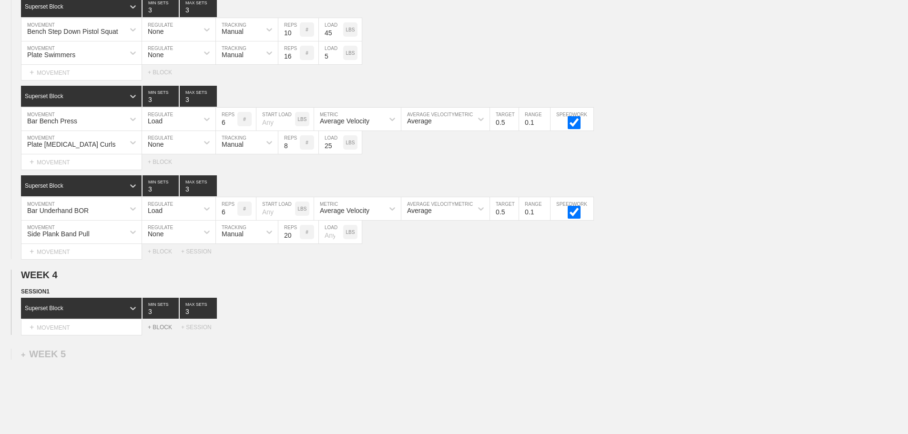
click at [159, 331] on div "+ BLOCK" at bounding box center [164, 327] width 33 height 7
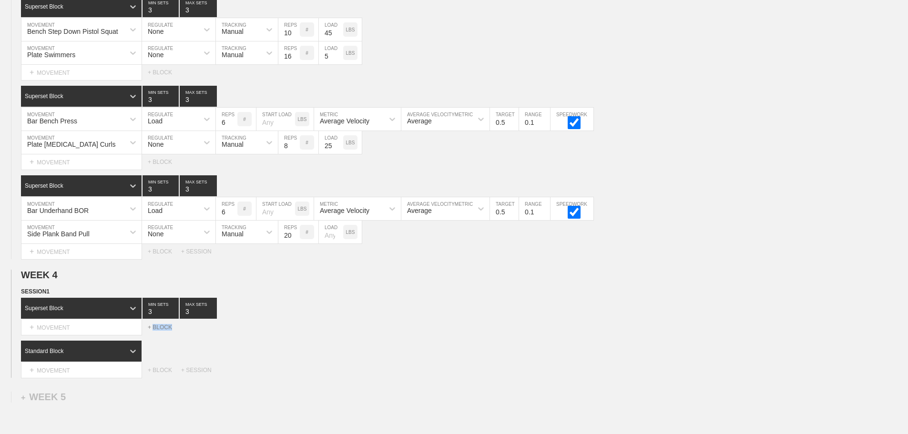
click at [159, 331] on div "+ BLOCK" at bounding box center [164, 327] width 33 height 7
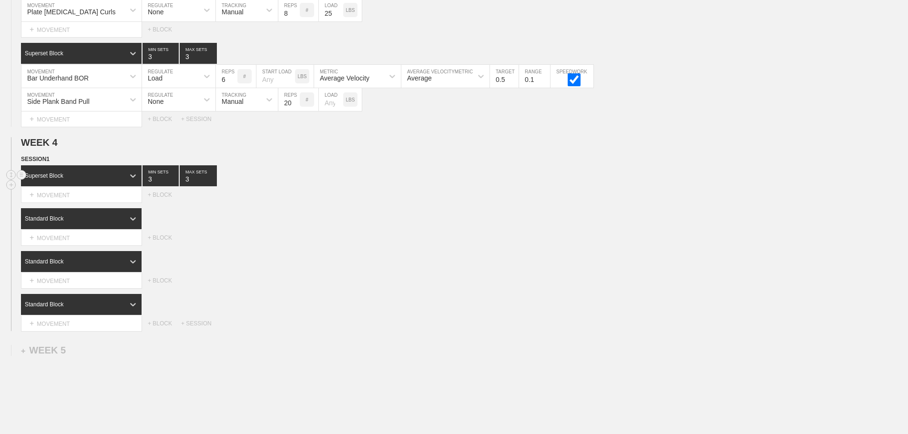
scroll to position [2445, 0]
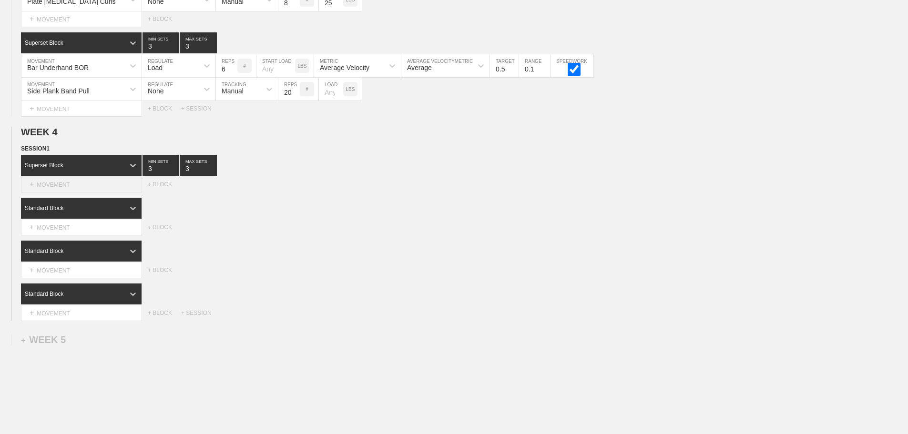
click at [95, 192] on div "+ MOVEMENT" at bounding box center [81, 185] width 121 height 16
click at [449, 219] on div "Standard Block" at bounding box center [464, 208] width 887 height 21
click at [121, 213] on div "Standard Block" at bounding box center [72, 208] width 103 height 9
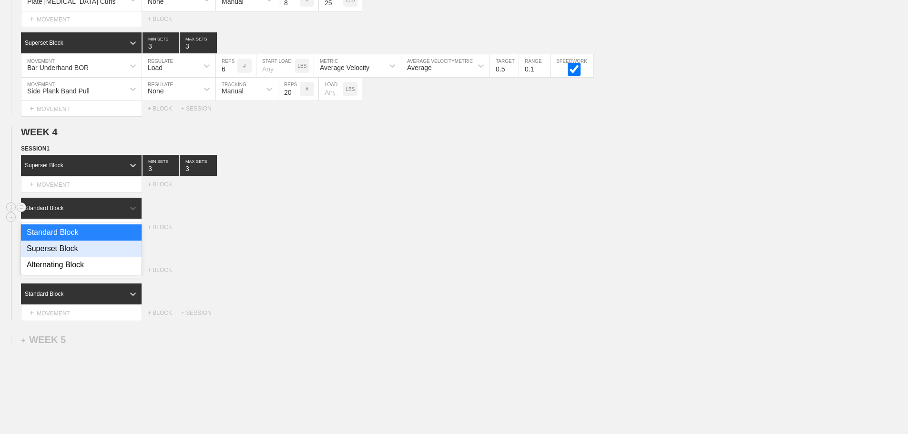
click at [78, 253] on div "Superset Block" at bounding box center [81, 249] width 121 height 16
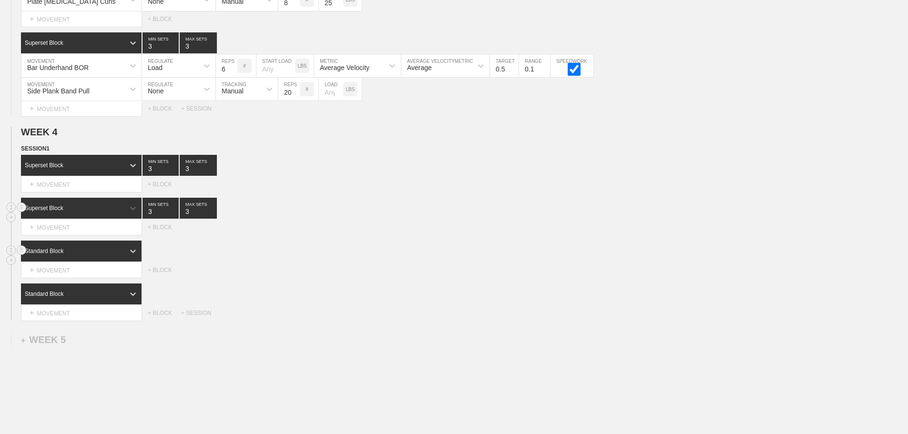
click at [102, 252] on div "Standard Block" at bounding box center [81, 251] width 121 height 21
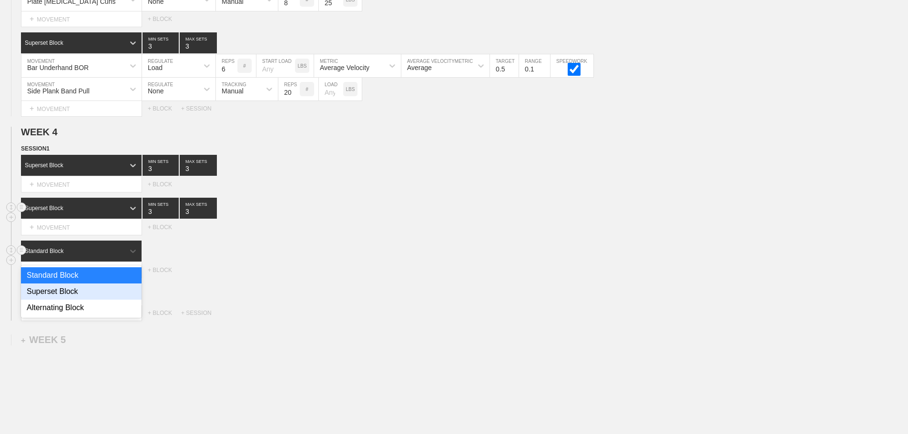
click at [72, 296] on div "Superset Block" at bounding box center [81, 292] width 121 height 16
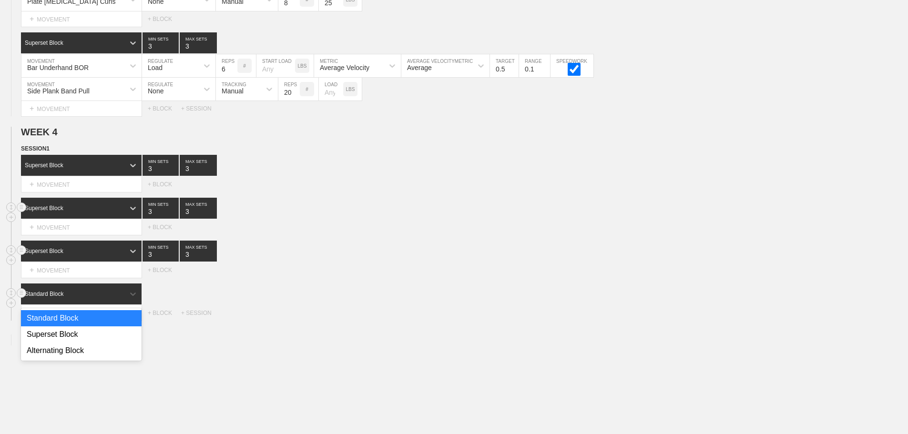
click at [103, 298] on div "Standard Block" at bounding box center [72, 294] width 103 height 9
click at [69, 340] on div "Superset Block" at bounding box center [81, 335] width 121 height 16
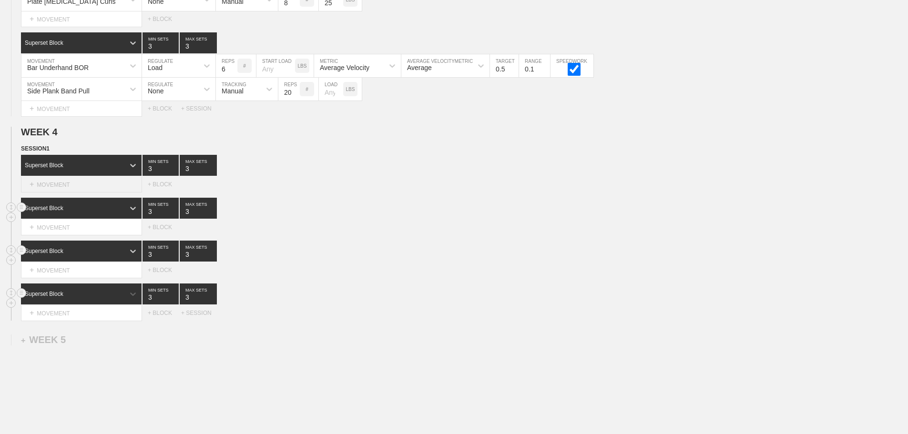
click at [81, 193] on div "+ MOVEMENT" at bounding box center [81, 185] width 121 height 16
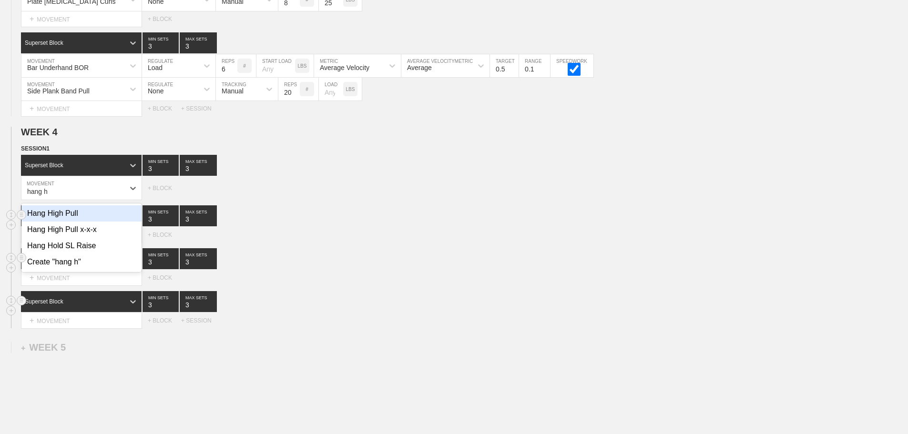
click at [58, 219] on div "Hang High Pull" at bounding box center [81, 213] width 120 height 16
type input "hang h"
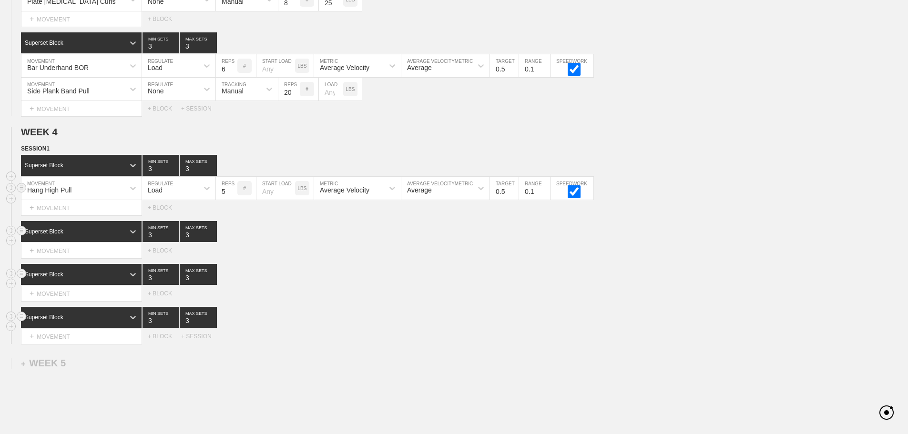
click at [232, 200] on input "5" at bounding box center [226, 188] width 21 height 23
type input "4"
click at [232, 200] on input "4" at bounding box center [226, 188] width 21 height 23
click at [378, 196] on div "Average Velocity" at bounding box center [349, 188] width 70 height 16
click at [352, 237] on div "Peak Velocity" at bounding box center [357, 230] width 87 height 16
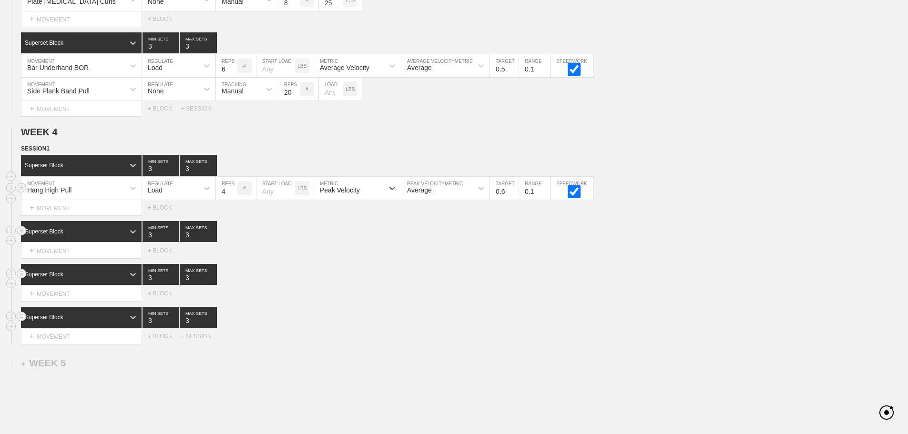
click at [513, 197] on input "0.6" at bounding box center [504, 188] width 29 height 23
click at [513, 196] on input "0.7" at bounding box center [504, 188] width 29 height 23
click at [513, 196] on input "0.8" at bounding box center [504, 188] width 29 height 23
click at [513, 196] on input "0.9" at bounding box center [504, 188] width 29 height 23
click at [513, 196] on input "1" at bounding box center [504, 188] width 29 height 23
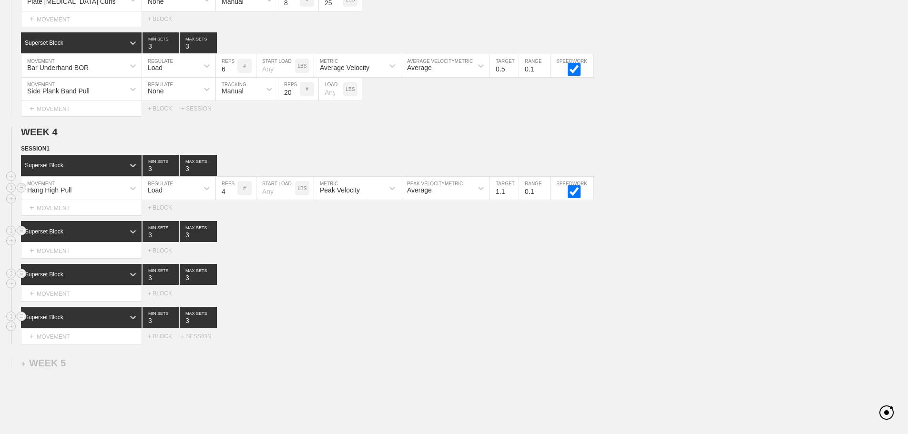
click at [513, 196] on input "1.1" at bounding box center [504, 188] width 29 height 23
click at [513, 196] on input "1.2" at bounding box center [504, 188] width 29 height 23
type input "1.3"
click at [513, 196] on input "1.3" at bounding box center [504, 188] width 29 height 23
click at [526, 255] on div "Select... MOVEMENT + MOVEMENT + BLOCK" at bounding box center [454, 250] width 908 height 15
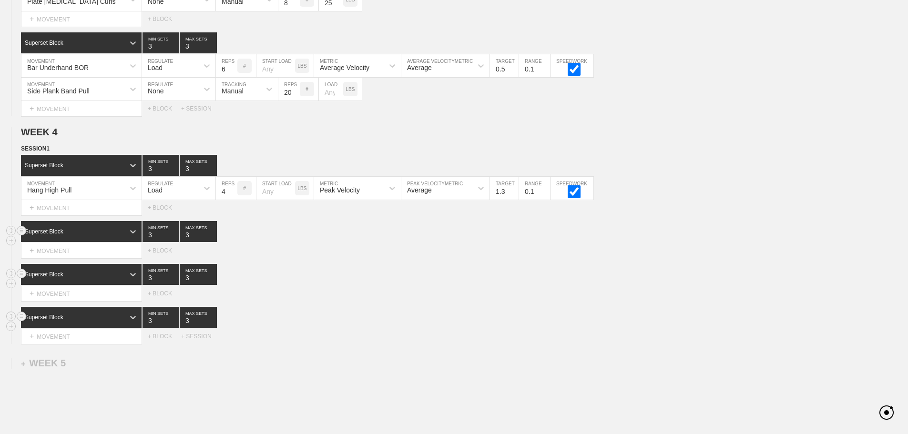
click at [98, 236] on div "Superset Block" at bounding box center [72, 231] width 103 height 9
click at [76, 277] on div "Superset Block" at bounding box center [81, 272] width 121 height 16
click at [302, 285] on div "Superset Block 3 MIN SETS 3 MAX SETS" at bounding box center [464, 274] width 887 height 21
type input "4"
click at [212, 239] on input "4" at bounding box center [198, 231] width 37 height 21
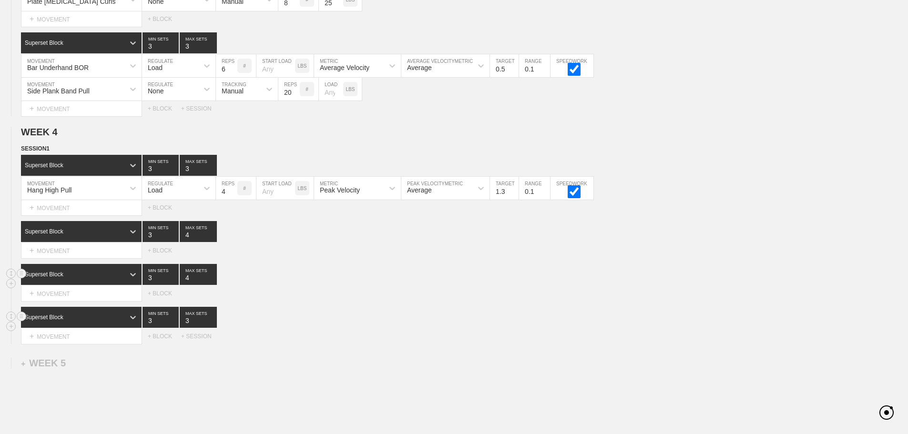
type input "4"
click at [211, 283] on input "4" at bounding box center [198, 274] width 37 height 21
type input "4"
click at [212, 325] on input "4" at bounding box center [198, 317] width 37 height 21
click at [384, 337] on div "Select... MOVEMENT + MOVEMENT + BLOCK + SESSION" at bounding box center [454, 336] width 908 height 15
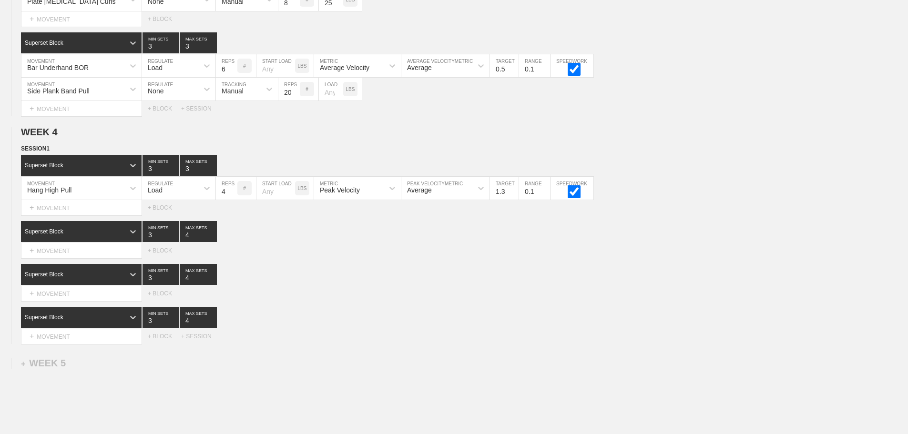
click at [539, 344] on div "Select... MOVEMENT + MOVEMENT + BLOCK + SESSION" at bounding box center [454, 336] width 908 height 15
click at [480, 301] on div "Select... MOVEMENT + MOVEMENT + BLOCK" at bounding box center [454, 293] width 908 height 15
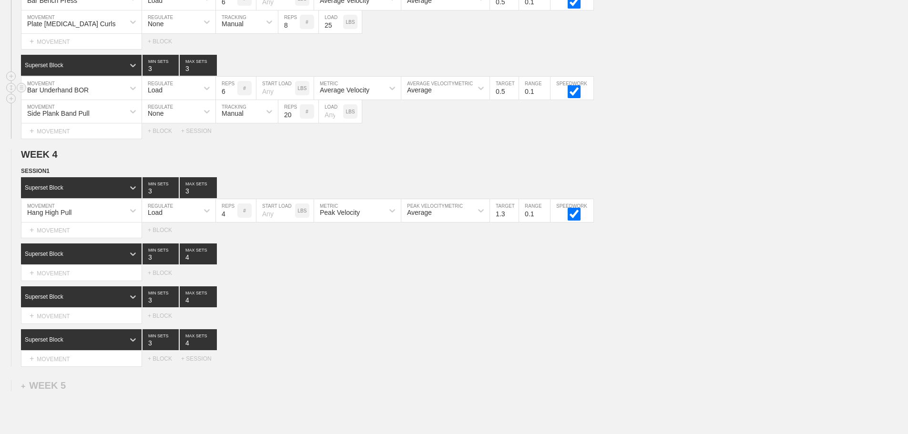
scroll to position [2530, 0]
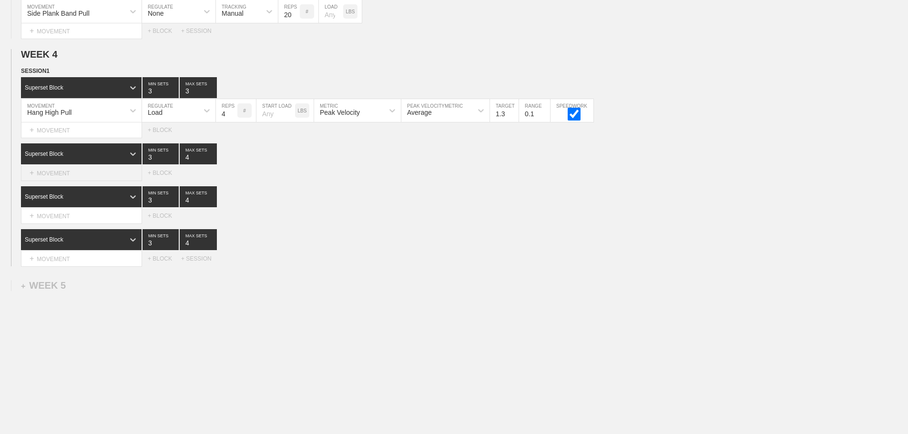
click at [99, 174] on div "+ MOVEMENT" at bounding box center [81, 173] width 121 height 16
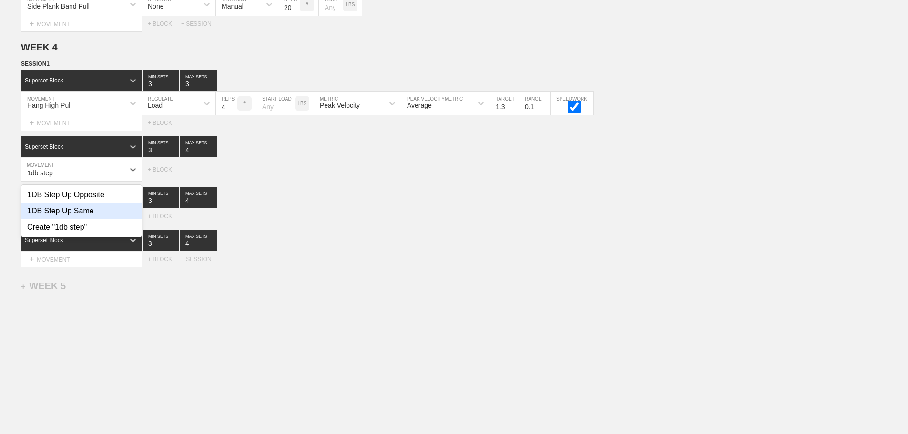
click at [86, 218] on div "1DB Step Up Same" at bounding box center [81, 211] width 120 height 16
type input "1db step"
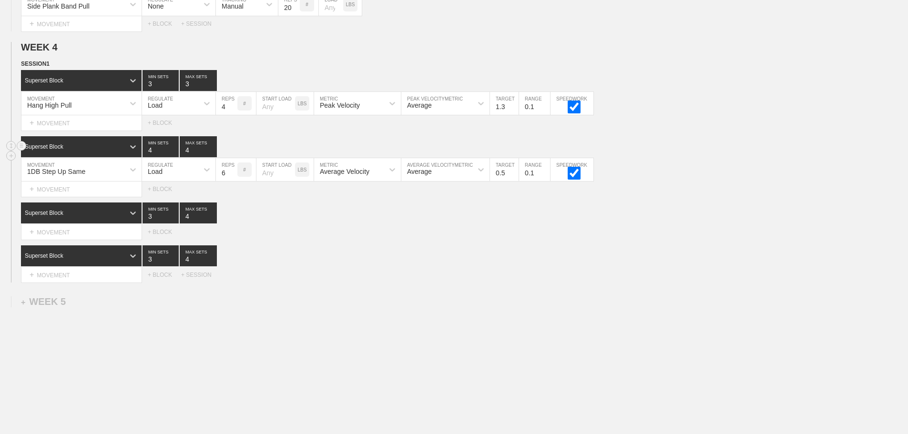
type input "4"
click at [174, 154] on input "4" at bounding box center [161, 146] width 36 height 21
click at [174, 178] on div "Load" at bounding box center [170, 170] width 56 height 16
click at [161, 203] on div "None" at bounding box center [178, 195] width 73 height 16
click at [235, 175] on div "Sensor" at bounding box center [232, 172] width 21 height 8
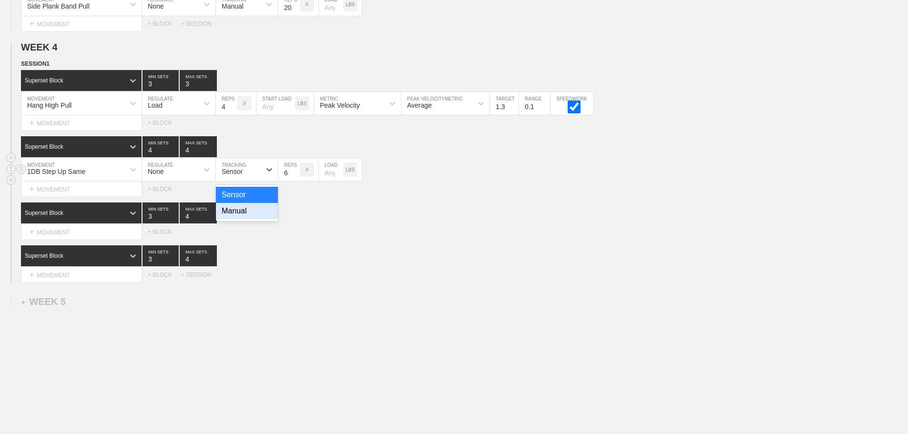
click at [241, 217] on div "Manual" at bounding box center [247, 211] width 62 height 16
click at [69, 194] on div "+ MOVEMENT" at bounding box center [81, 190] width 121 height 16
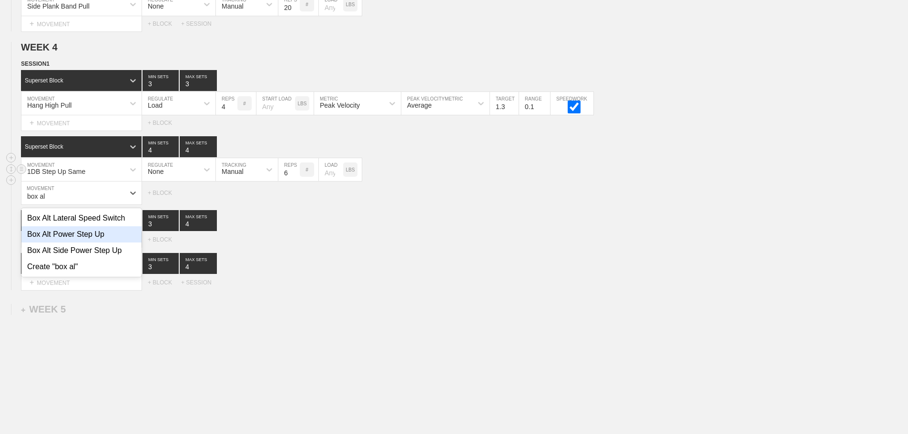
click at [72, 241] on div "Box Alt Power Step Up" at bounding box center [81, 234] width 120 height 16
type input "box al"
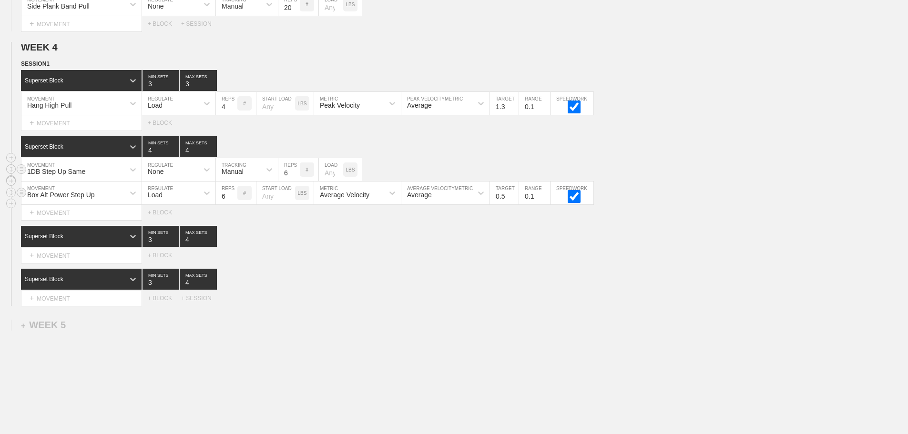
click at [184, 198] on div "Load" at bounding box center [170, 193] width 56 height 16
click at [169, 226] on div "None" at bounding box center [178, 218] width 73 height 16
click at [228, 199] on div "Sensor" at bounding box center [232, 195] width 21 height 8
click at [236, 242] on div "Manual" at bounding box center [247, 234] width 62 height 16
click at [296, 201] on input "7" at bounding box center [288, 193] width 21 height 23
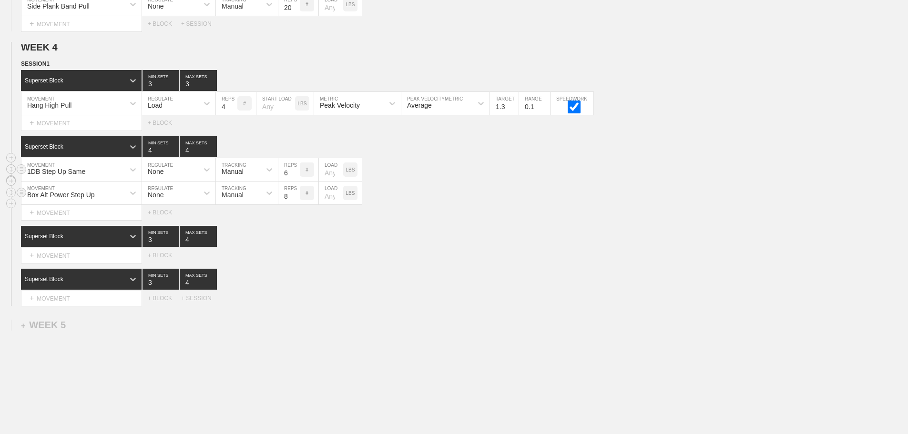
type input "8"
click at [296, 201] on input "8" at bounding box center [288, 193] width 21 height 23
click at [397, 258] on div "Select... MOVEMENT + MOVEMENT + BLOCK" at bounding box center [454, 255] width 908 height 15
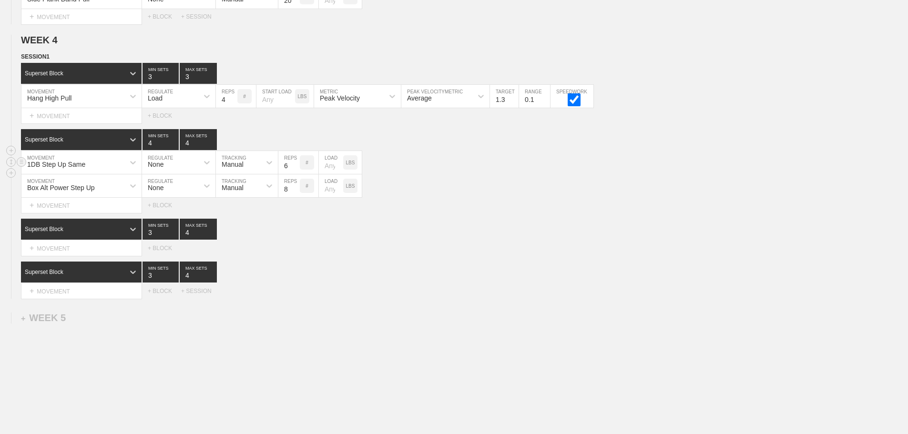
scroll to position [2577, 0]
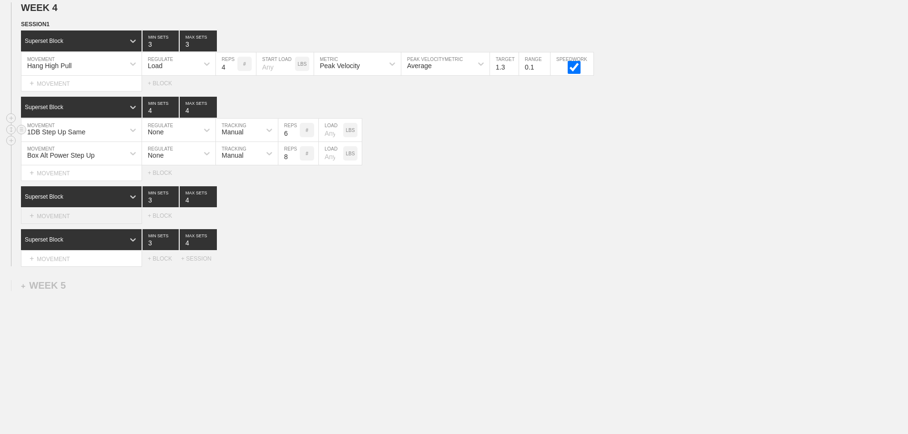
click at [85, 215] on div "+ MOVEMENT" at bounding box center [81, 216] width 121 height 16
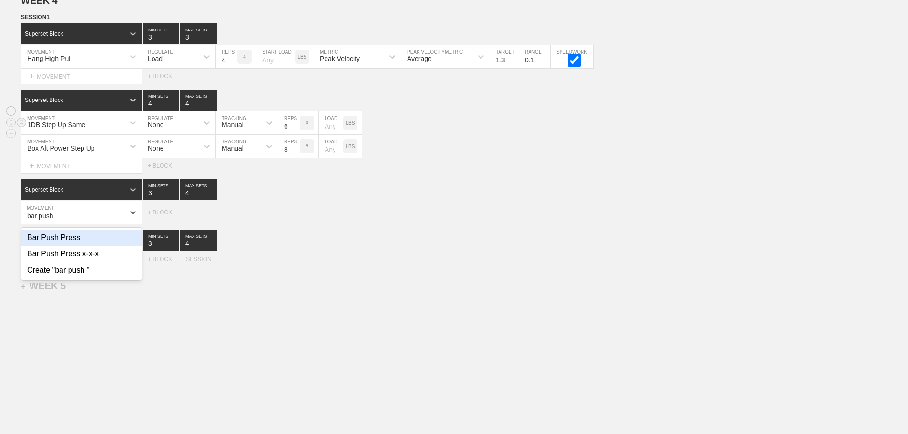
click at [79, 241] on div "Bar Push Press" at bounding box center [81, 238] width 120 height 16
type input "bar push"
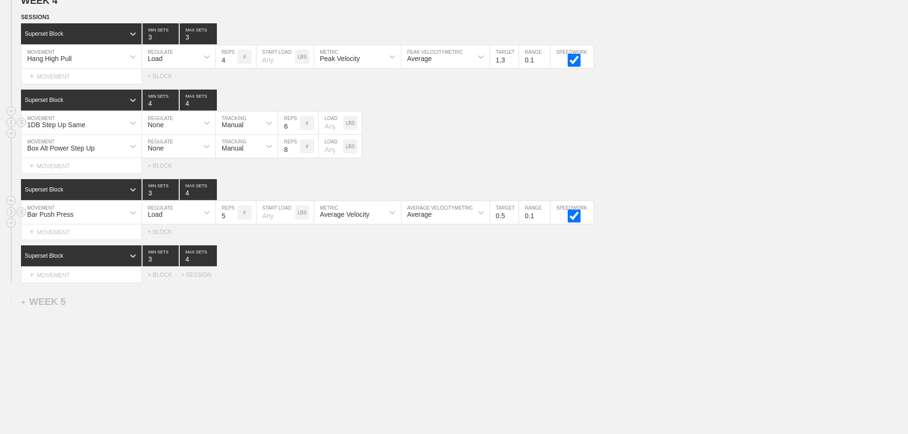
click at [234, 224] on input "5" at bounding box center [226, 212] width 21 height 23
type input "4"
click at [234, 224] on input "4" at bounding box center [226, 212] width 21 height 23
click at [384, 221] on div at bounding box center [392, 212] width 17 height 17
click at [357, 262] on div "Peak Velocity" at bounding box center [357, 254] width 87 height 16
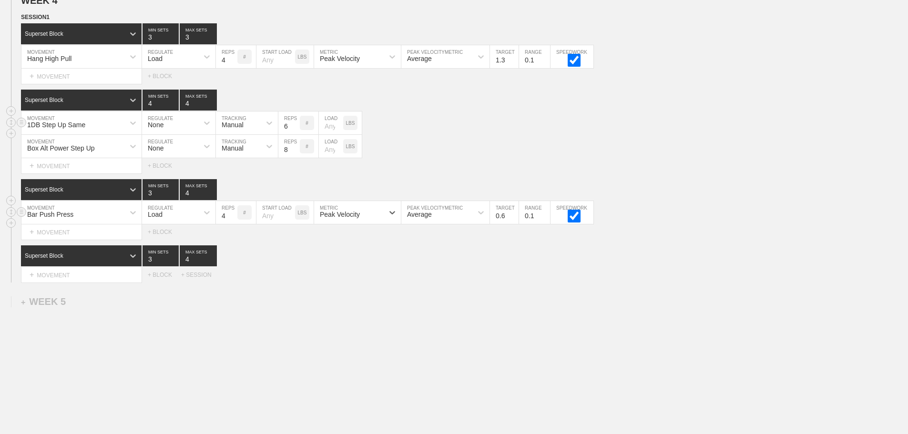
click at [515, 221] on input "0.6" at bounding box center [504, 212] width 29 height 23
click at [515, 221] on input "0.7" at bounding box center [504, 212] width 29 height 23
click at [515, 221] on input "0.8" at bounding box center [504, 212] width 29 height 23
click at [515, 221] on input "0.9" at bounding box center [504, 212] width 29 height 23
click at [515, 221] on input "1" at bounding box center [504, 212] width 29 height 23
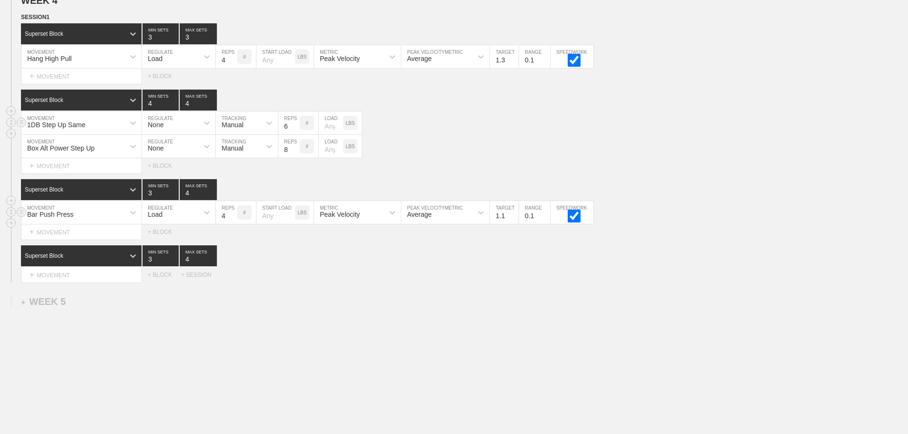
click at [515, 221] on input "1.1" at bounding box center [504, 212] width 29 height 23
click at [515, 221] on input "1.2" at bounding box center [504, 212] width 29 height 23
click at [515, 221] on input "1.3" at bounding box center [504, 212] width 29 height 23
click at [515, 221] on input "1.4" at bounding box center [504, 212] width 29 height 23
click at [515, 221] on input "1.5" at bounding box center [504, 212] width 29 height 23
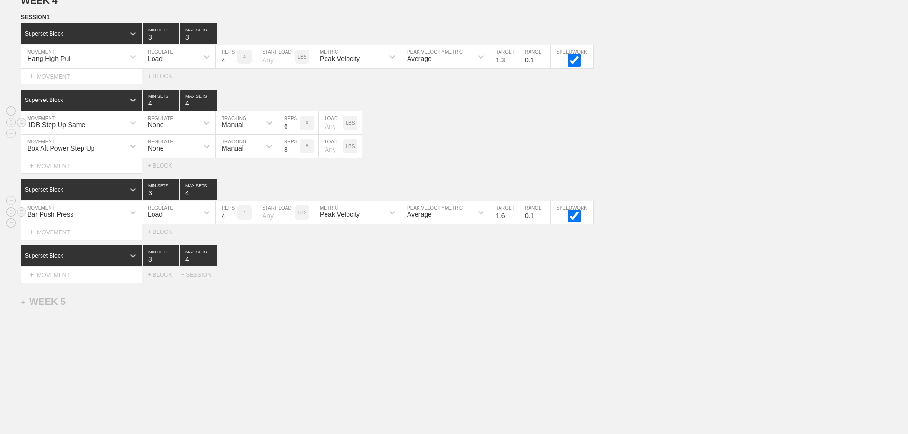
type input "1.6"
click at [515, 221] on input "1.6" at bounding box center [504, 212] width 29 height 23
click at [505, 266] on div "Superset Block 3 MIN SETS 4 MAX SETS" at bounding box center [464, 255] width 887 height 21
drag, startPoint x: 338, startPoint y: 282, endPoint x: 327, endPoint y: 285, distance: 10.4
click at [332, 283] on div "Select... MOVEMENT + MOVEMENT + BLOCK + SESSION" at bounding box center [454, 274] width 908 height 15
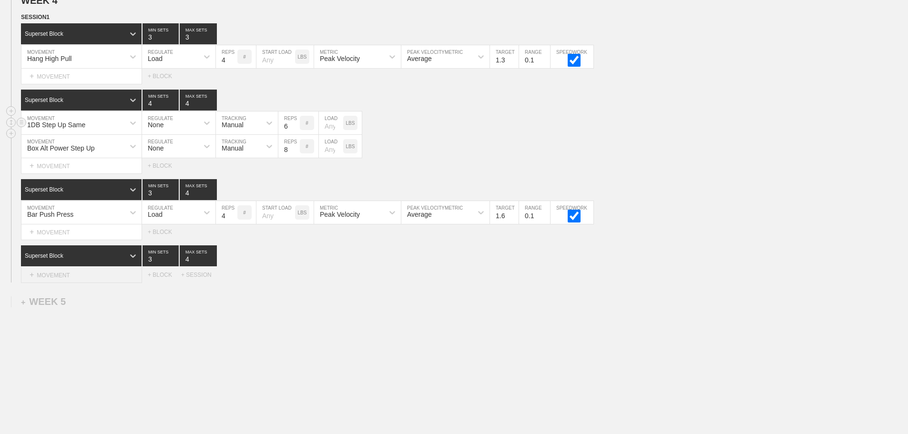
click at [87, 283] on div "+ MOVEMENT" at bounding box center [81, 275] width 121 height 16
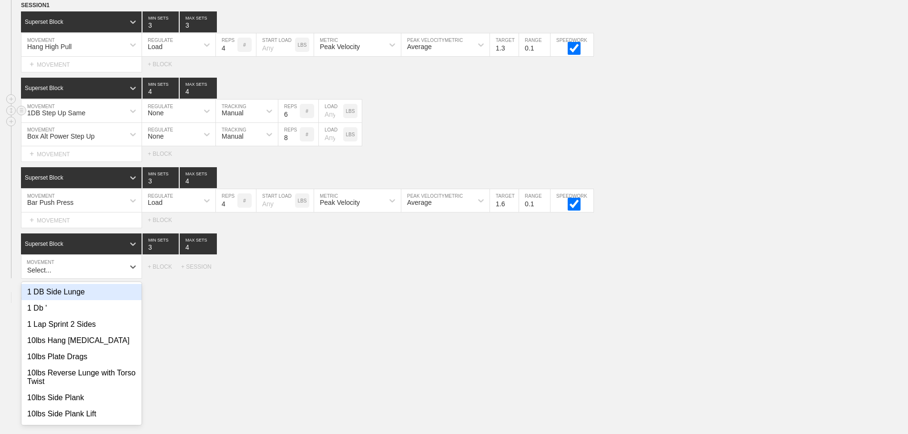
scroll to position [2590, 0]
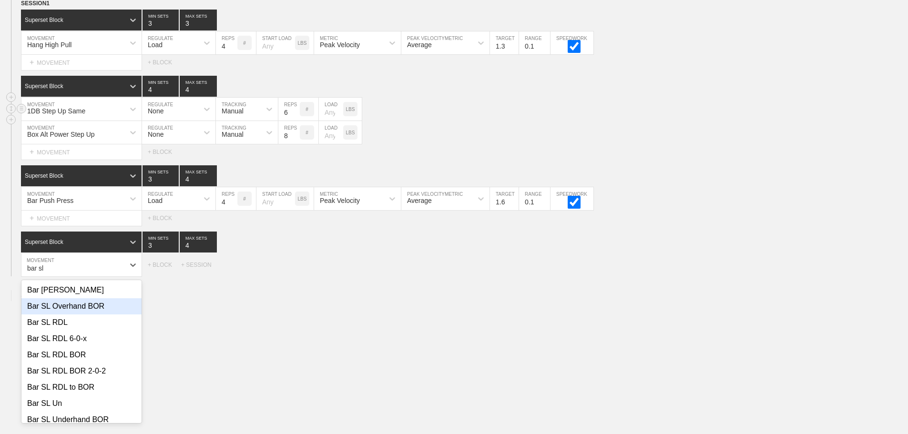
click at [86, 315] on div "Bar SL Overhand BOR" at bounding box center [81, 306] width 120 height 16
type input "bar sl"
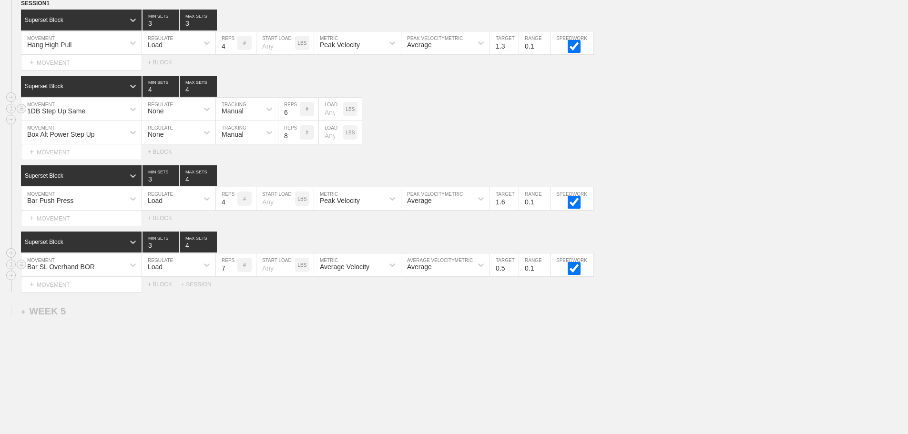
click at [232, 274] on input "7" at bounding box center [226, 265] width 21 height 23
type input "8"
click at [232, 274] on input "8" at bounding box center [226, 265] width 21 height 23
drag, startPoint x: 486, startPoint y: 326, endPoint x: 476, endPoint y: 325, distance: 10.1
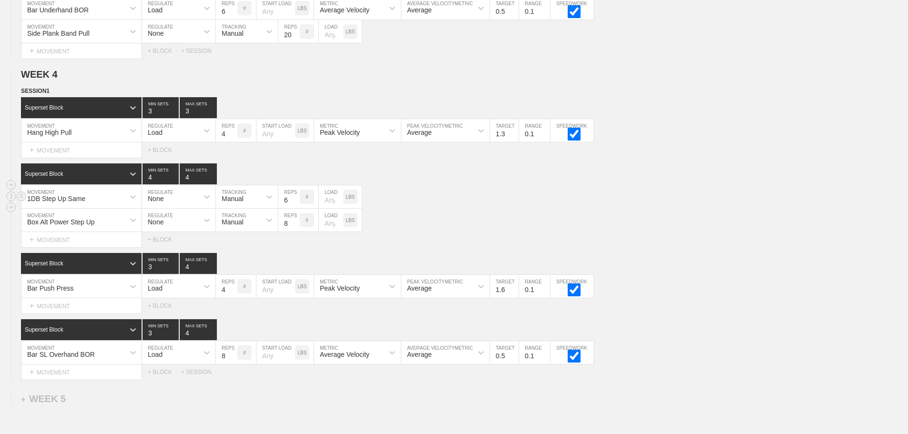
scroll to position [2495, 0]
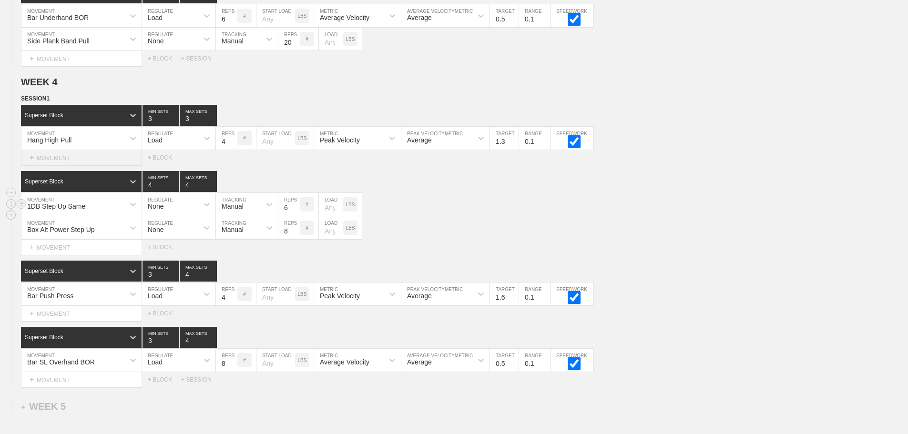
click at [99, 166] on div "+ MOVEMENT" at bounding box center [81, 158] width 121 height 16
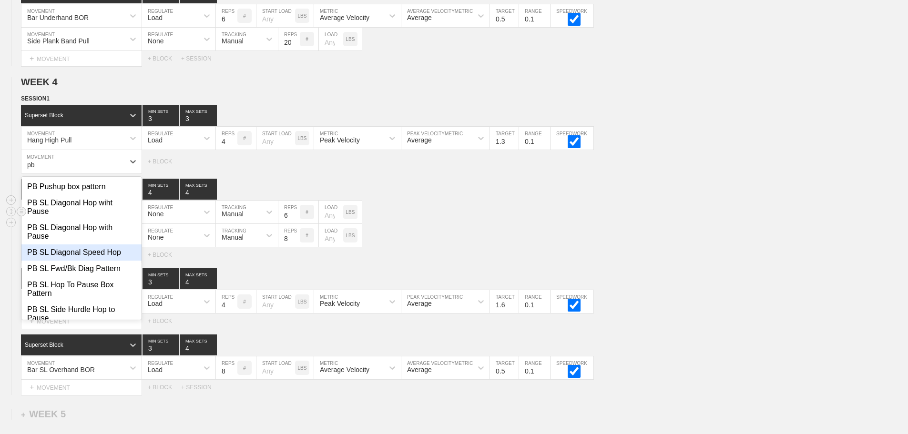
click at [84, 256] on div "PB SL Diagonal Speed Hop" at bounding box center [81, 253] width 120 height 16
type input "pb"
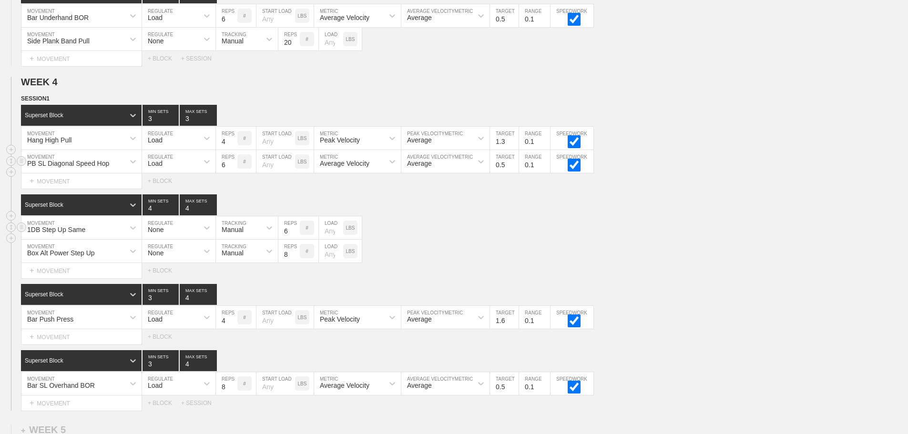
click at [181, 170] on div "Load" at bounding box center [170, 161] width 56 height 16
click at [163, 193] on div "None" at bounding box center [178, 187] width 73 height 16
click at [234, 167] on div "Sensor" at bounding box center [232, 164] width 21 height 8
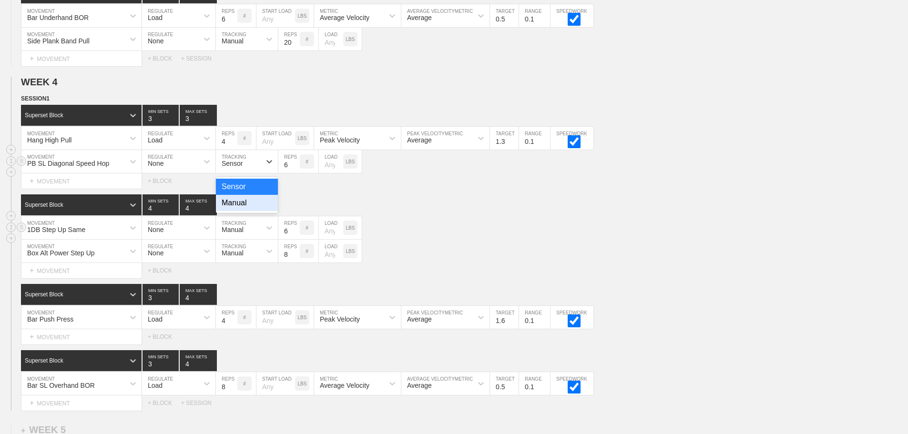
click at [235, 211] on div "Manual" at bounding box center [247, 203] width 62 height 16
click at [295, 168] on input "7" at bounding box center [288, 161] width 21 height 23
click at [295, 168] on input "8" at bounding box center [288, 161] width 21 height 23
click at [295, 168] on input "9" at bounding box center [288, 161] width 21 height 23
click at [295, 168] on input "10" at bounding box center [288, 161] width 21 height 23
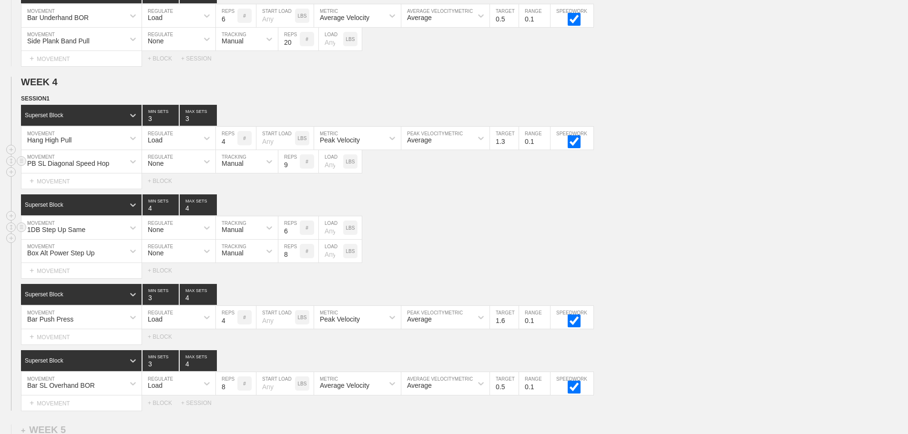
click at [296, 173] on input "9" at bounding box center [288, 161] width 21 height 23
click at [296, 169] on input "10" at bounding box center [288, 161] width 21 height 23
click at [296, 169] on input "11" at bounding box center [288, 161] width 21 height 23
click at [296, 169] on input "12" at bounding box center [288, 161] width 21 height 23
click at [296, 173] on input "11" at bounding box center [288, 161] width 21 height 23
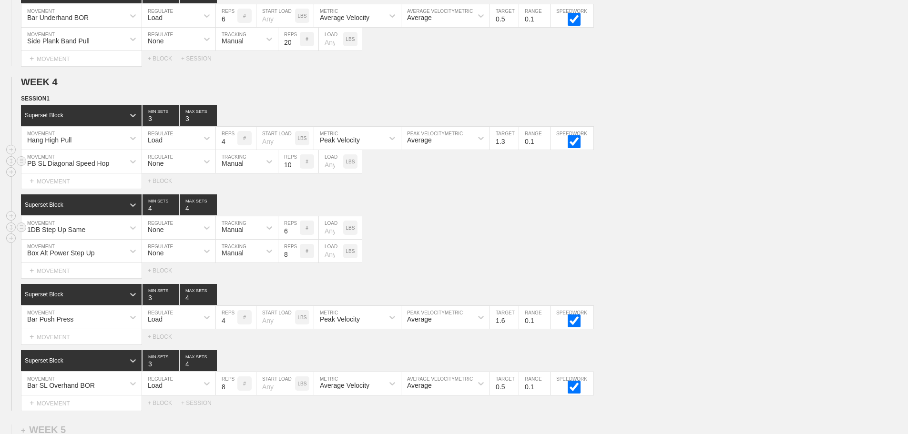
click at [296, 173] on input "10" at bounding box center [288, 161] width 21 height 23
click at [296, 173] on input "9" at bounding box center [288, 161] width 21 height 23
click at [296, 173] on input "8" at bounding box center [288, 161] width 21 height 23
click at [296, 170] on input "9" at bounding box center [288, 161] width 21 height 23
type input "10"
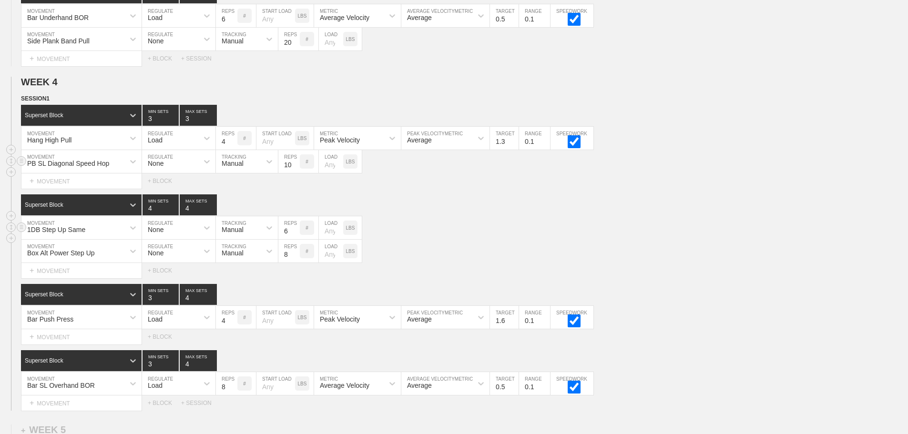
click at [296, 170] on input "10" at bounding box center [288, 161] width 21 height 23
click at [488, 189] on div "Select... MOVEMENT + MOVEMENT + BLOCK" at bounding box center [454, 181] width 908 height 15
type input "4"
click at [212, 123] on input "4" at bounding box center [198, 115] width 37 height 21
click at [483, 233] on div "1DB Step Up Same MOVEMENT None REGULATE Manual TRACKING 6 REPS # LOAD LBS" at bounding box center [454, 227] width 908 height 23
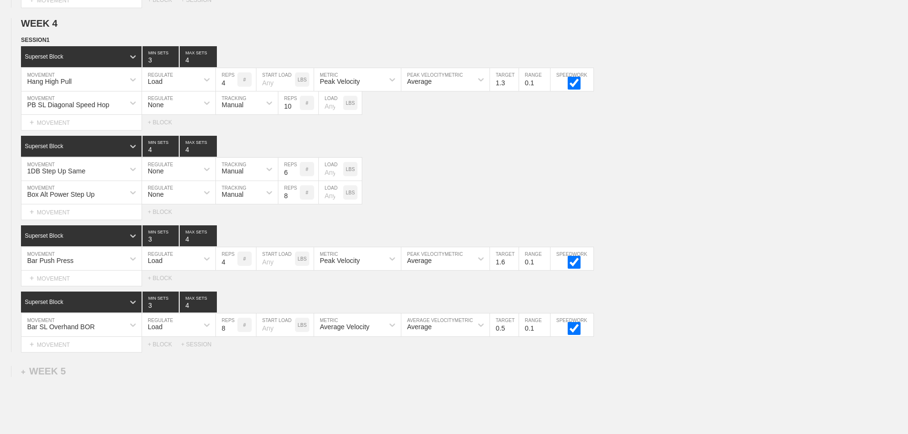
scroll to position [2647, 0]
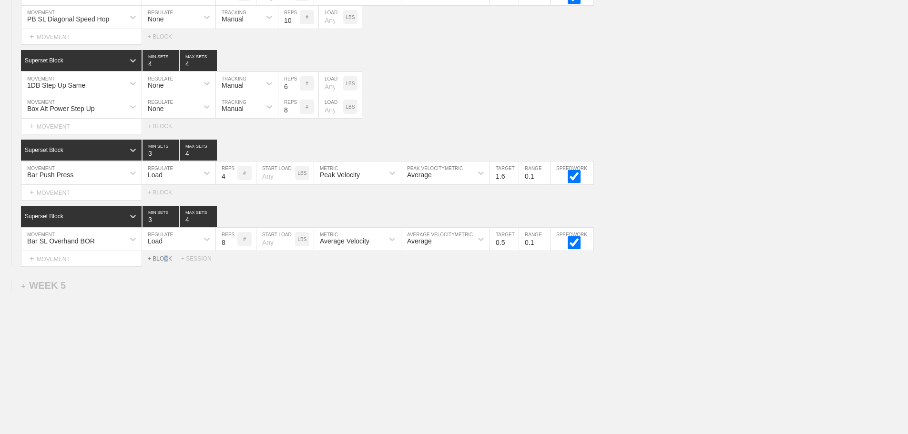
click at [166, 258] on div "+ BLOCK" at bounding box center [164, 259] width 33 height 7
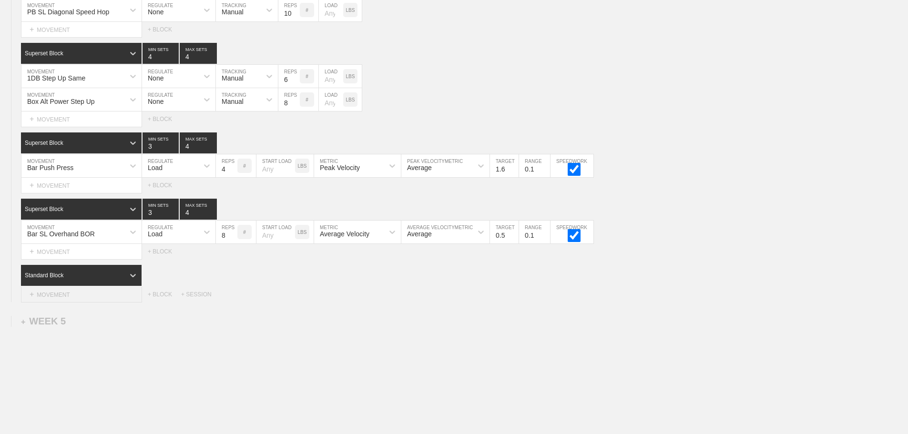
click at [98, 301] on div "+ MOVEMENT" at bounding box center [81, 295] width 121 height 16
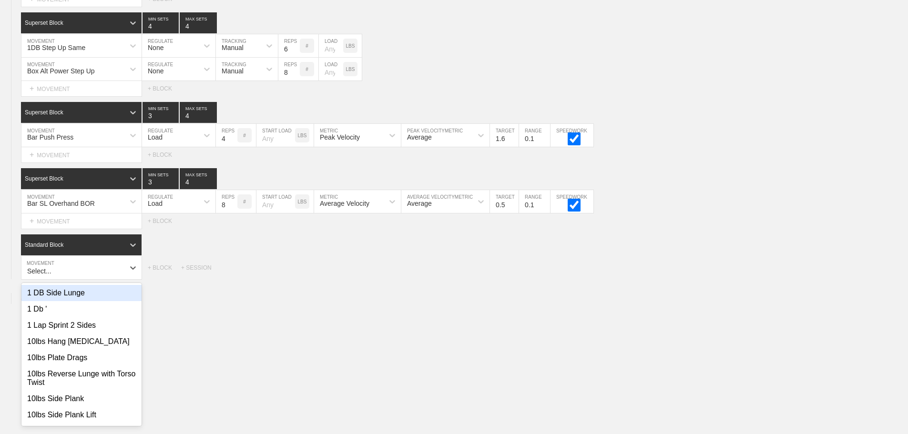
scroll to position [2680, 0]
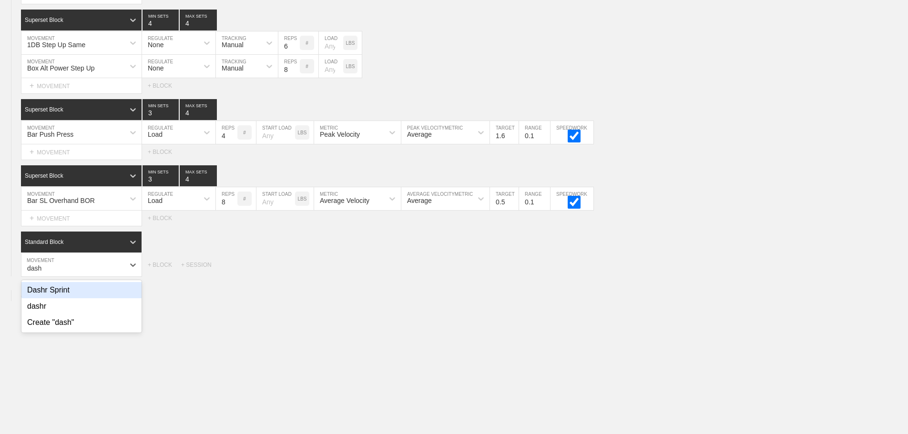
click at [68, 298] on div "Dashr Sprint" at bounding box center [81, 290] width 120 height 16
type input "dash"
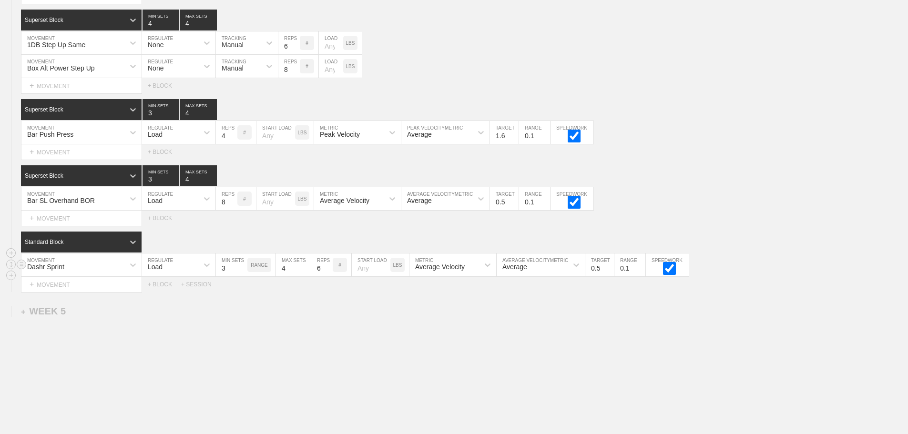
click at [175, 265] on div "Load" at bounding box center [170, 265] width 56 height 16
click at [164, 293] on div "None" at bounding box center [178, 290] width 73 height 16
click at [244, 273] on div "Sensor" at bounding box center [238, 265] width 45 height 16
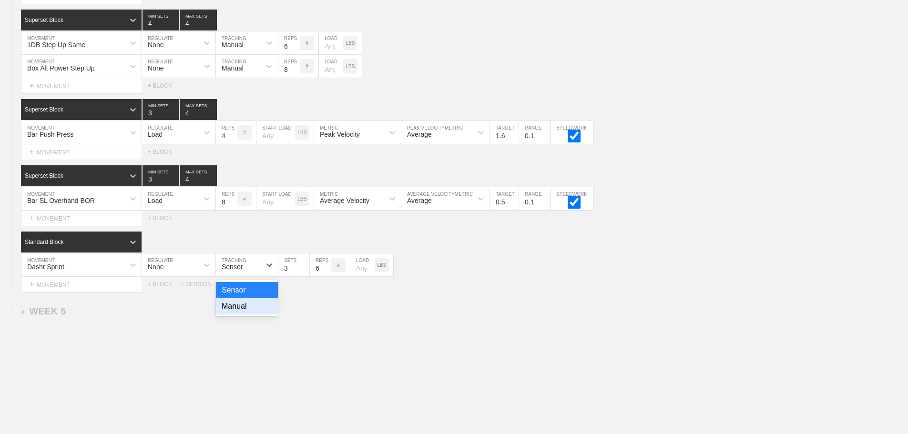
drag, startPoint x: 233, startPoint y: 313, endPoint x: 248, endPoint y: 307, distance: 16.7
click at [233, 313] on div "Manual" at bounding box center [247, 306] width 62 height 16
click at [326, 273] on input "7" at bounding box center [320, 265] width 21 height 23
click at [326, 273] on input "8" at bounding box center [320, 265] width 21 height 23
click at [326, 273] on input "9" at bounding box center [320, 265] width 21 height 23
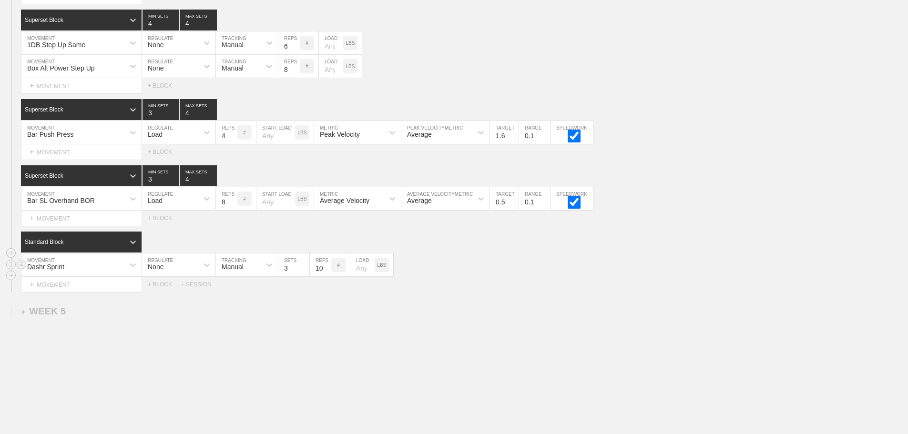
click at [326, 273] on input "10" at bounding box center [320, 265] width 21 height 23
click at [326, 273] on input "11" at bounding box center [320, 265] width 21 height 23
click at [326, 273] on input "12" at bounding box center [320, 265] width 21 height 23
click at [326, 273] on input "13" at bounding box center [320, 265] width 21 height 23
click at [326, 273] on input "14" at bounding box center [320, 265] width 21 height 23
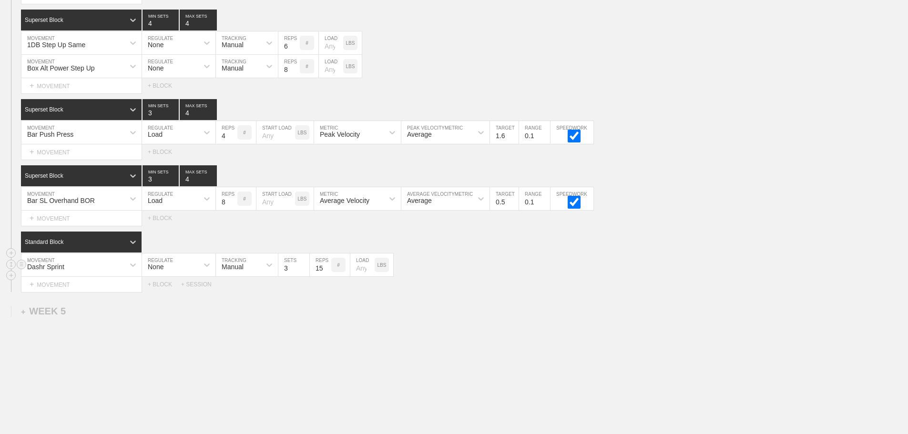
type input "15"
click at [326, 273] on input "15" at bounding box center [320, 265] width 21 height 23
click at [509, 285] on div "Select... MOVEMENT + MOVEMENT + BLOCK + SESSION" at bounding box center [454, 284] width 908 height 15
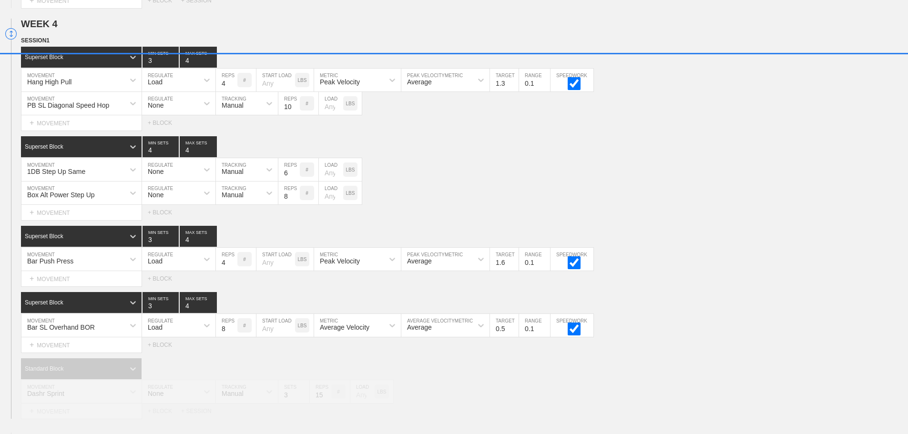
scroll to position [2550, 0]
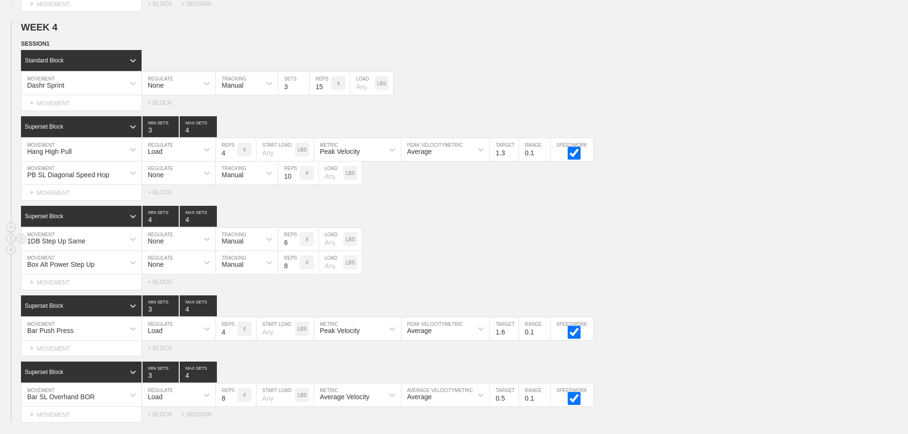
click at [498, 245] on div "1DB Step Up Same MOVEMENT None REGULATE Manual TRACKING 6 REPS # LOAD LBS" at bounding box center [454, 239] width 908 height 23
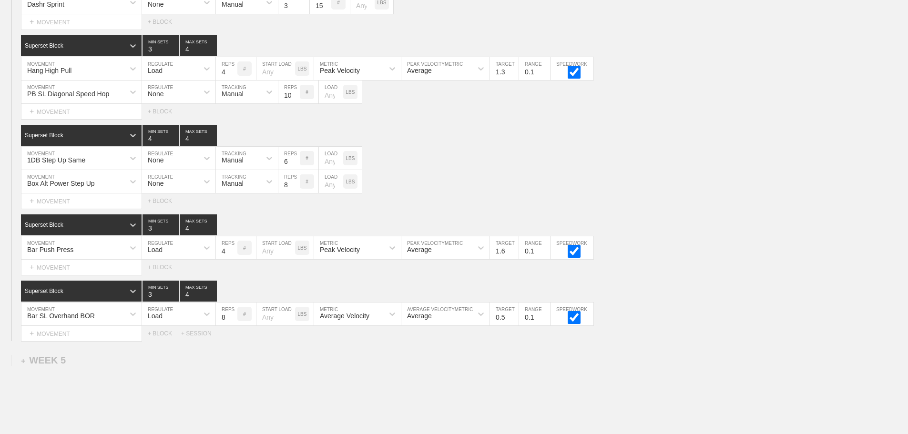
scroll to position [2645, 0]
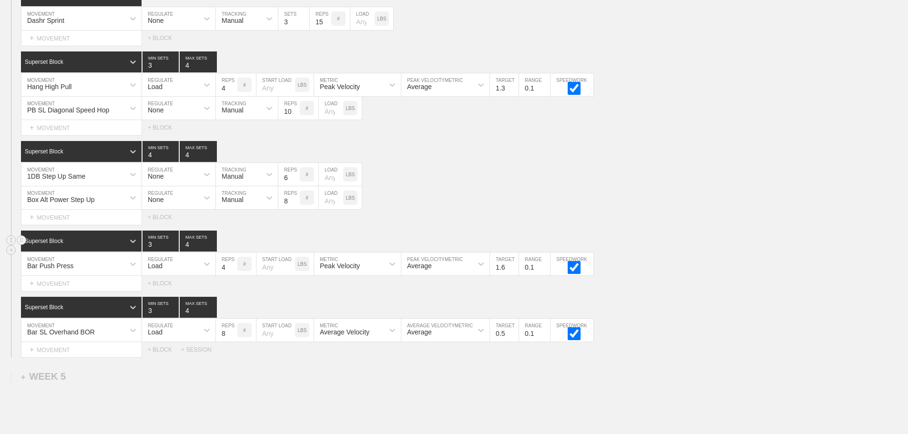
scroll to position [2598, 0]
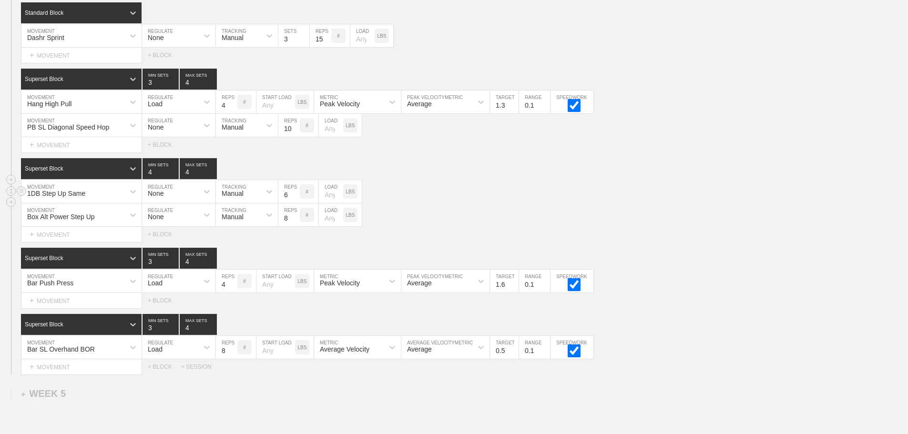
click at [479, 203] on div "1DB Step Up Same MOVEMENT None REGULATE Manual TRACKING 6 REPS # LOAD LBS" at bounding box center [454, 191] width 908 height 23
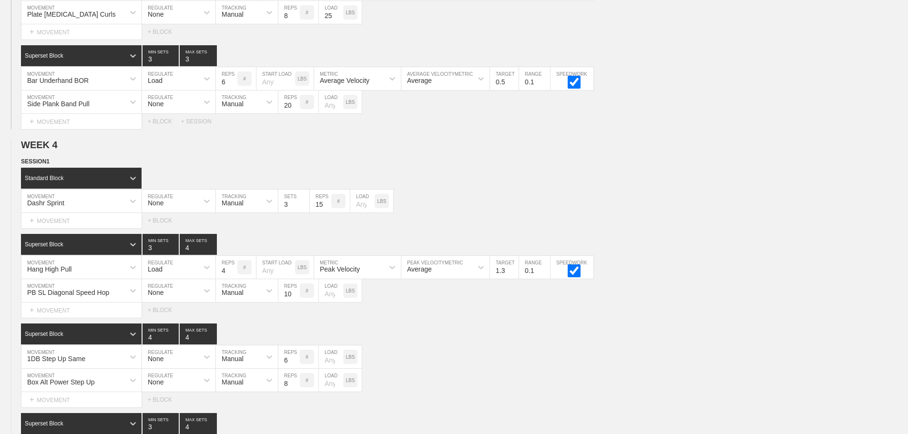
scroll to position [2693, 0]
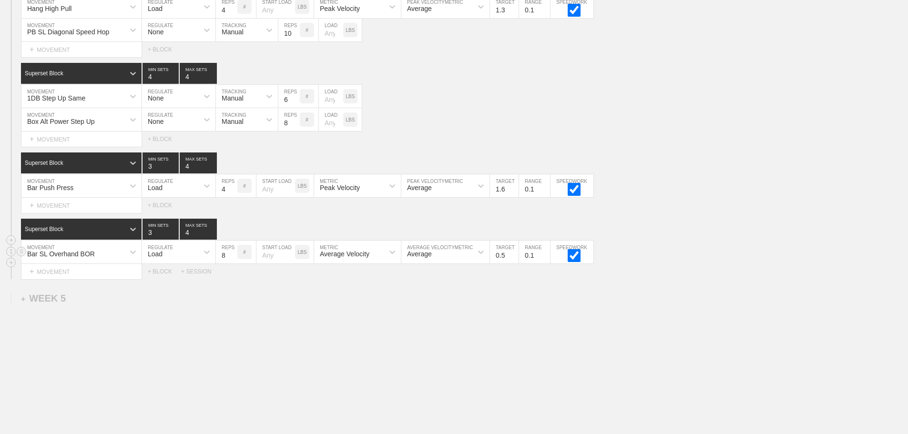
drag, startPoint x: 245, startPoint y: 346, endPoint x: 116, endPoint y: 261, distance: 153.5
click at [70, 214] on div "+ MOVEMENT" at bounding box center [81, 206] width 121 height 16
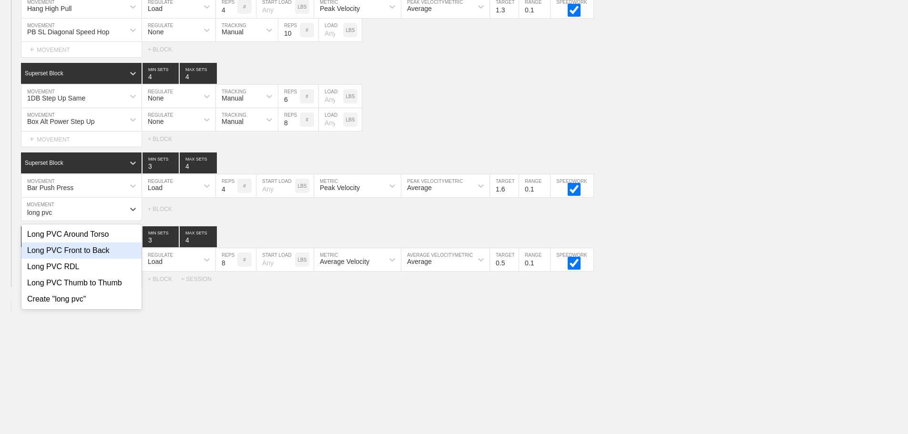
click at [97, 256] on div "Long PVC Front to Back" at bounding box center [81, 251] width 120 height 16
type input "long pvc"
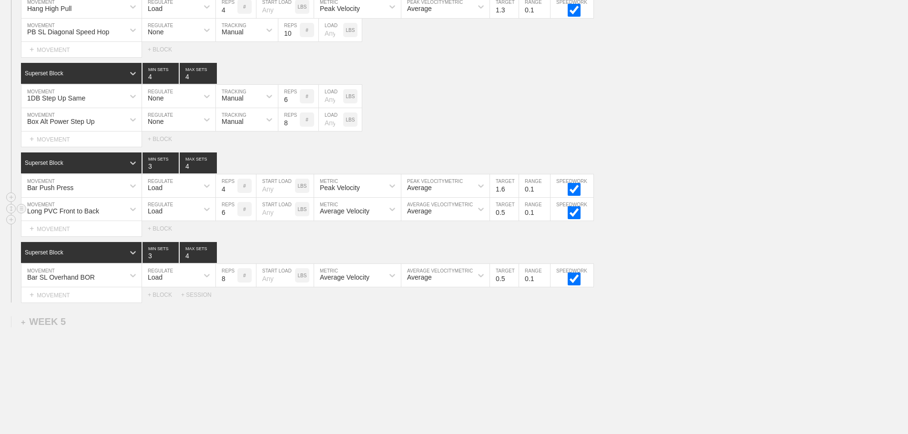
click at [165, 215] on div "Load" at bounding box center [170, 209] width 56 height 16
click at [165, 242] on div "None" at bounding box center [178, 234] width 73 height 16
click at [236, 217] on div "Sensor" at bounding box center [238, 209] width 45 height 16
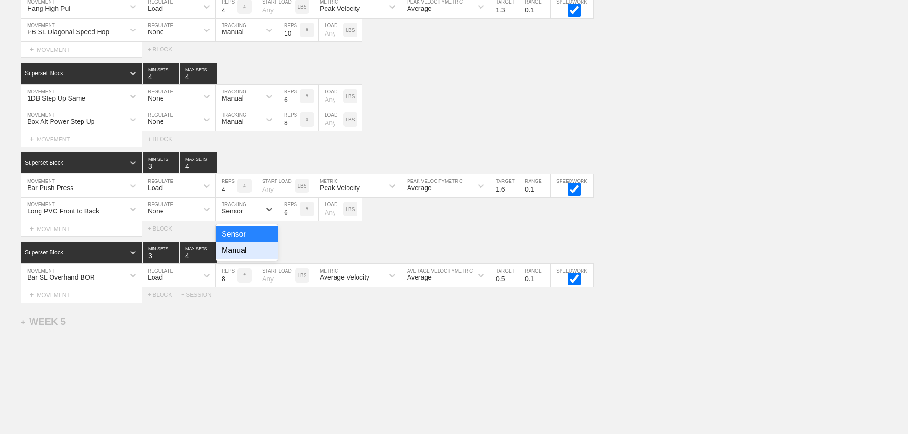
drag, startPoint x: 240, startPoint y: 259, endPoint x: 263, endPoint y: 241, distance: 28.9
click at [242, 259] on div "Manual" at bounding box center [247, 251] width 62 height 16
click at [294, 217] on input "7" at bounding box center [288, 209] width 21 height 23
click at [294, 217] on input "8" at bounding box center [288, 209] width 21 height 23
click at [294, 217] on input "9" at bounding box center [288, 209] width 21 height 23
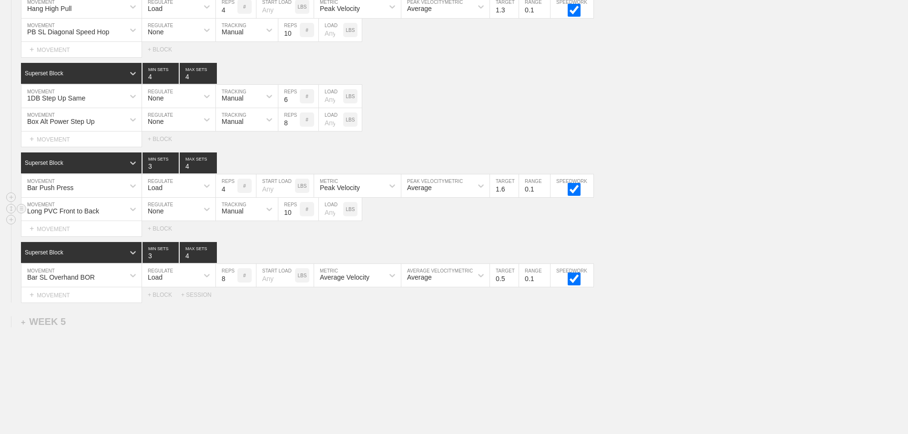
type input "10"
click at [294, 217] on input "10" at bounding box center [288, 209] width 21 height 23
click at [434, 234] on div "Select... MOVEMENT + MOVEMENT + BLOCK" at bounding box center [454, 228] width 908 height 15
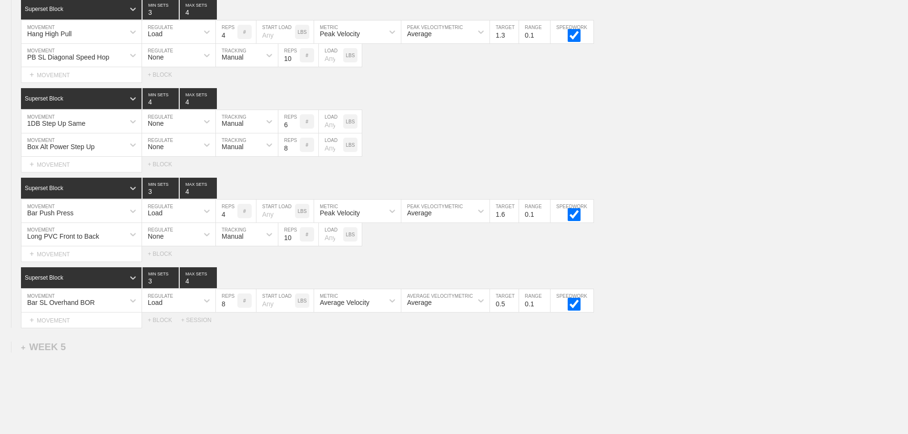
scroll to position [2736, 0]
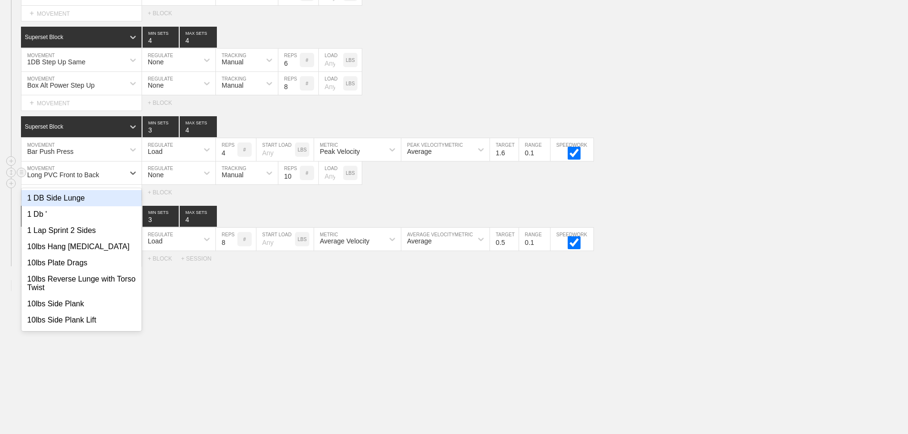
click at [112, 175] on div "Long PVC Front to Back" at bounding box center [72, 173] width 103 height 16
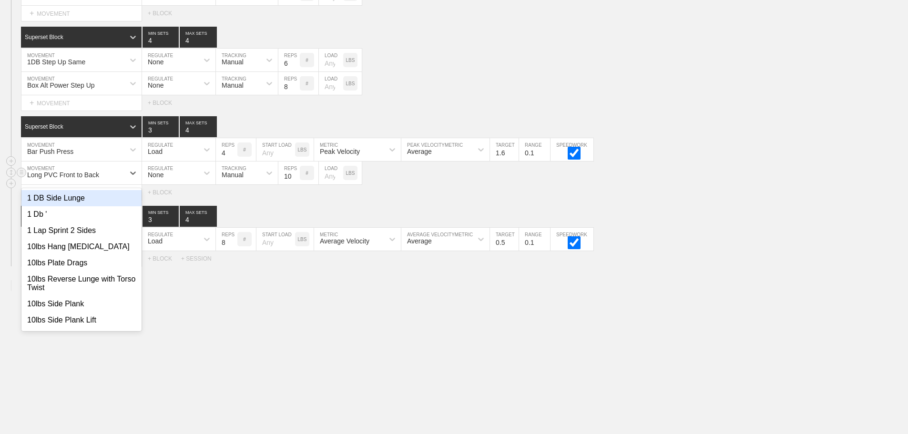
click at [115, 173] on div "Long PVC Front to Back" at bounding box center [72, 173] width 103 height 16
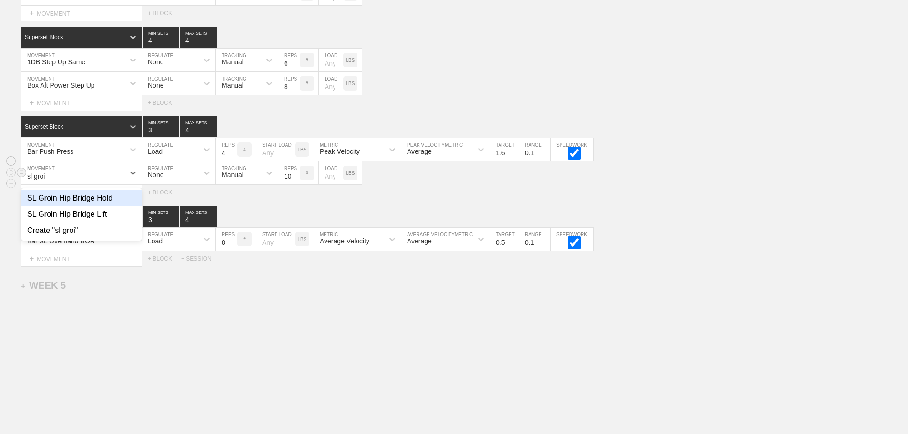
type input "sl groin"
click at [102, 201] on div "SL Groin Hip Bridge Hold" at bounding box center [81, 198] width 120 height 16
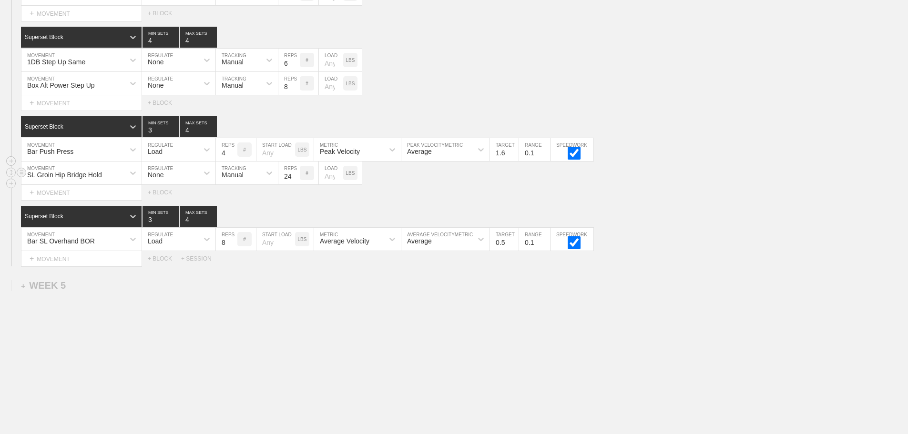
click at [295, 174] on input "24" at bounding box center [288, 173] width 21 height 23
click at [295, 174] on input "36" at bounding box center [288, 173] width 21 height 23
click at [295, 174] on input "37" at bounding box center [288, 173] width 21 height 23
click at [295, 174] on input "38" at bounding box center [288, 173] width 21 height 23
click at [295, 174] on input "39" at bounding box center [288, 173] width 21 height 23
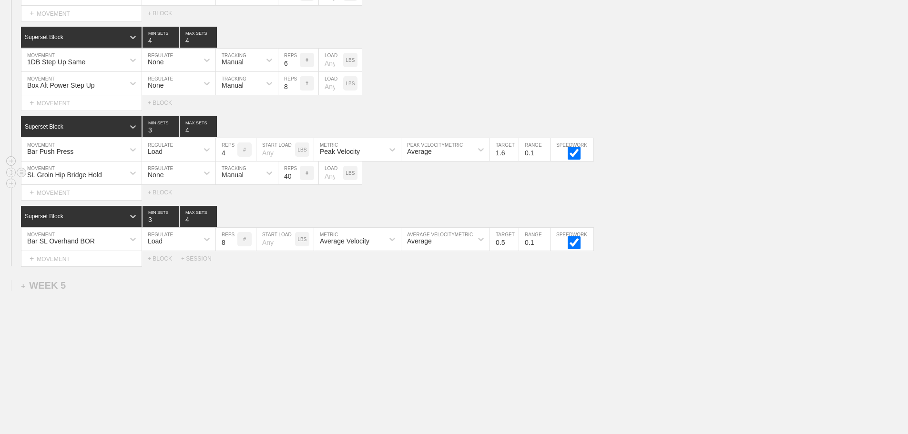
type input "40"
click at [295, 174] on input "40" at bounding box center [288, 173] width 21 height 23
click at [607, 187] on div "Select... MOVEMENT + MOVEMENT + BLOCK" at bounding box center [454, 192] width 908 height 15
click at [330, 176] on input "number" at bounding box center [331, 173] width 24 height 23
type input "5"
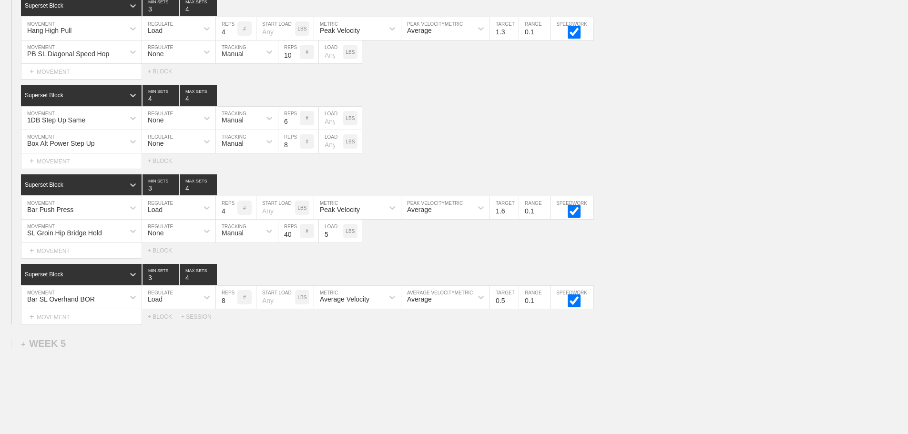
scroll to position [2689, 0]
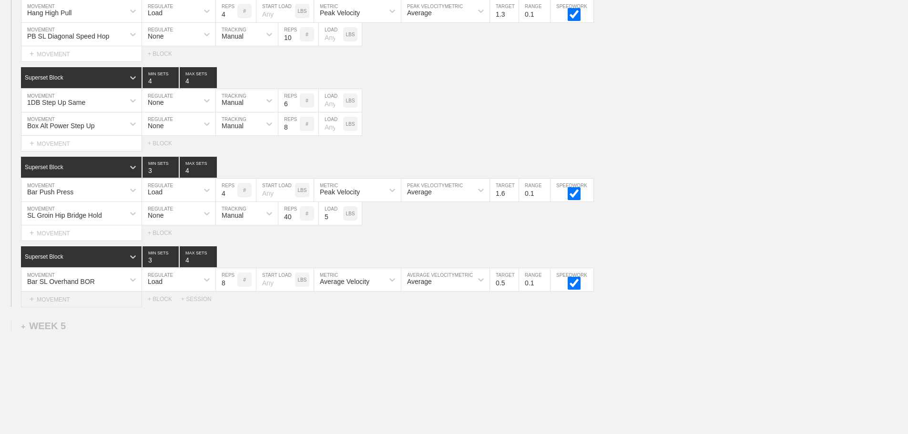
click at [54, 307] on div "+ MOVEMENT" at bounding box center [81, 300] width 121 height 16
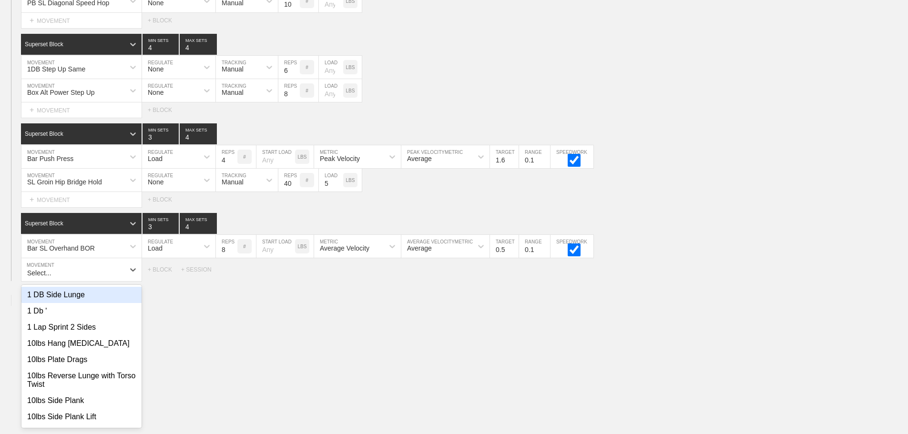
scroll to position [2727, 0]
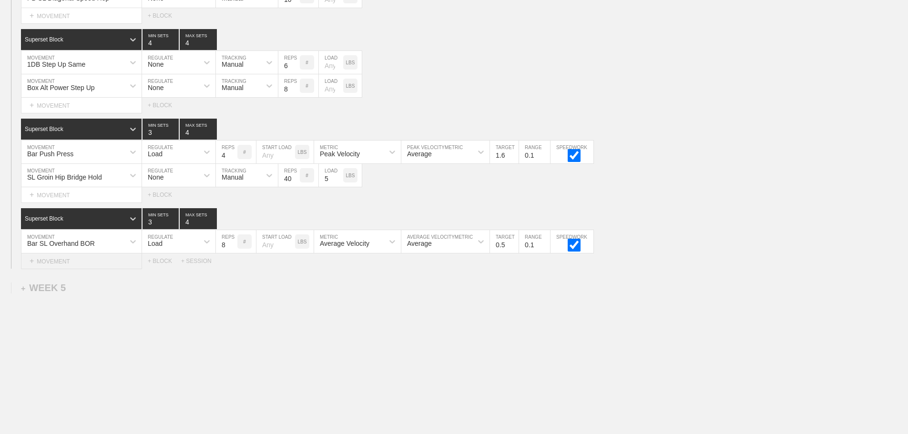
click at [67, 269] on div "+ MOVEMENT" at bounding box center [81, 262] width 121 height 16
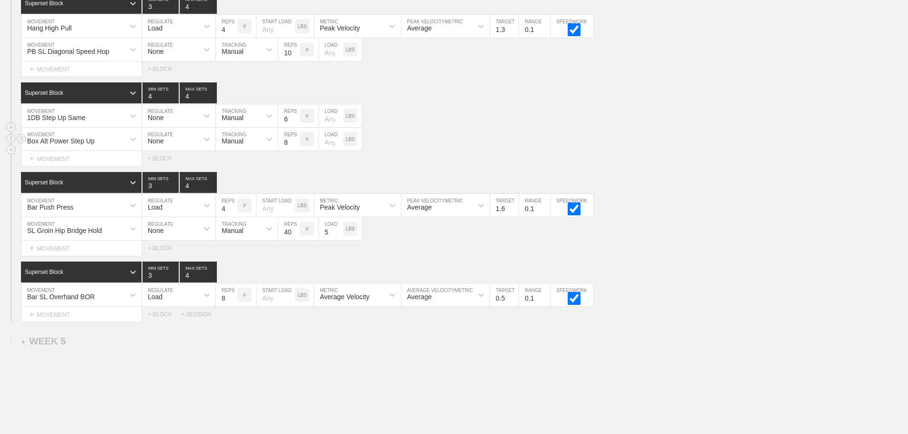
scroll to position [2736, 0]
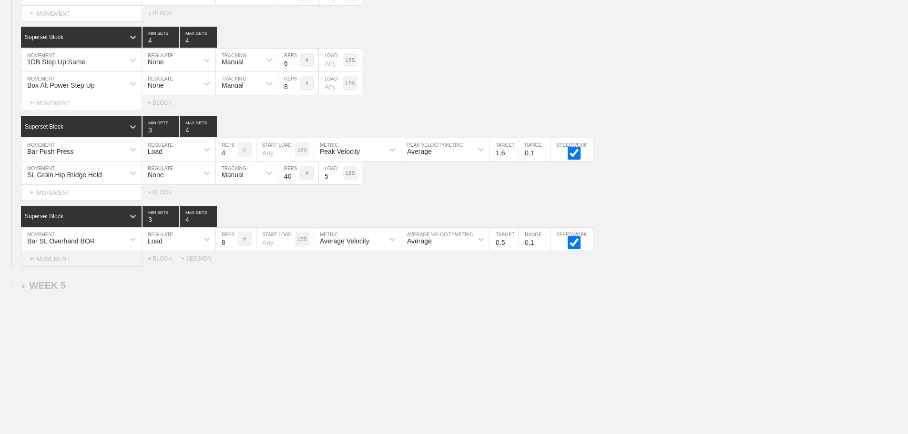
click at [60, 261] on div "+ MOVEMENT" at bounding box center [81, 259] width 121 height 16
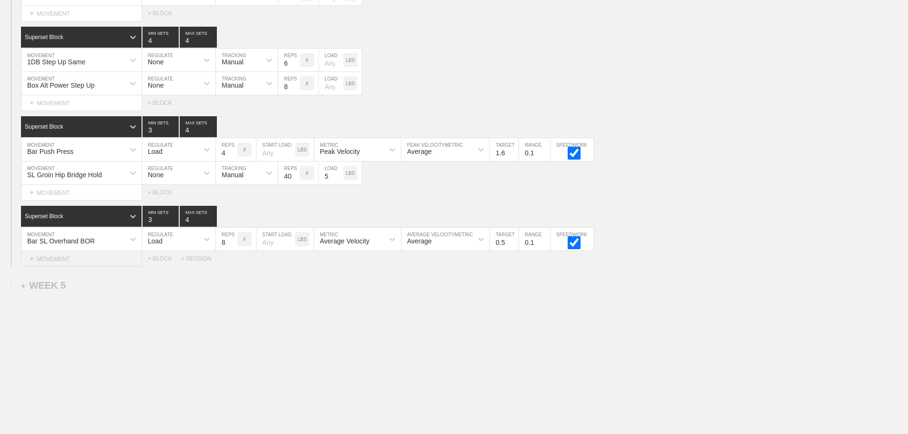
click at [63, 259] on div "+ MOVEMENT" at bounding box center [81, 259] width 121 height 16
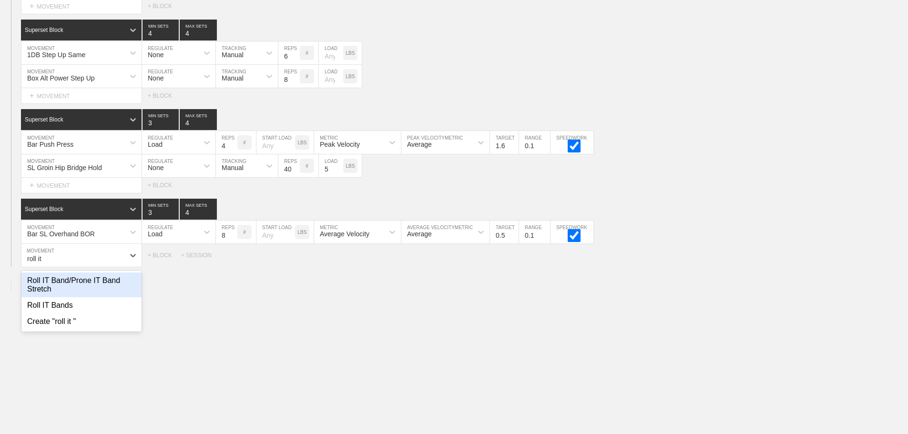
click at [102, 288] on div "Roll IT Band/Prone IT Band Stretch" at bounding box center [81, 285] width 120 height 25
type input "roll it"
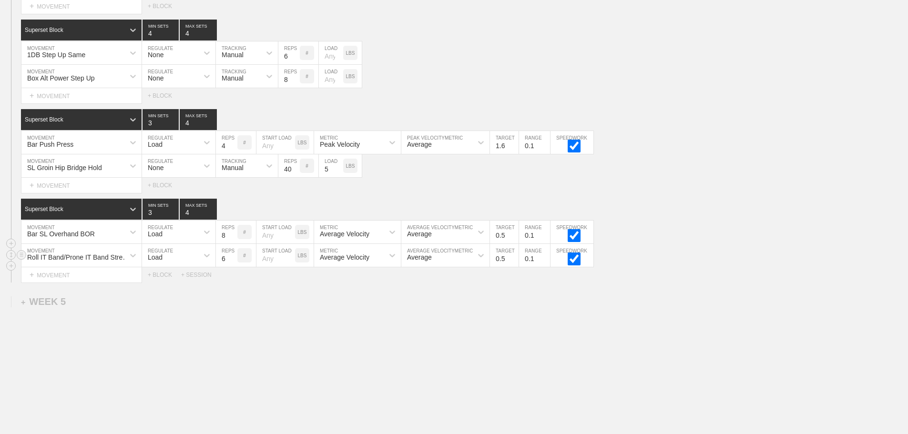
click at [165, 262] on div "Load" at bounding box center [170, 255] width 56 height 16
click at [169, 285] on div "None" at bounding box center [178, 281] width 73 height 16
click at [235, 261] on div "Sensor" at bounding box center [232, 258] width 21 height 8
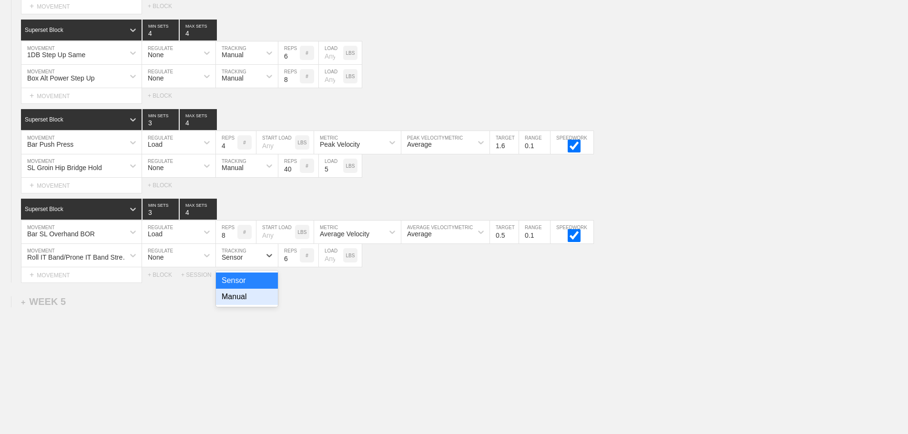
click at [238, 300] on div "Manual" at bounding box center [247, 297] width 62 height 16
click at [295, 263] on input "7" at bounding box center [288, 255] width 21 height 23
click at [295, 263] on input "8" at bounding box center [288, 255] width 21 height 23
click at [295, 263] on input "9" at bounding box center [288, 255] width 21 height 23
type input "10"
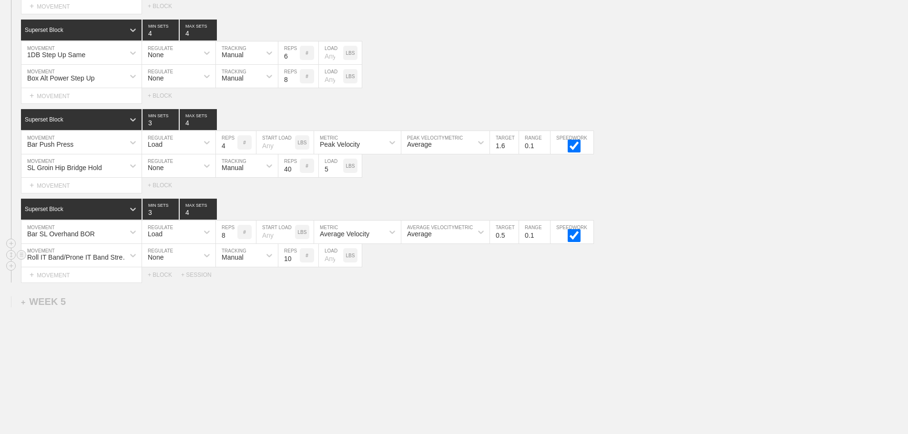
click at [295, 263] on input "10" at bounding box center [288, 255] width 21 height 23
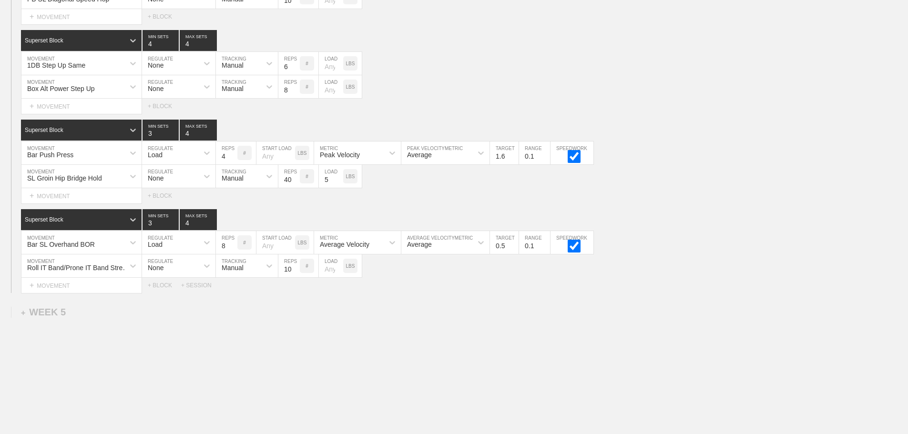
scroll to position [2760, 0]
